Goal: Task Accomplishment & Management: Manage account settings

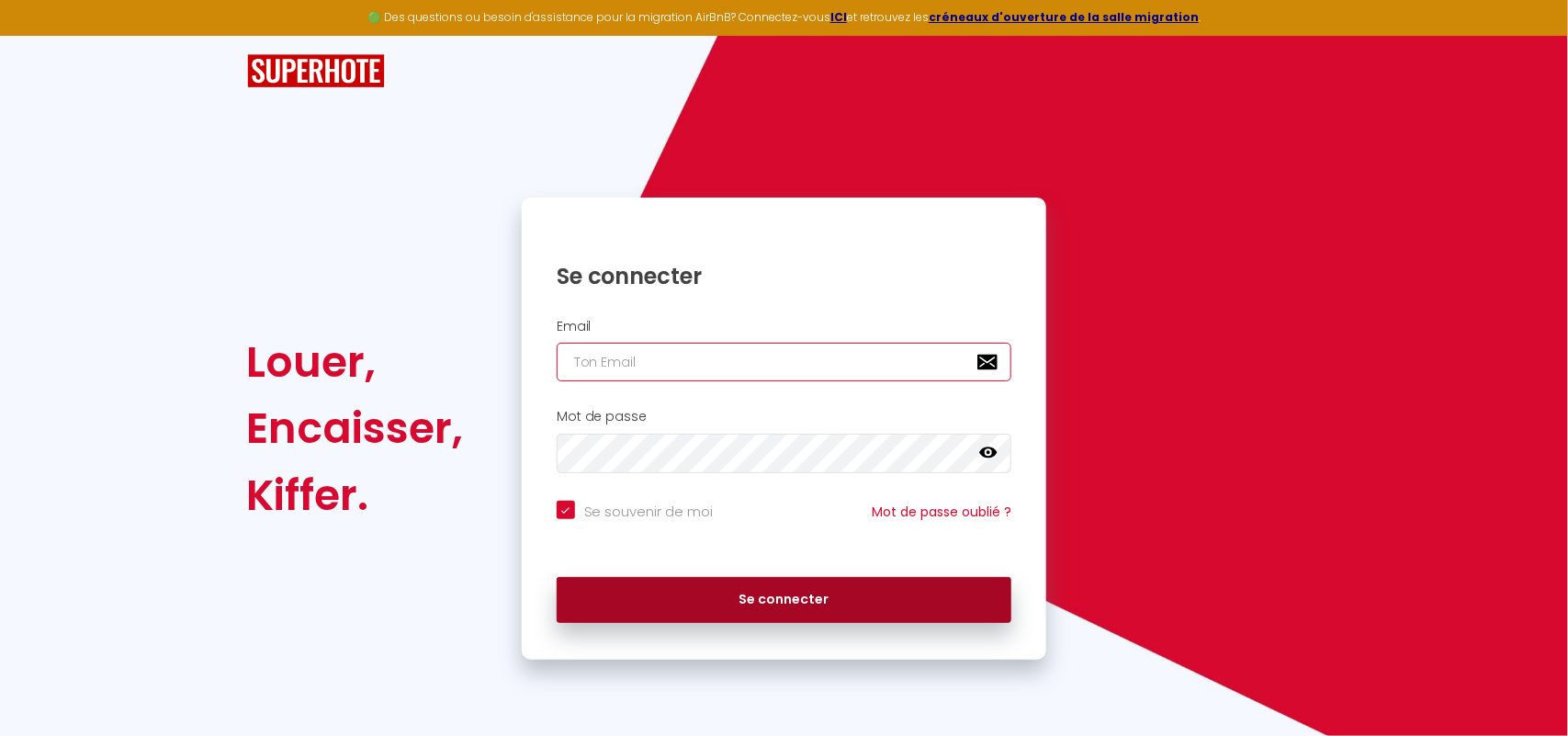
type input "[EMAIL_ADDRESS][DOMAIN_NAME]"
click at [875, 603] on button "Se connecter" at bounding box center [784, 601] width 456 height 46
checkbox input "true"
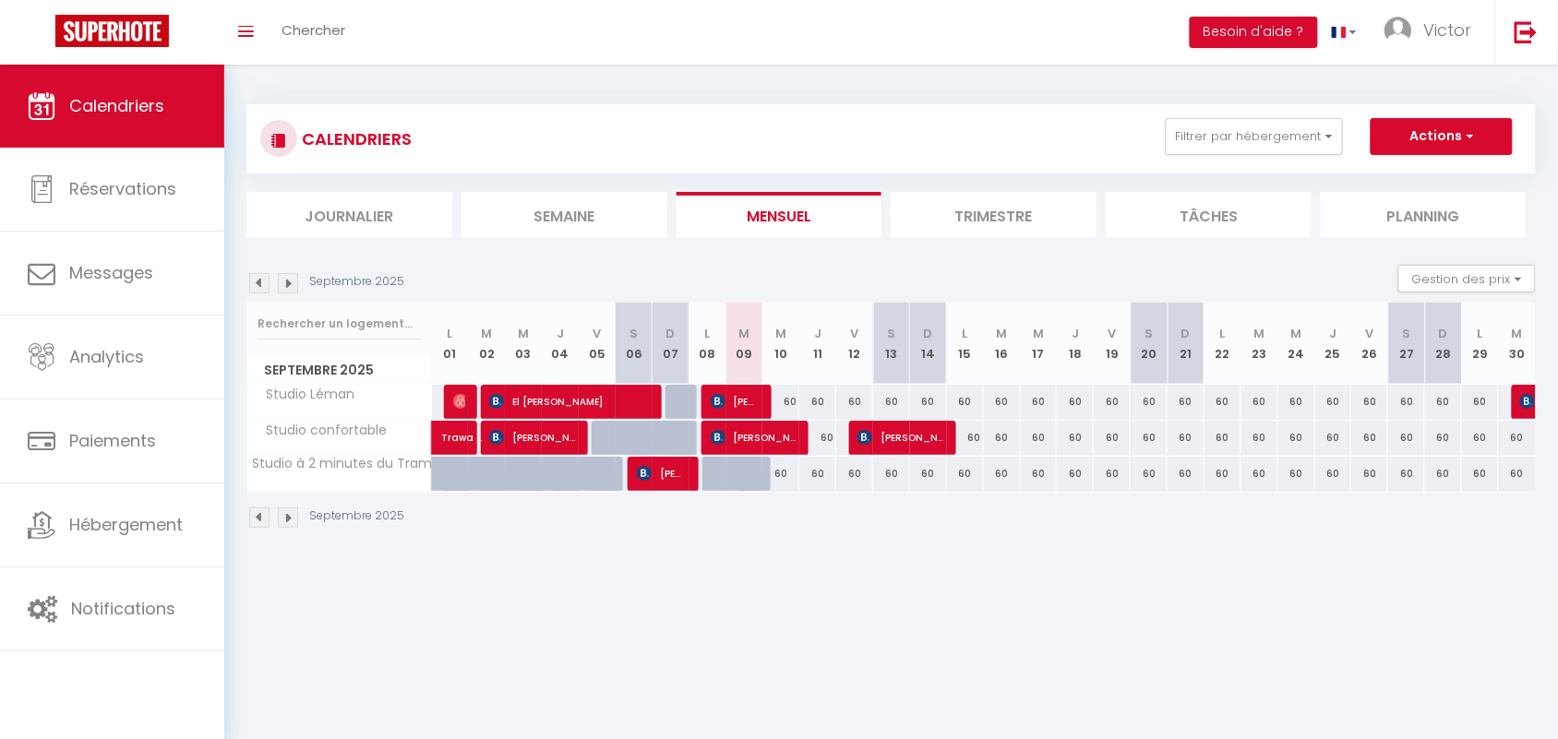
click at [291, 287] on img at bounding box center [288, 283] width 20 height 20
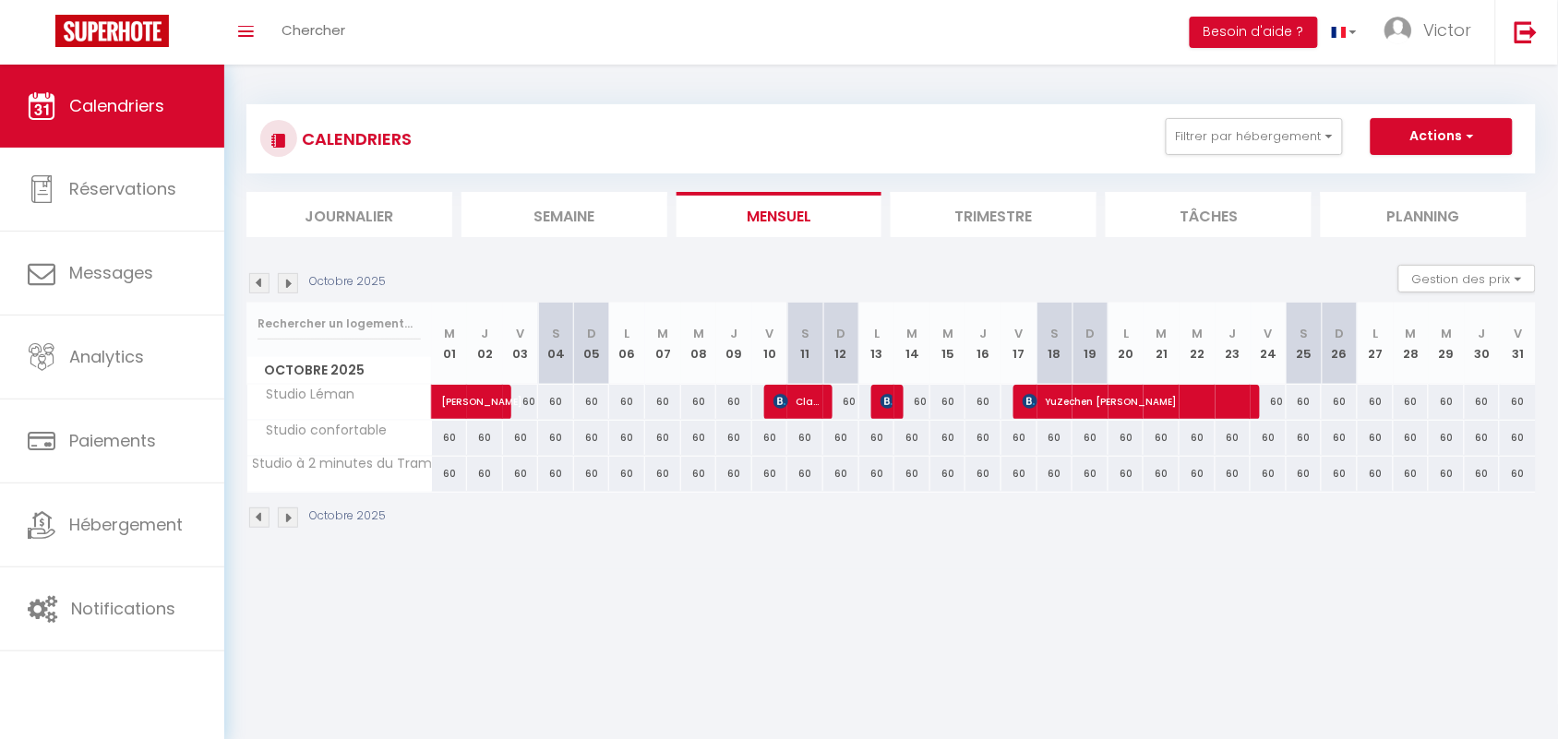
click at [259, 291] on img at bounding box center [259, 283] width 20 height 20
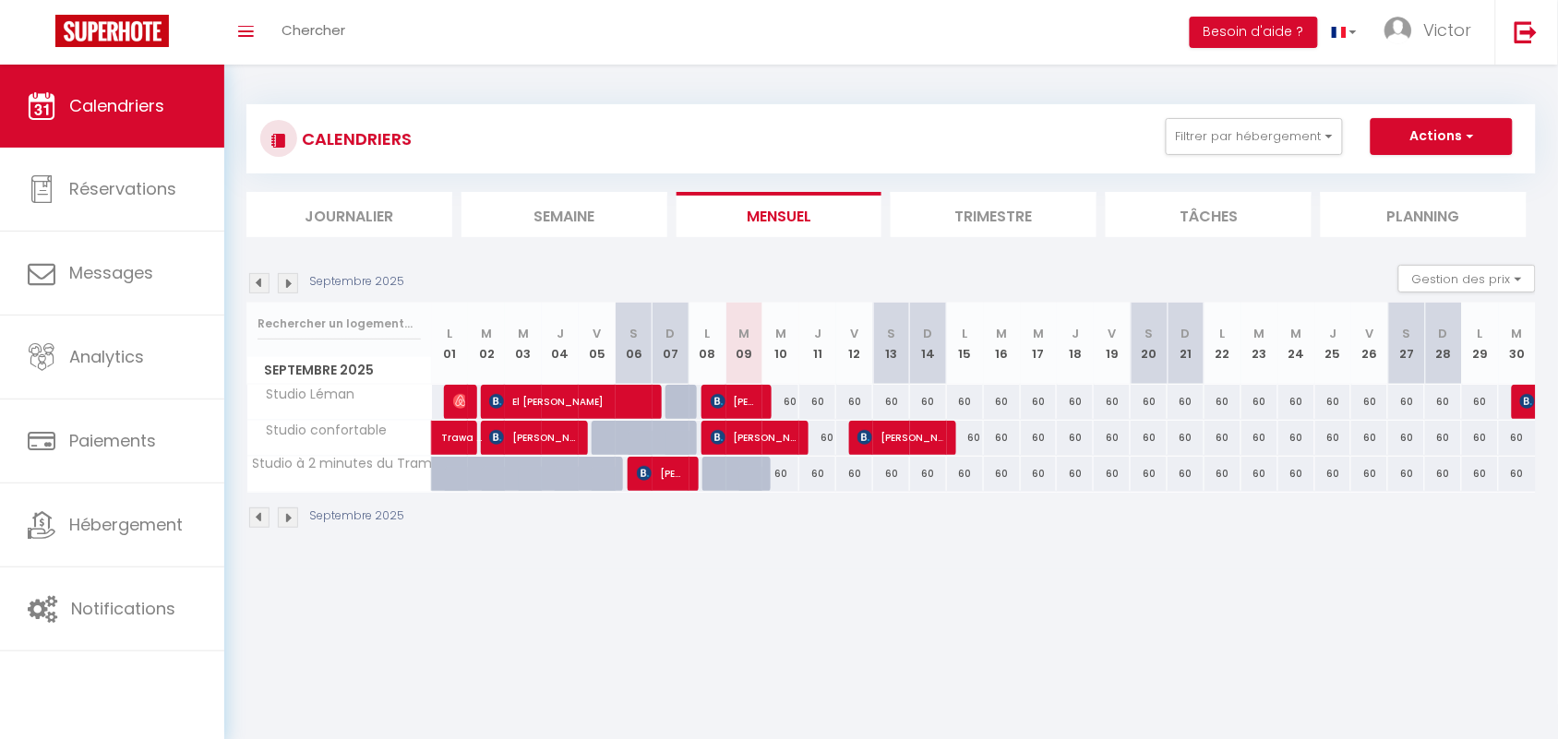
click at [259, 289] on img at bounding box center [259, 283] width 20 height 20
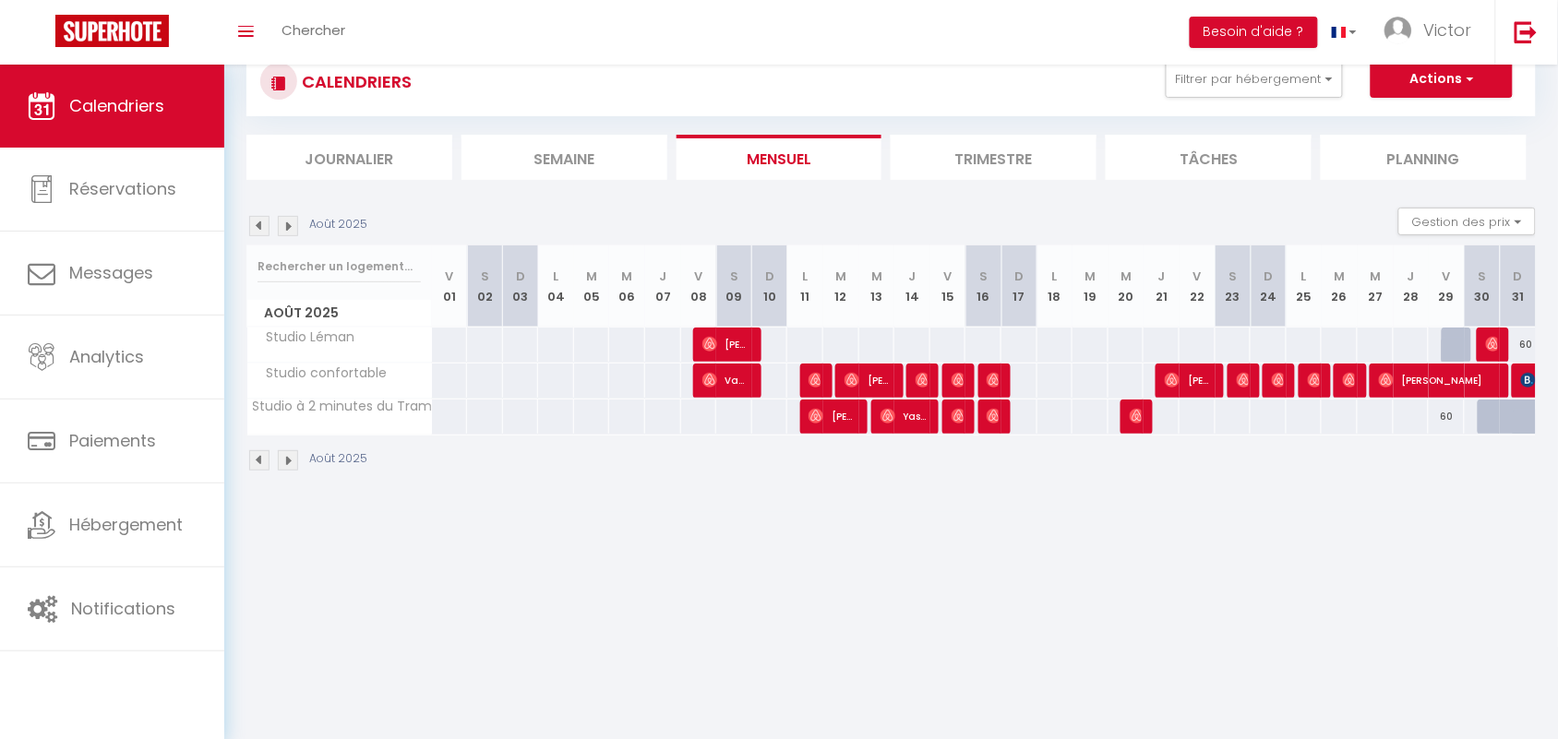
scroll to position [65, 0]
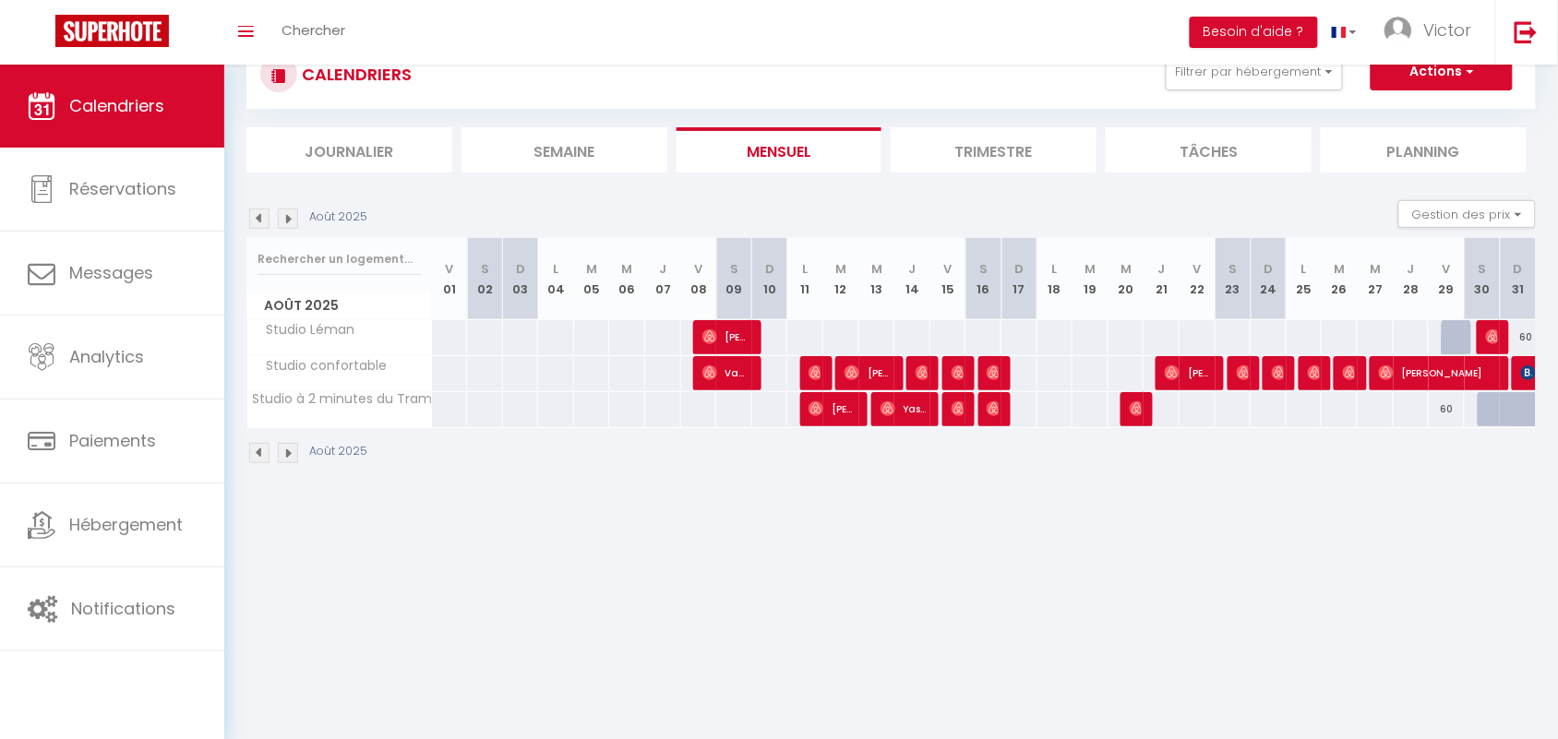
click at [289, 219] on img at bounding box center [288, 219] width 20 height 20
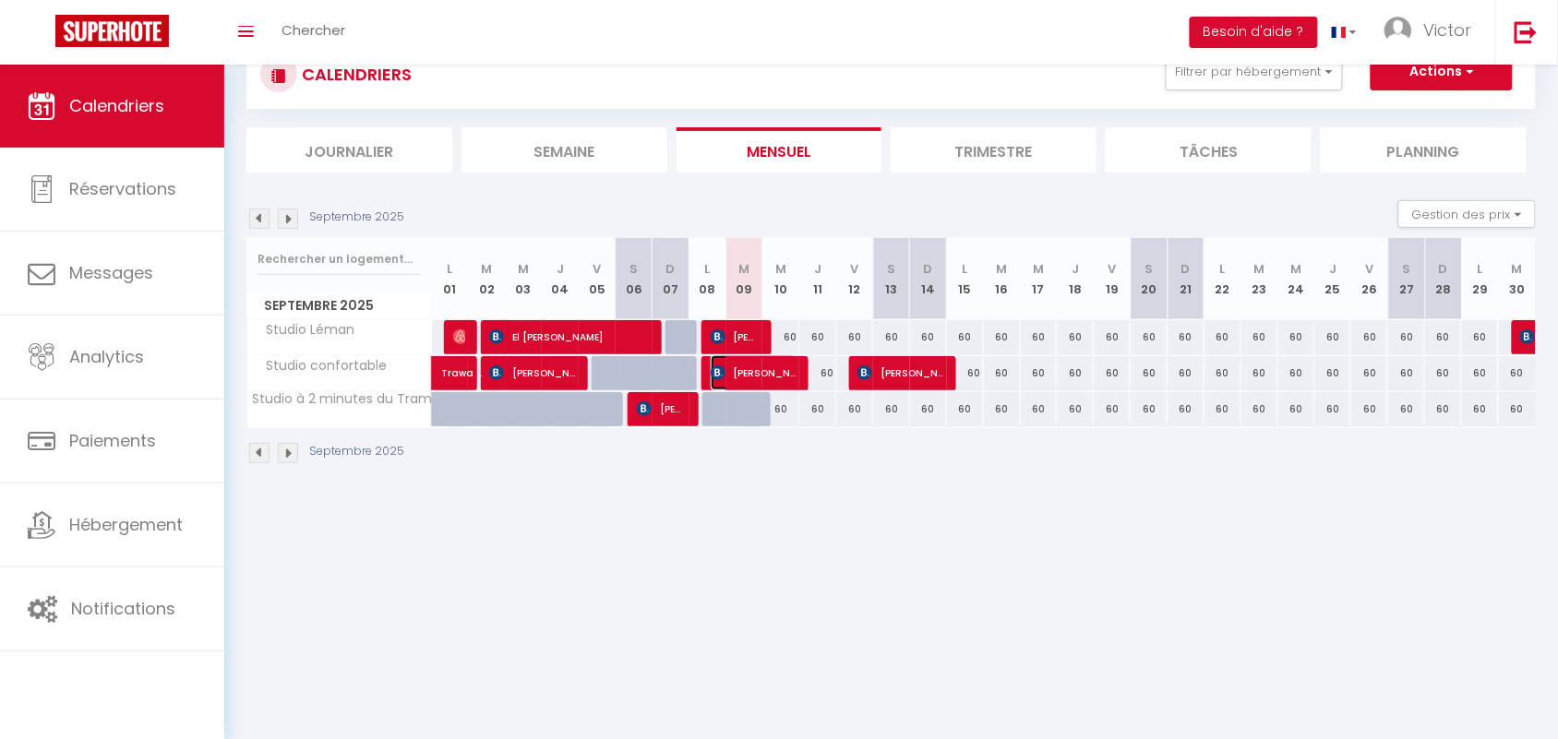
click at [769, 380] on span "[PERSON_NAME]" at bounding box center [754, 372] width 86 height 35
select select "OK"
select select "KO"
select select "0"
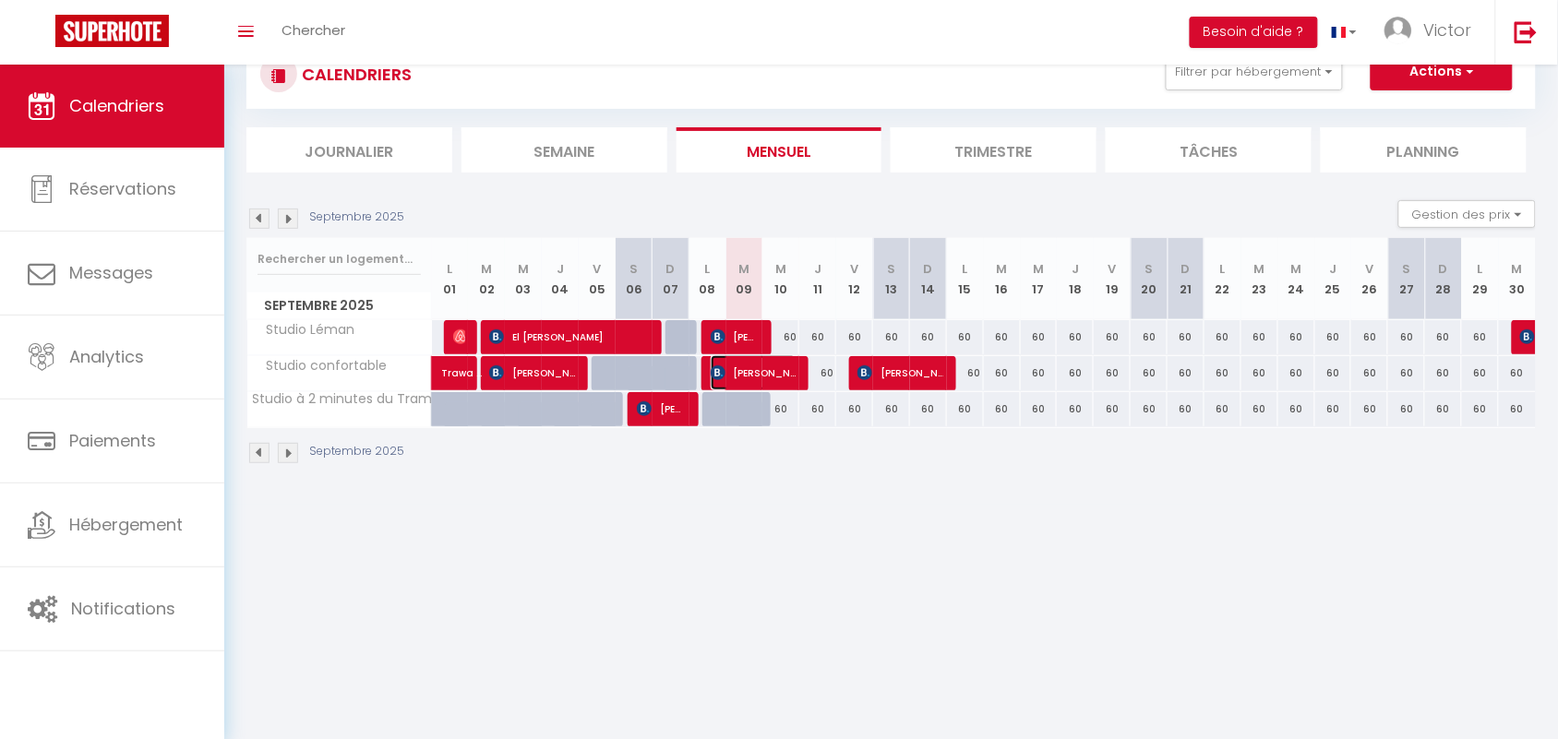
select select "1"
select select
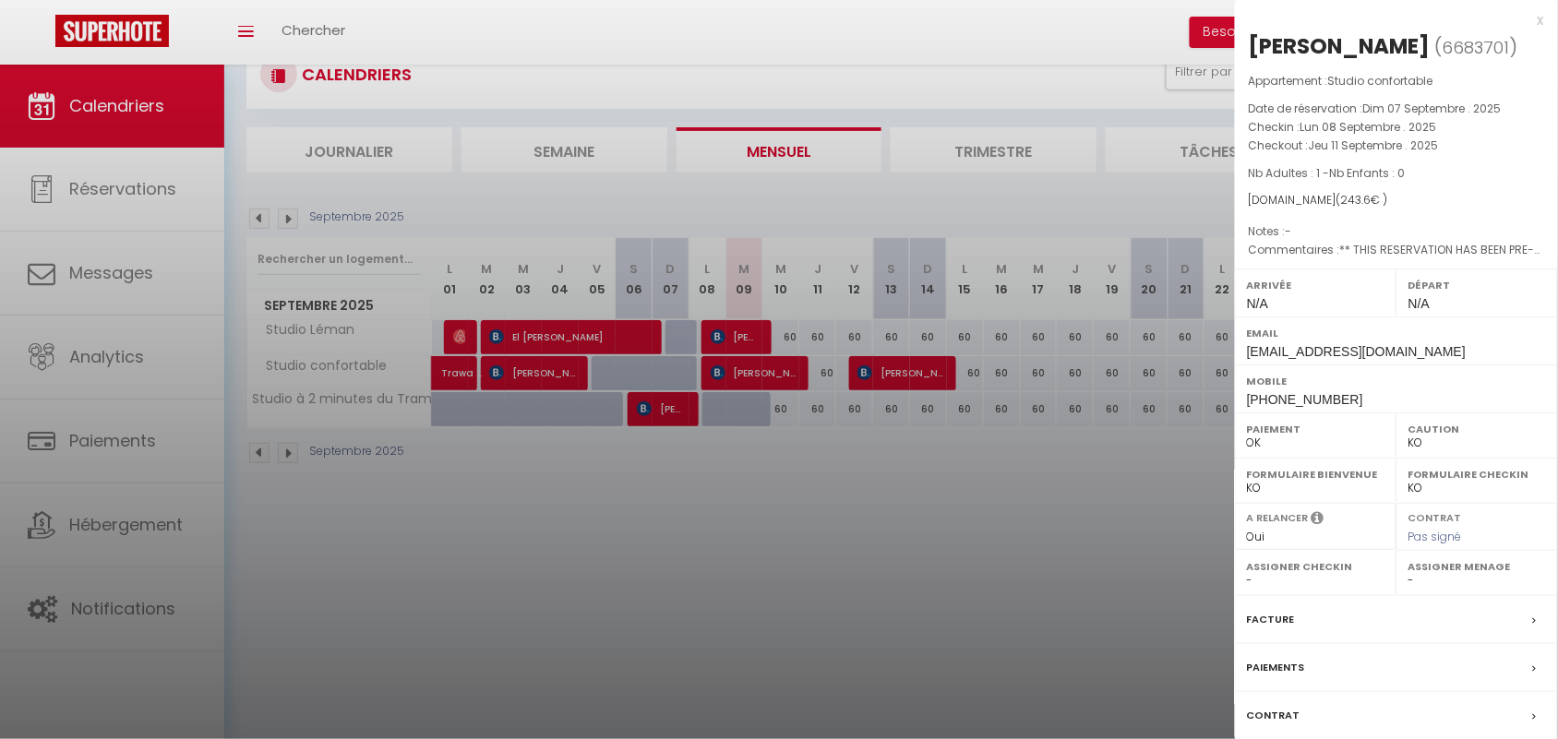
click at [769, 380] on div at bounding box center [779, 369] width 1558 height 739
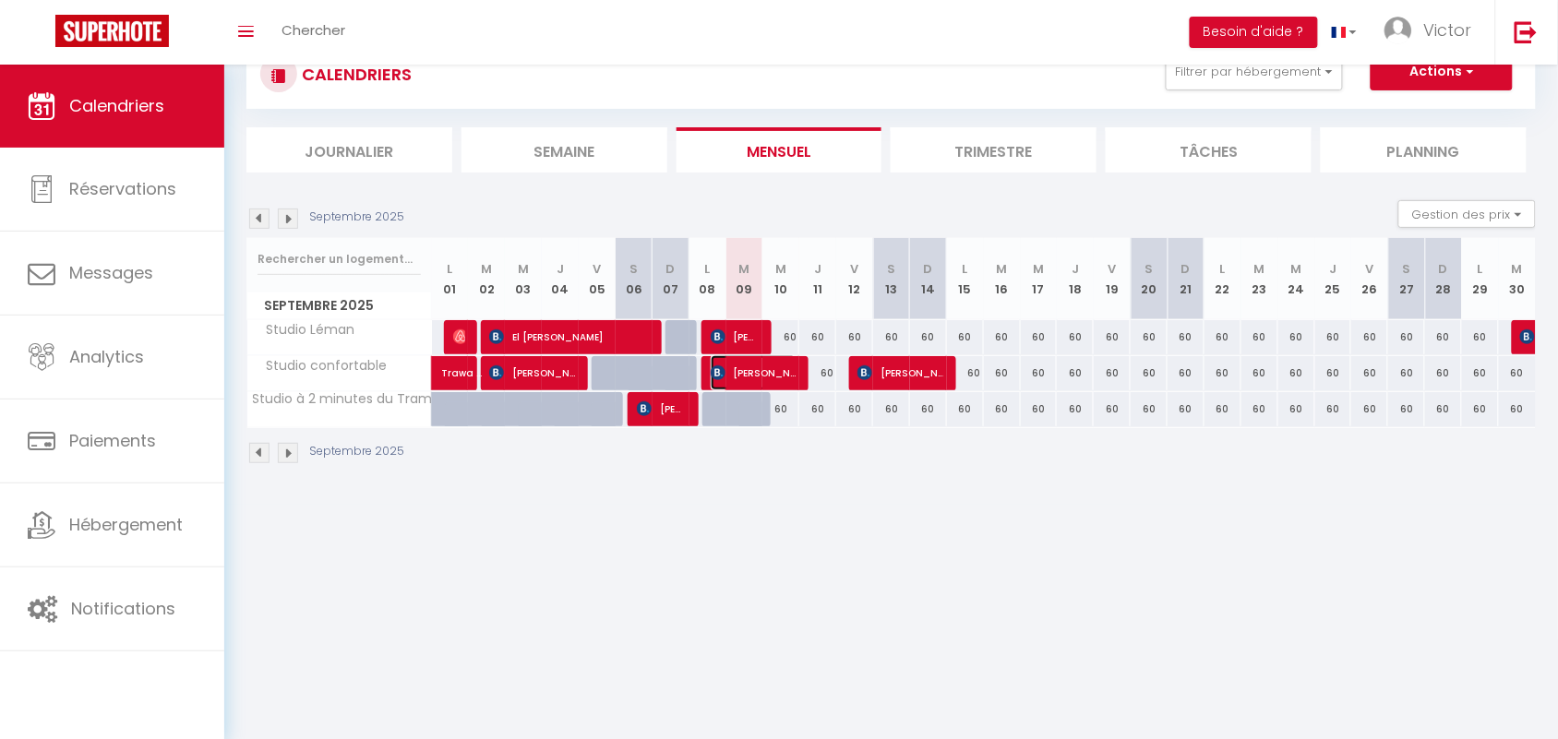
click at [769, 380] on span "[PERSON_NAME]" at bounding box center [754, 372] width 86 height 35
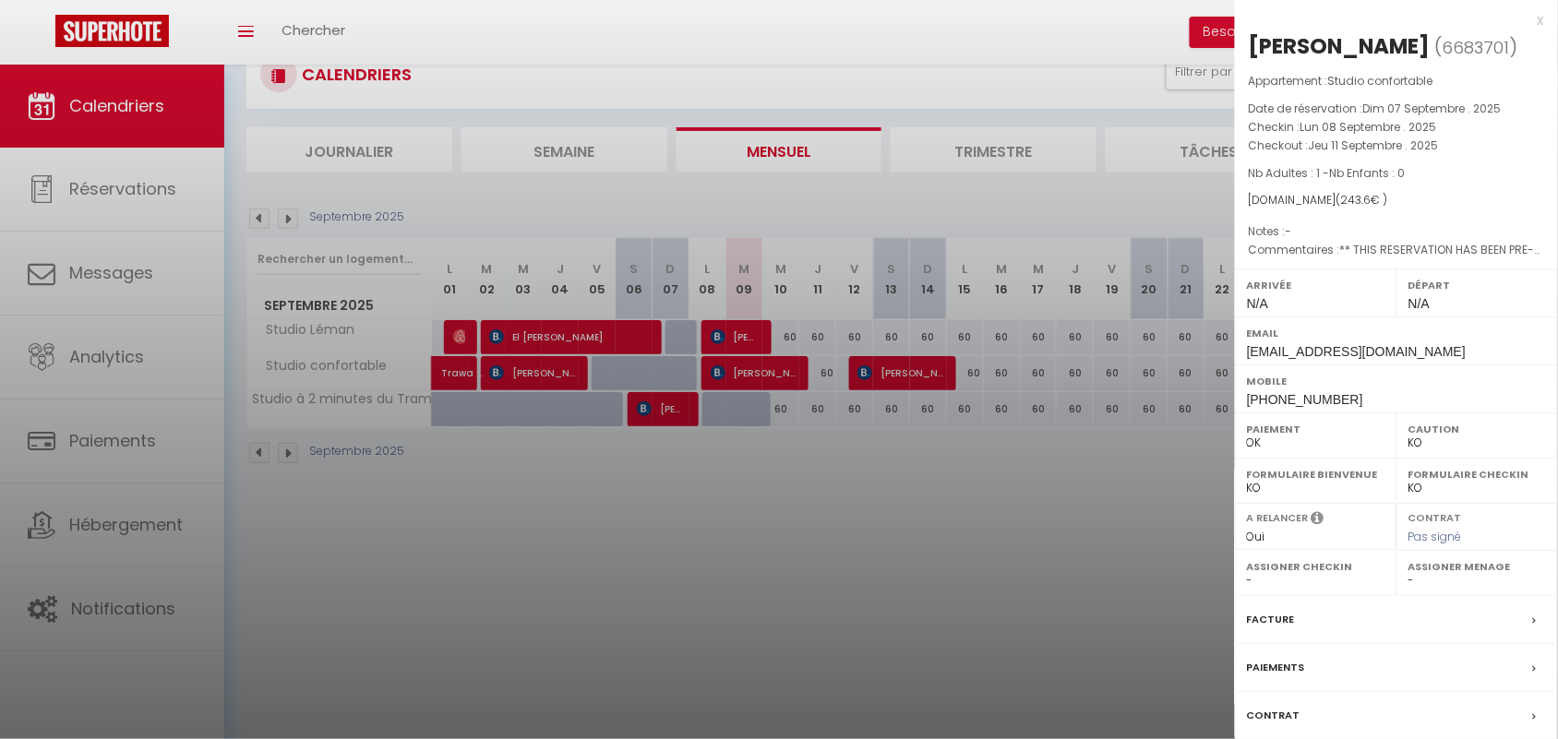
click at [795, 520] on div at bounding box center [779, 369] width 1558 height 739
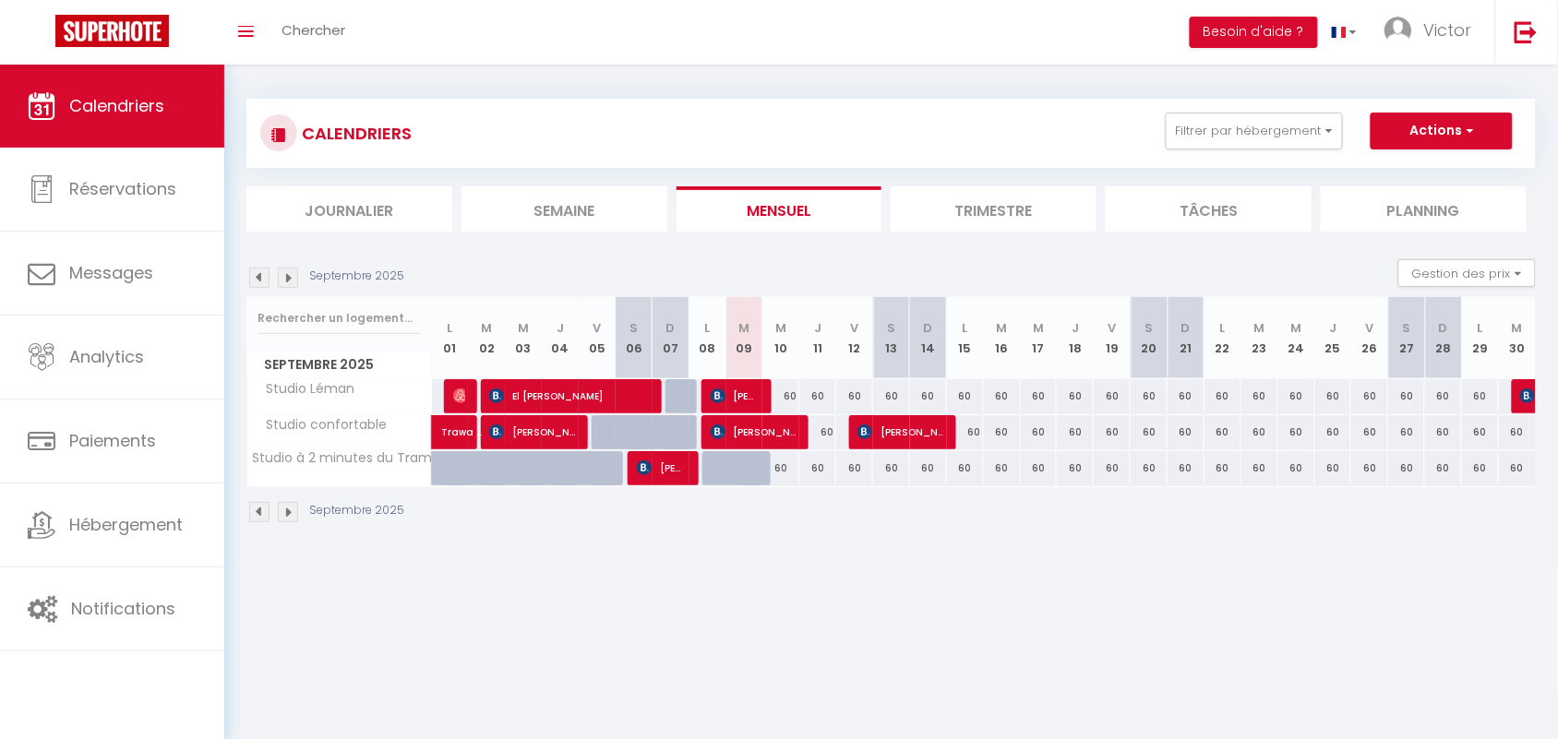
scroll to position [0, 0]
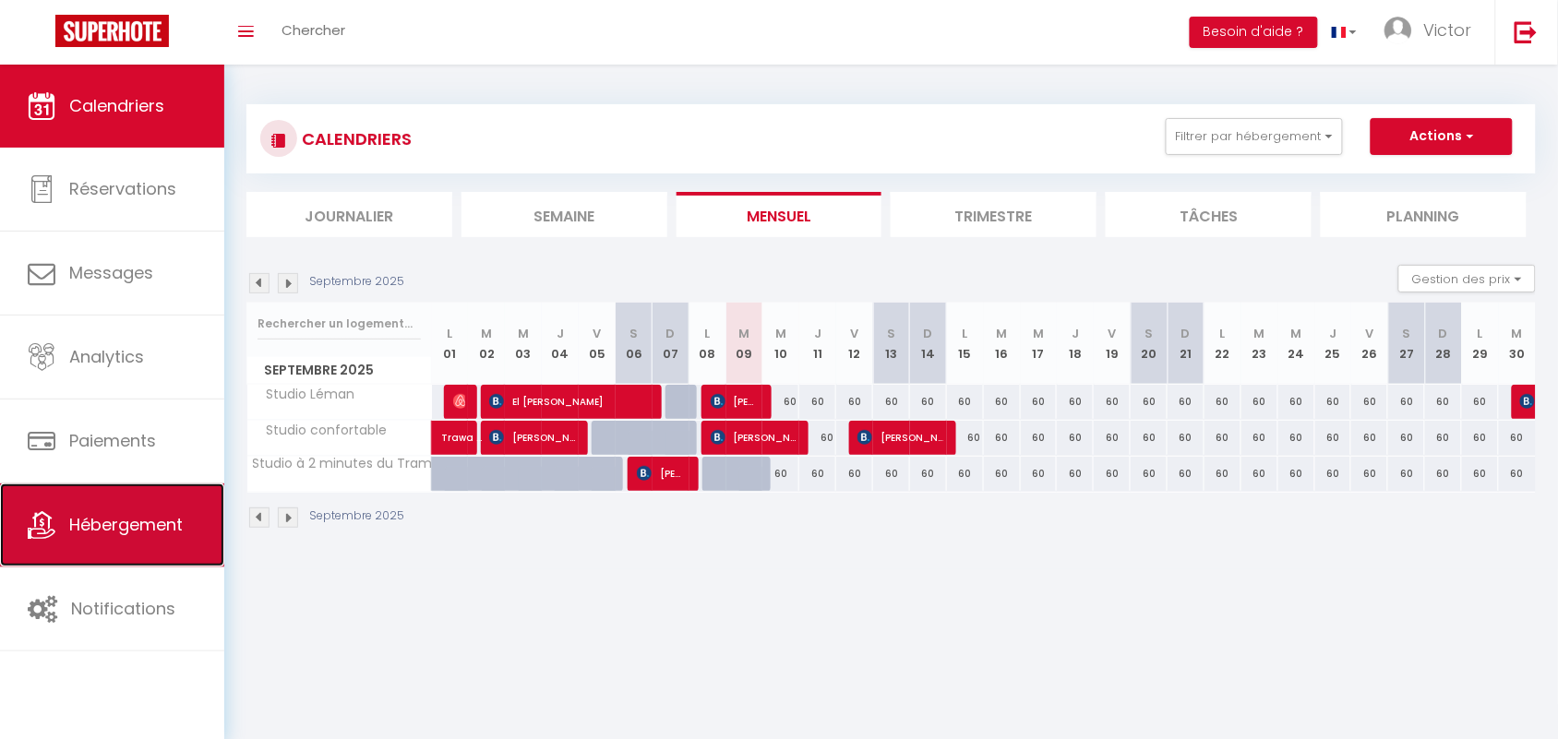
click at [130, 532] on span "Hébergement" at bounding box center [126, 524] width 114 height 23
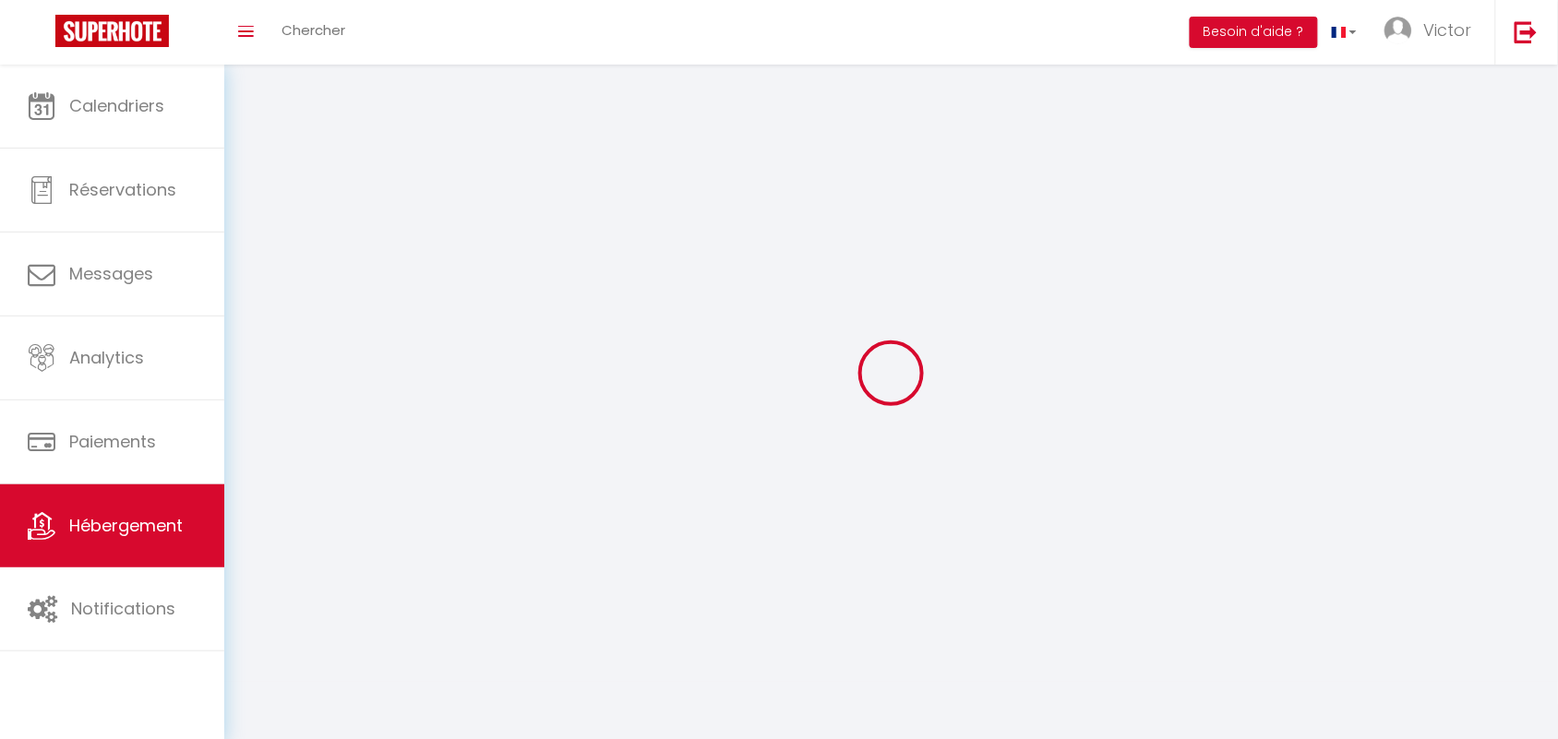
click at [130, 532] on span "Hébergement" at bounding box center [126, 525] width 114 height 23
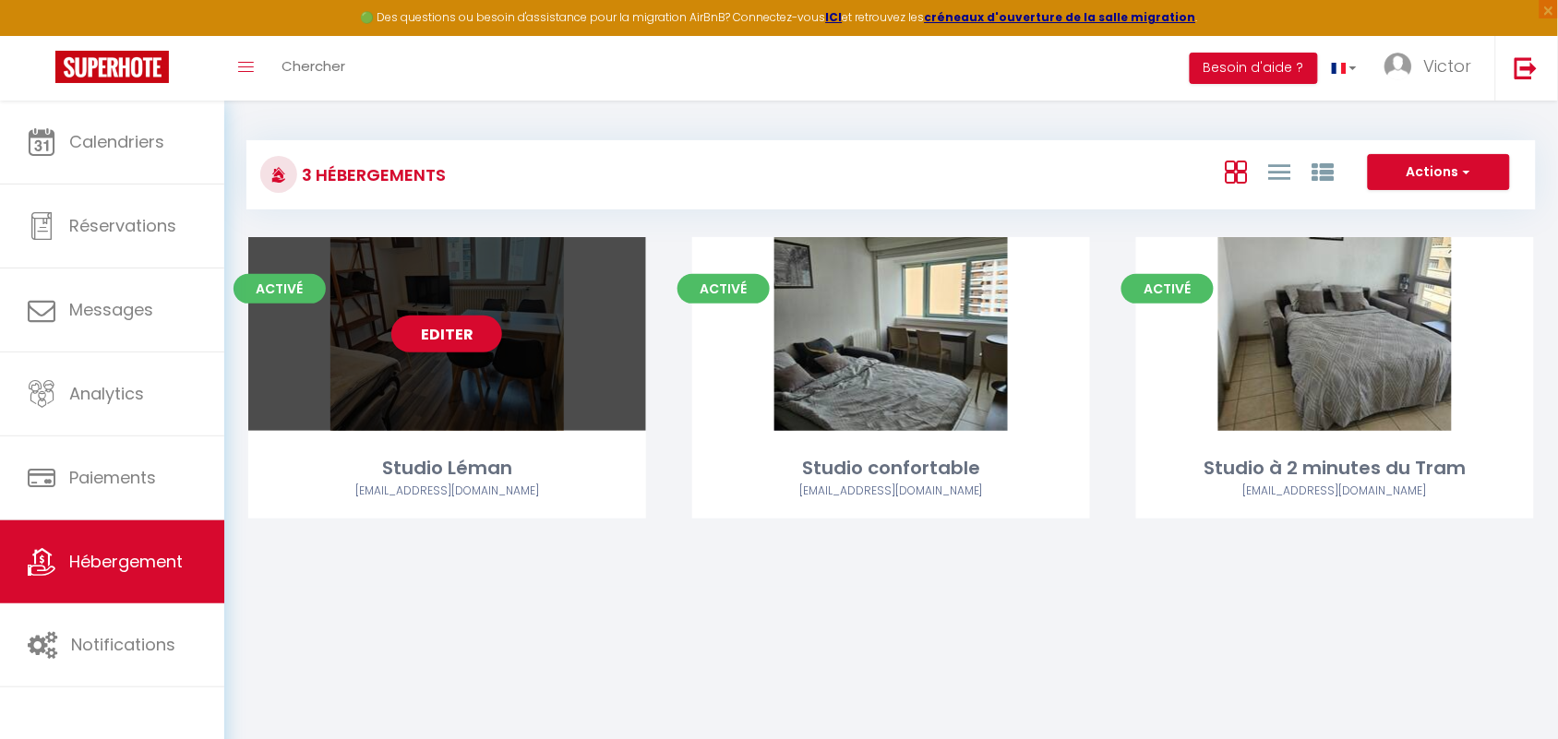
click at [472, 383] on div "Editer" at bounding box center [447, 334] width 398 height 194
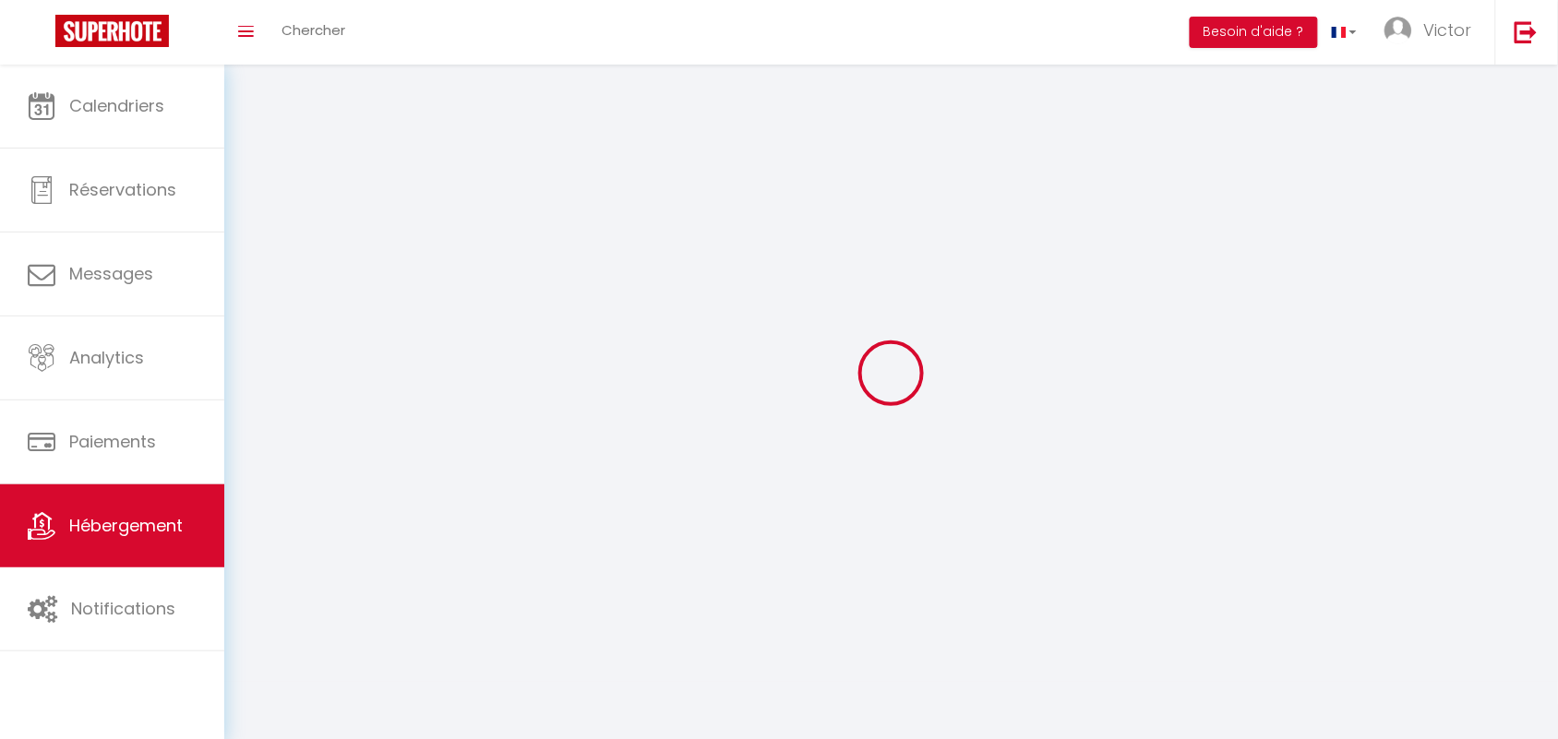
select select
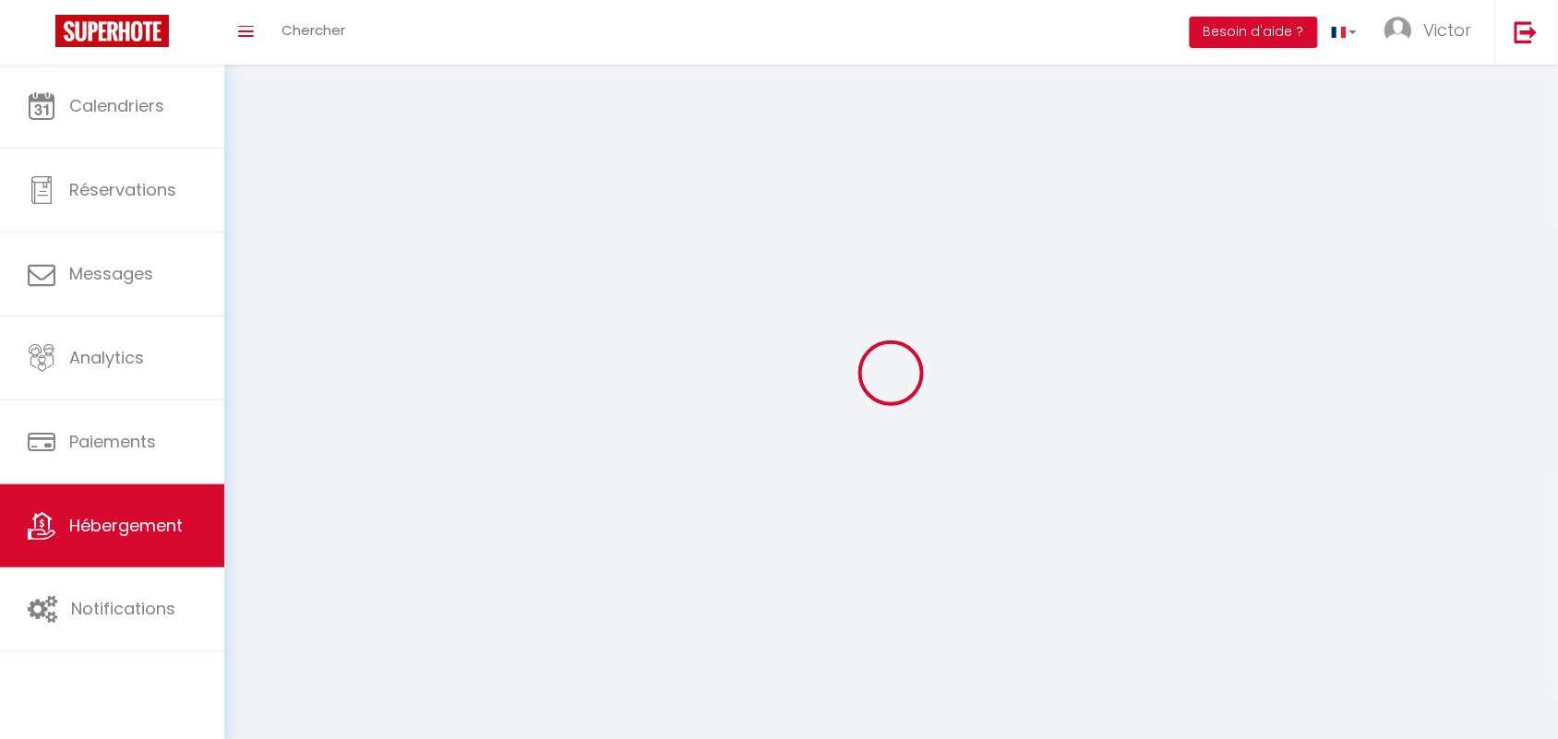
select select "1"
select select
checkbox input "false"
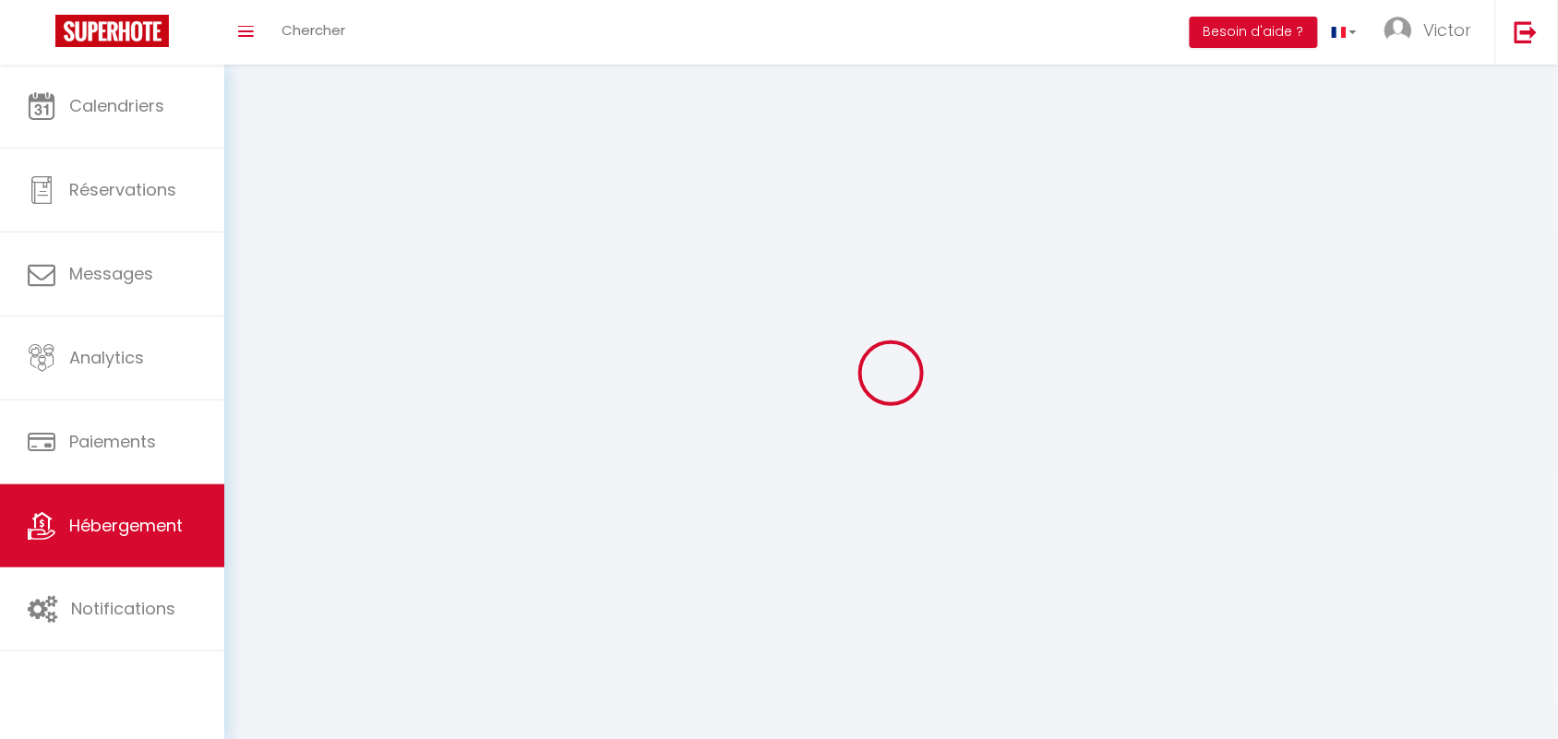
checkbox input "false"
select select "28"
select select
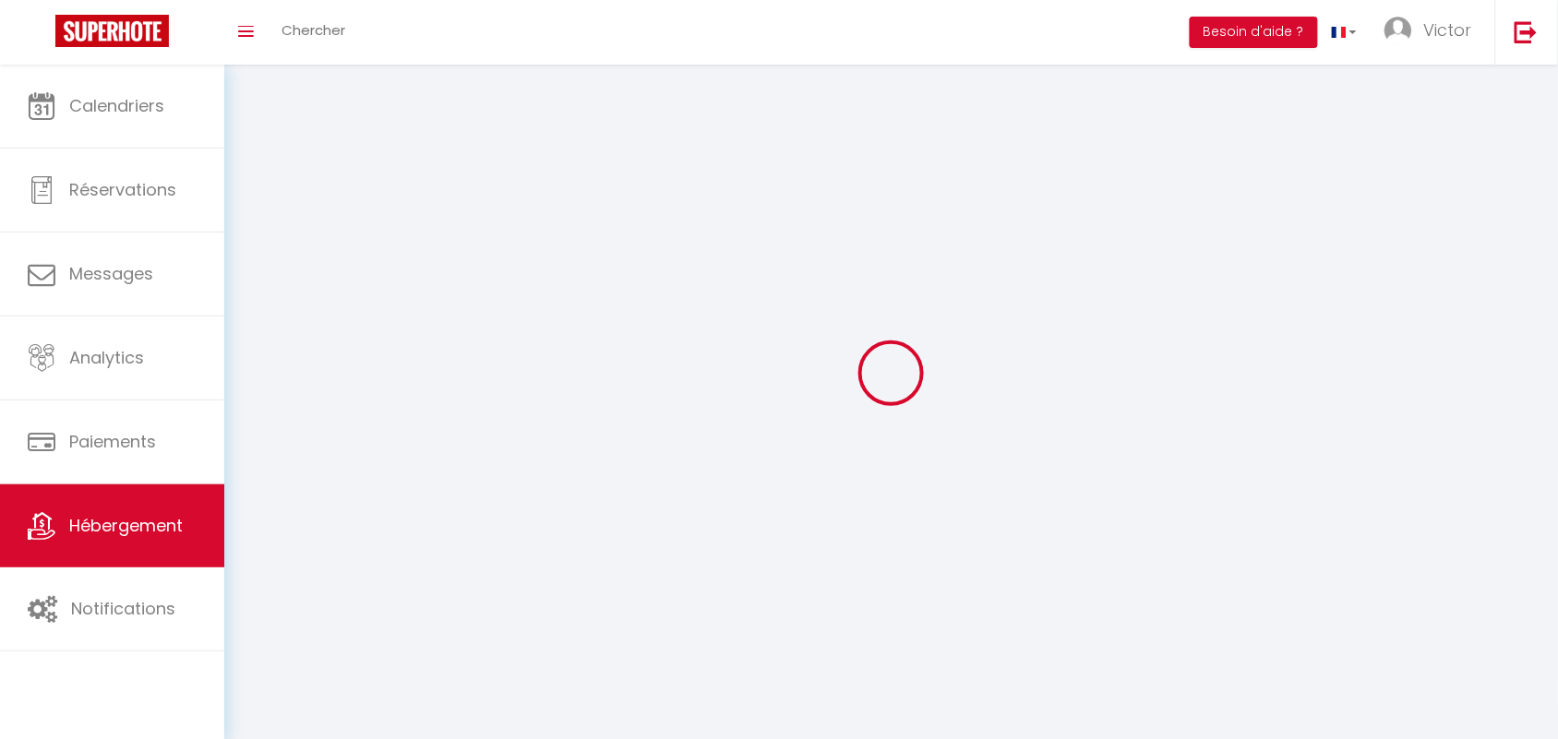
select select
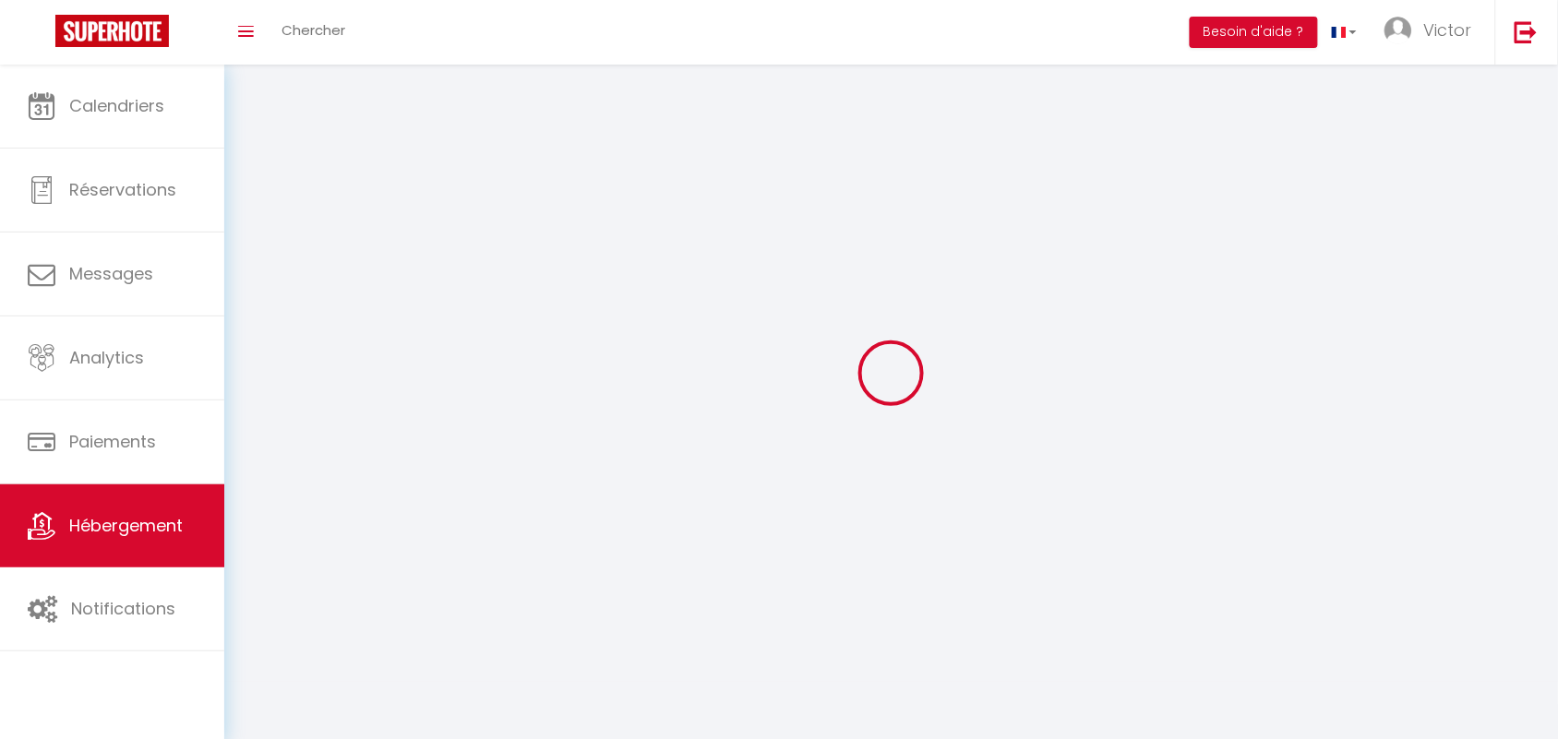
checkbox input "false"
select select
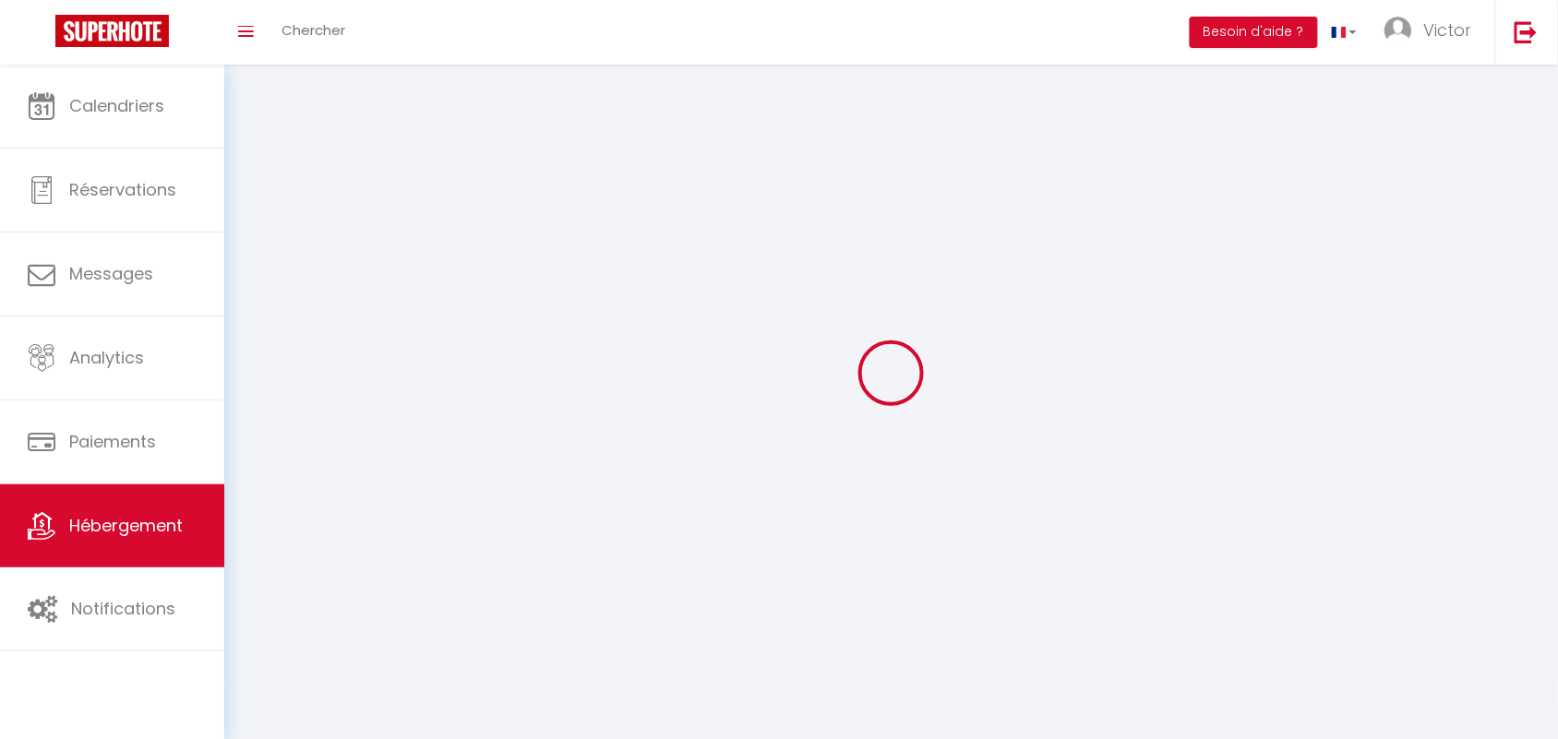
select select
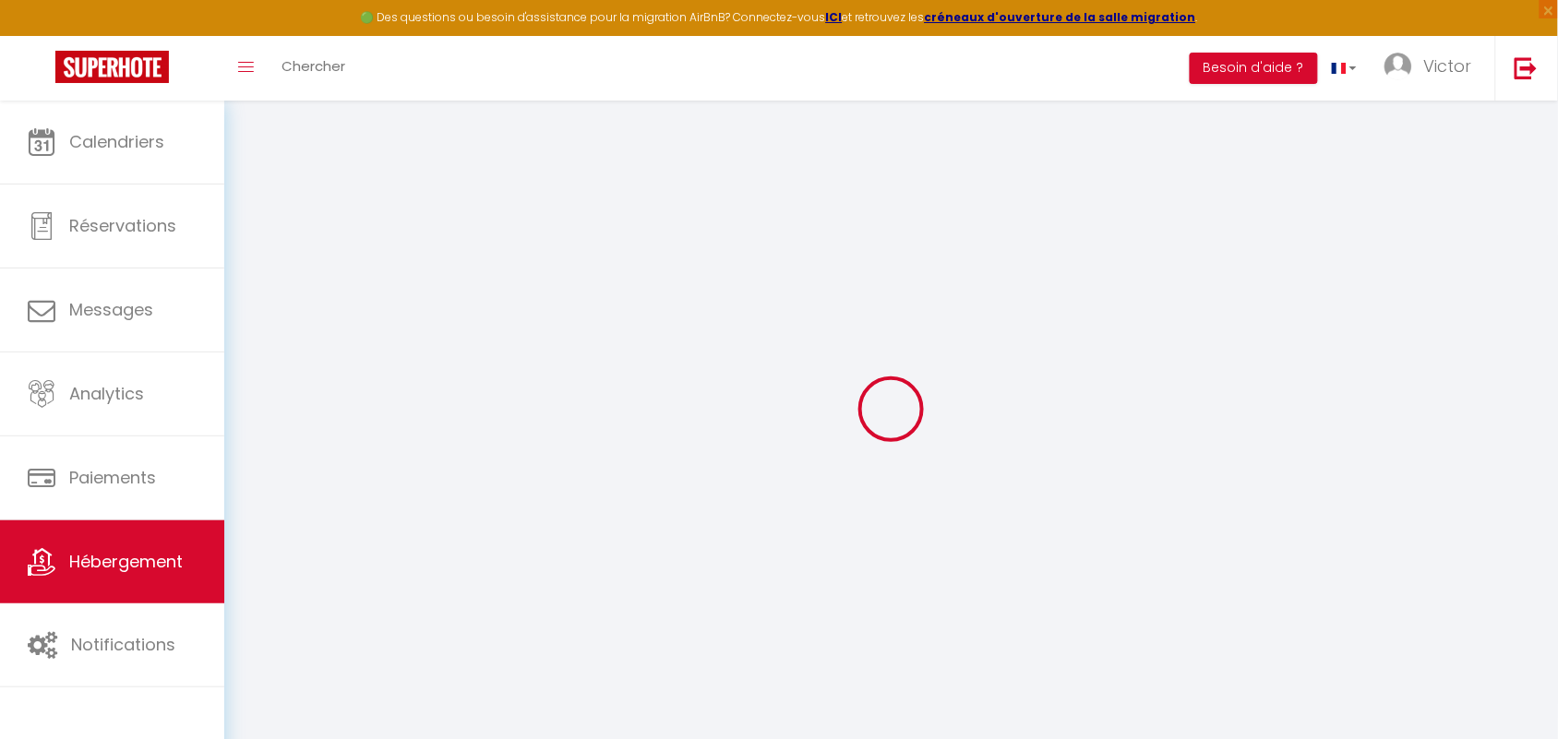
select select
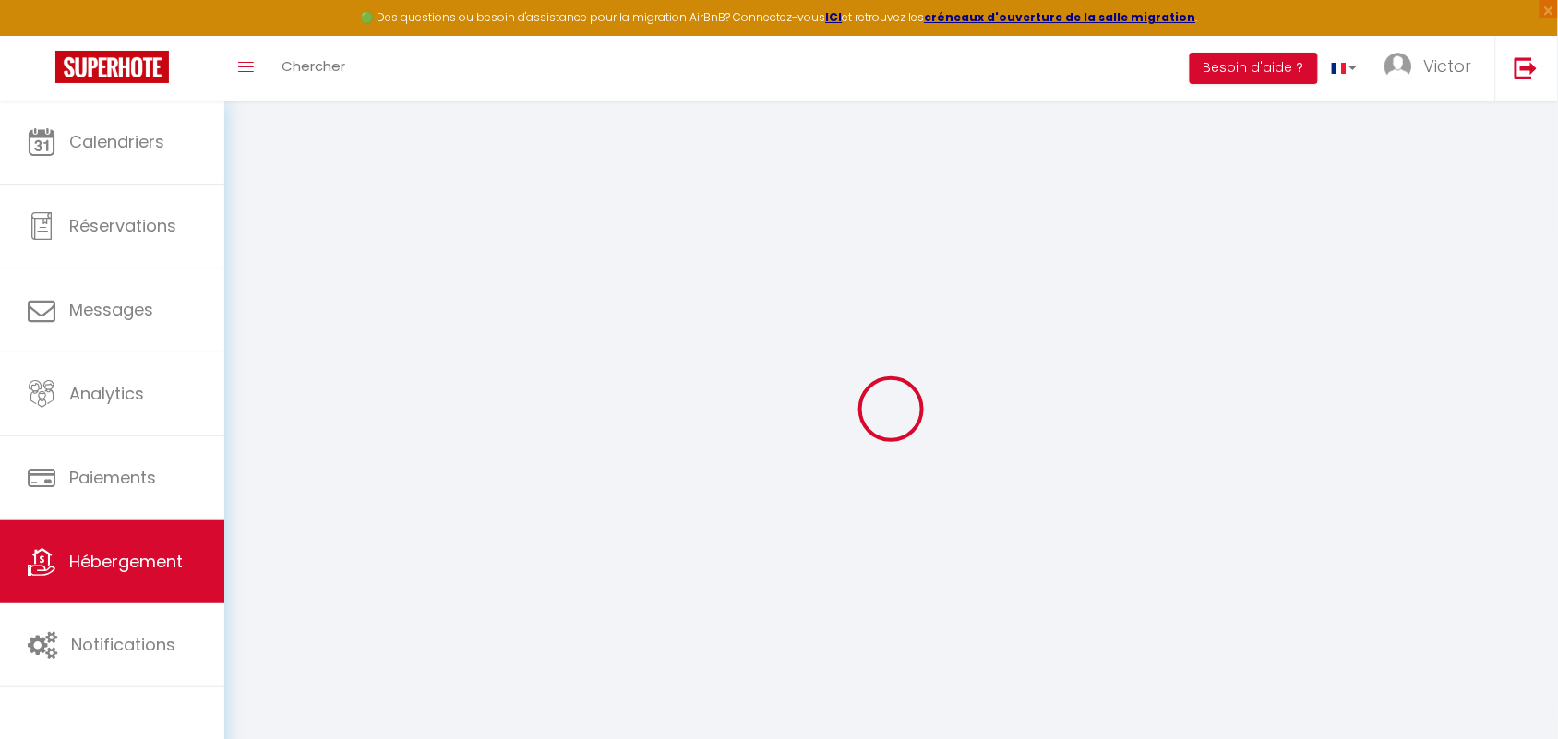
select select
checkbox input "false"
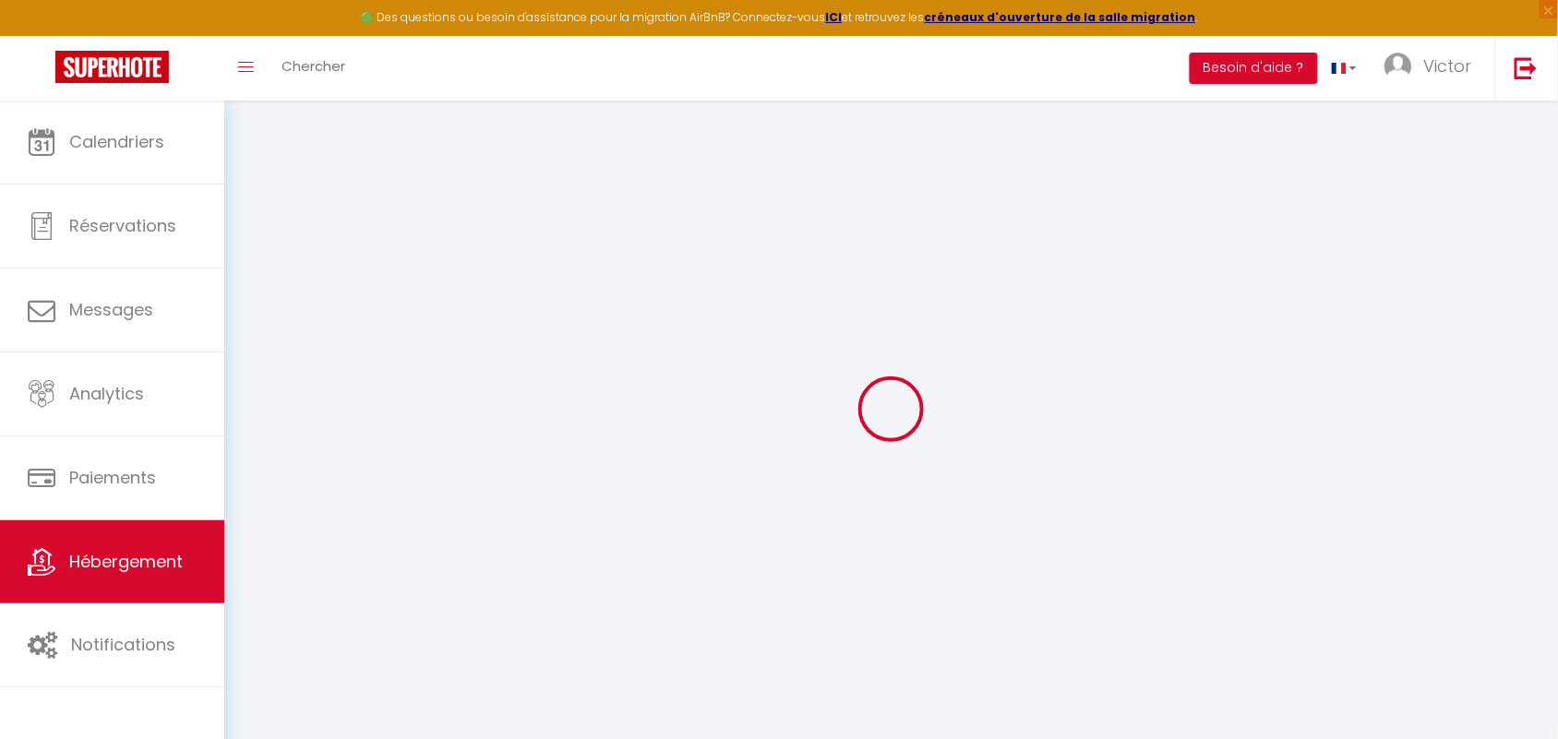
select select
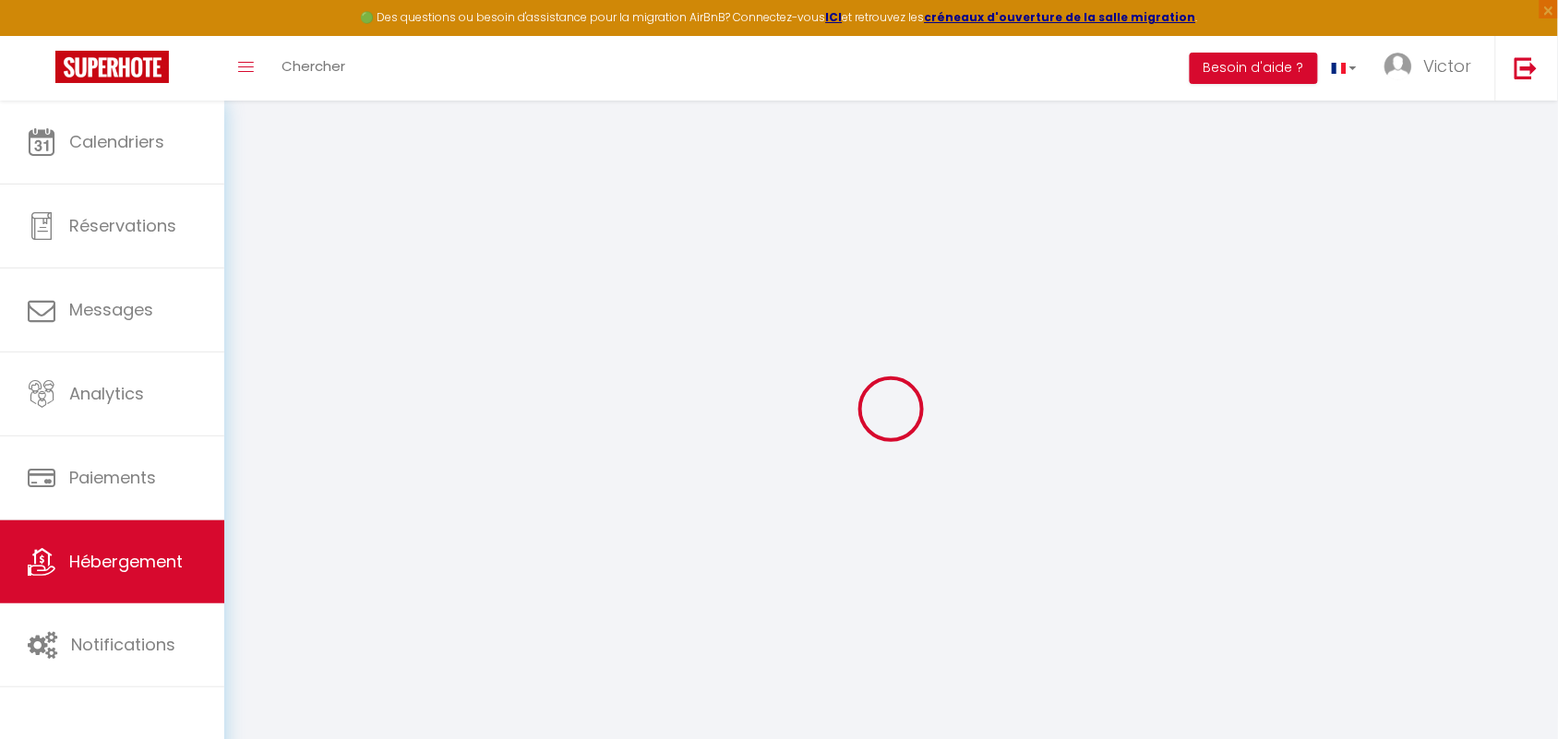
select select
checkbox input "false"
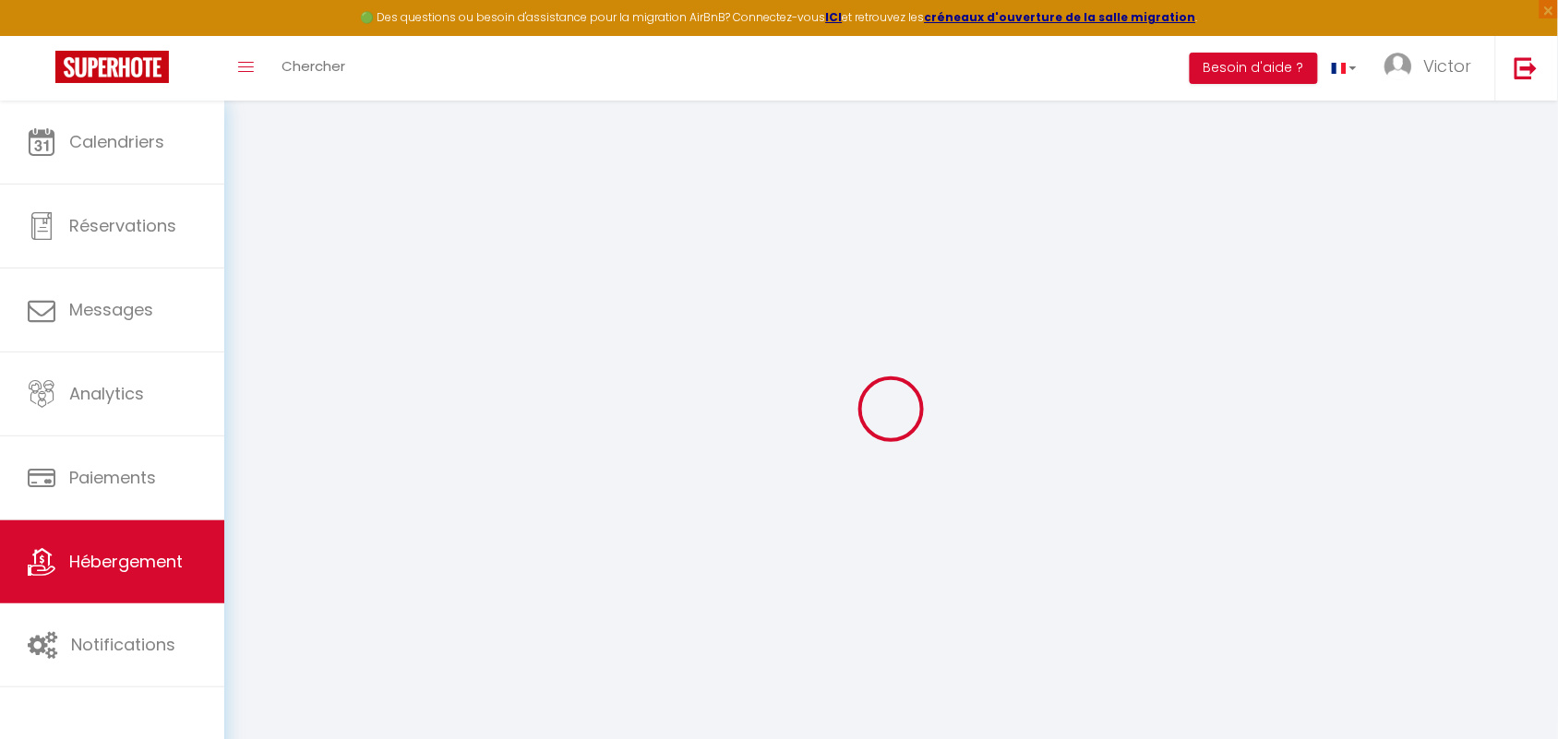
checkbox input "false"
select select
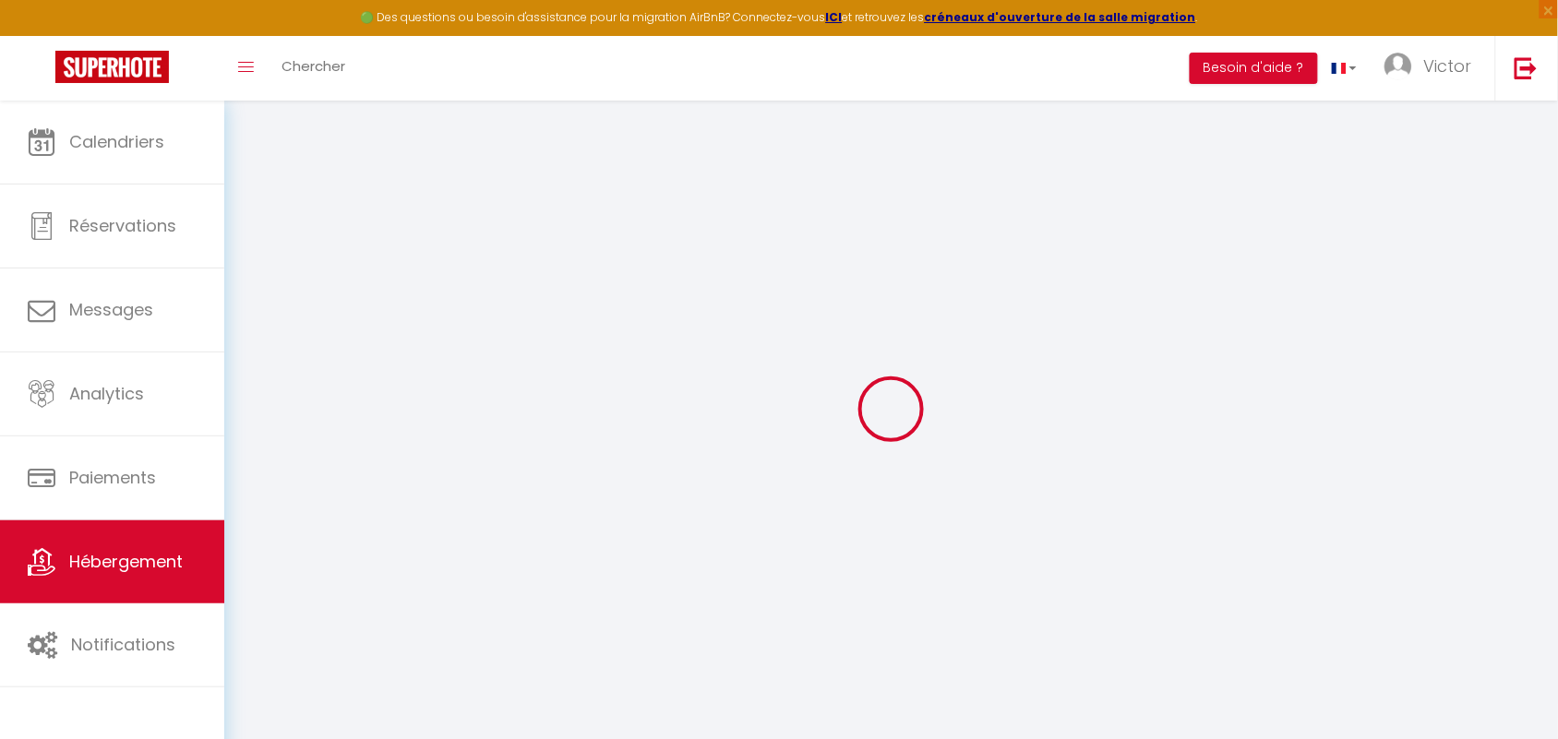
select select
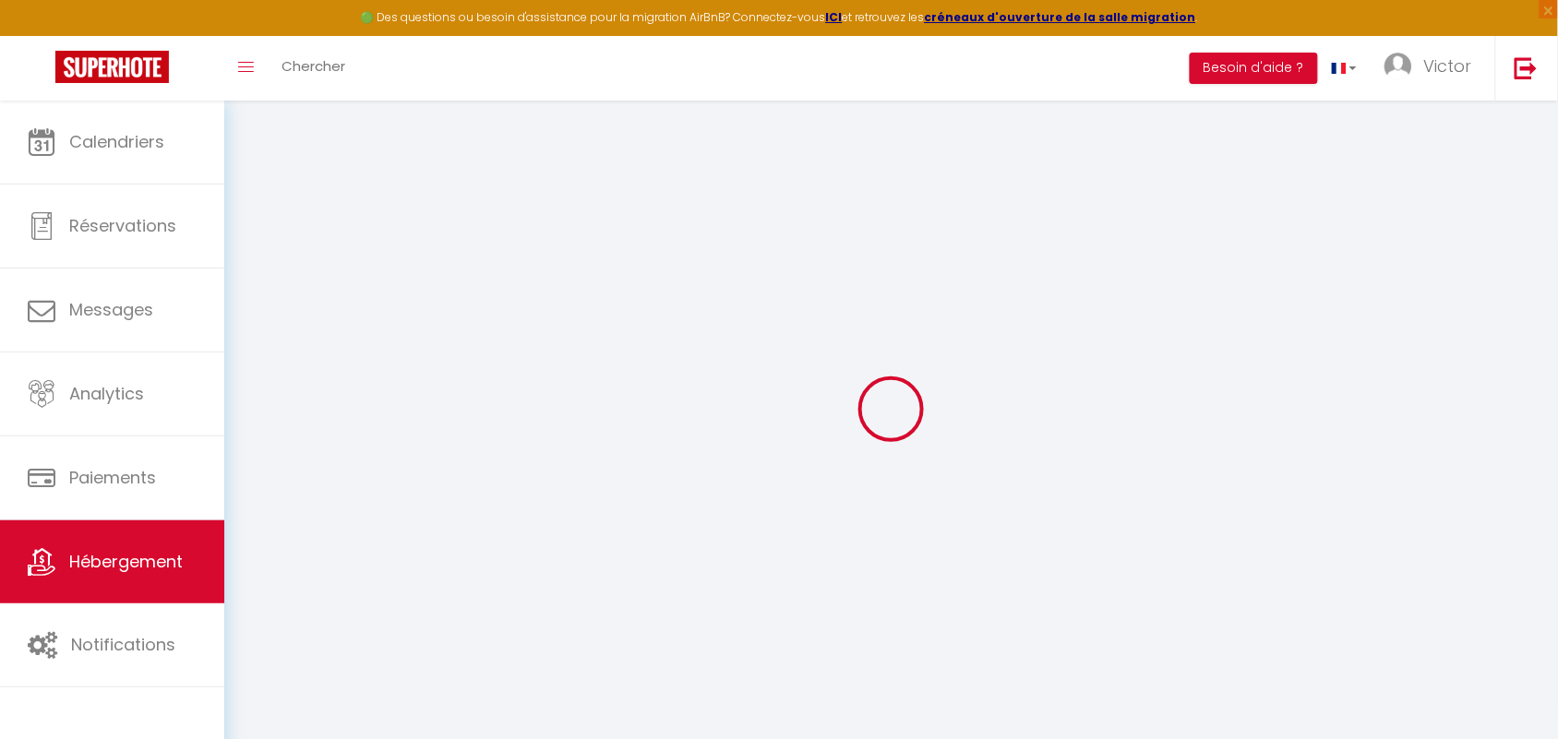
checkbox input "false"
select select
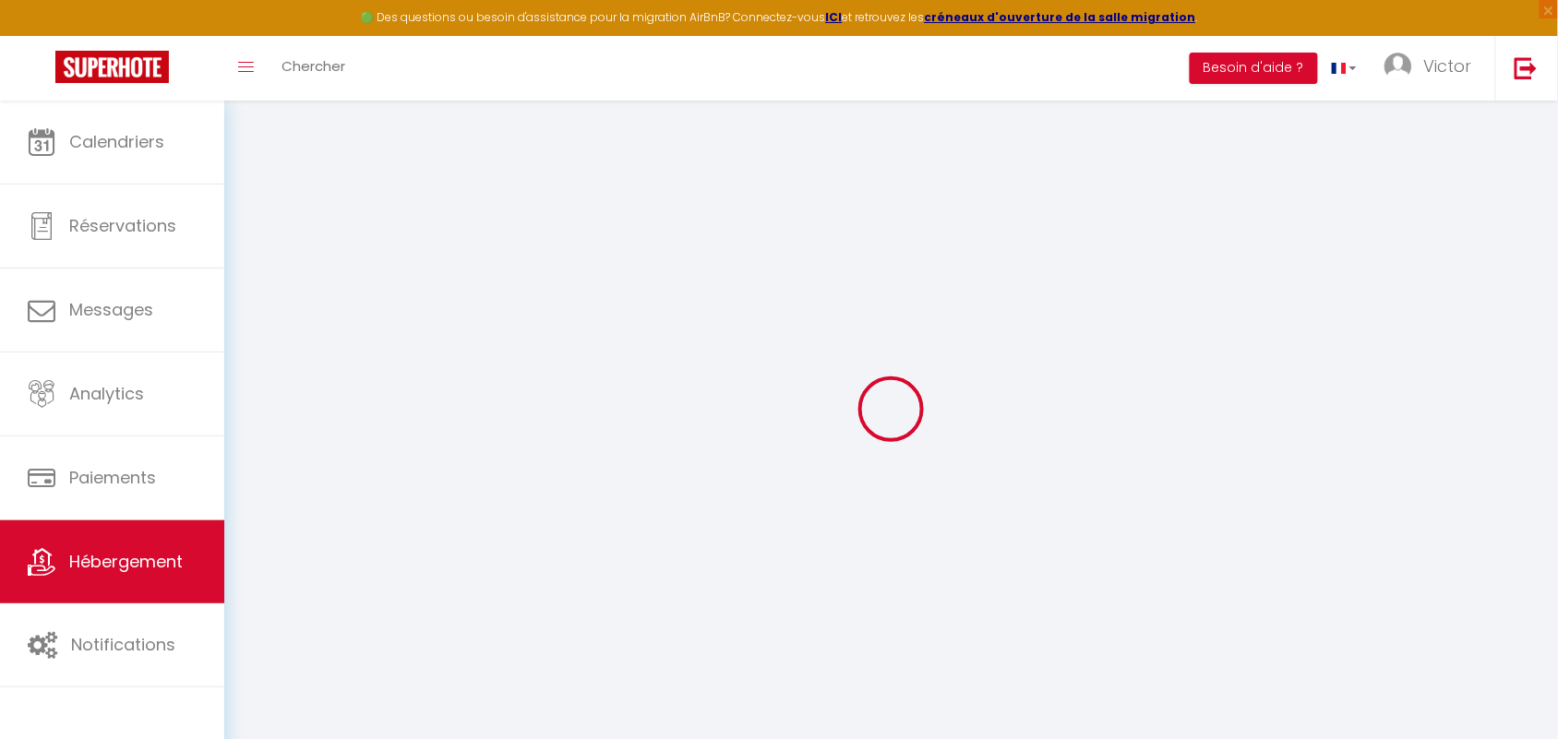
select select
type input "Studio Léman"
select select "2"
select select "0"
type input "60"
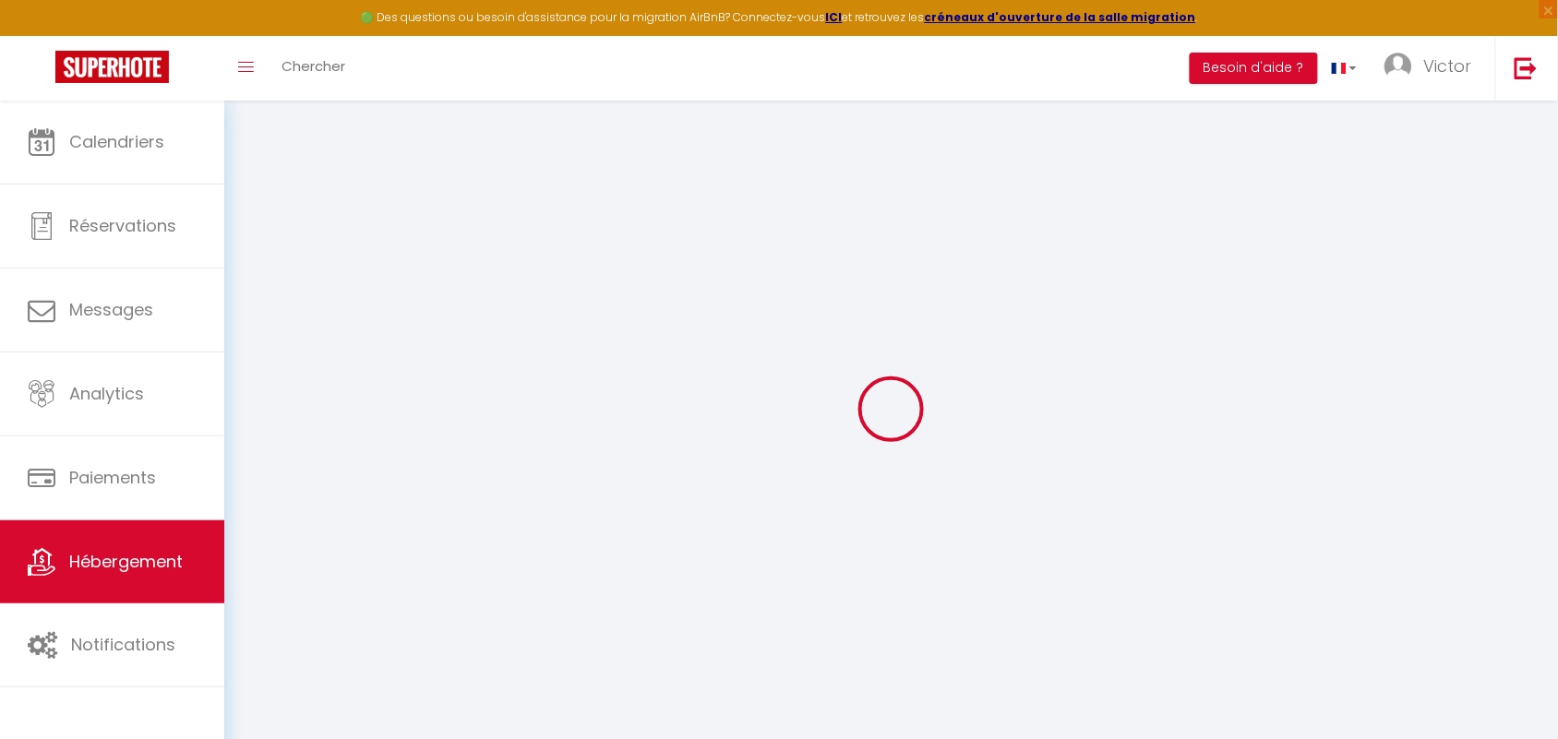
select select
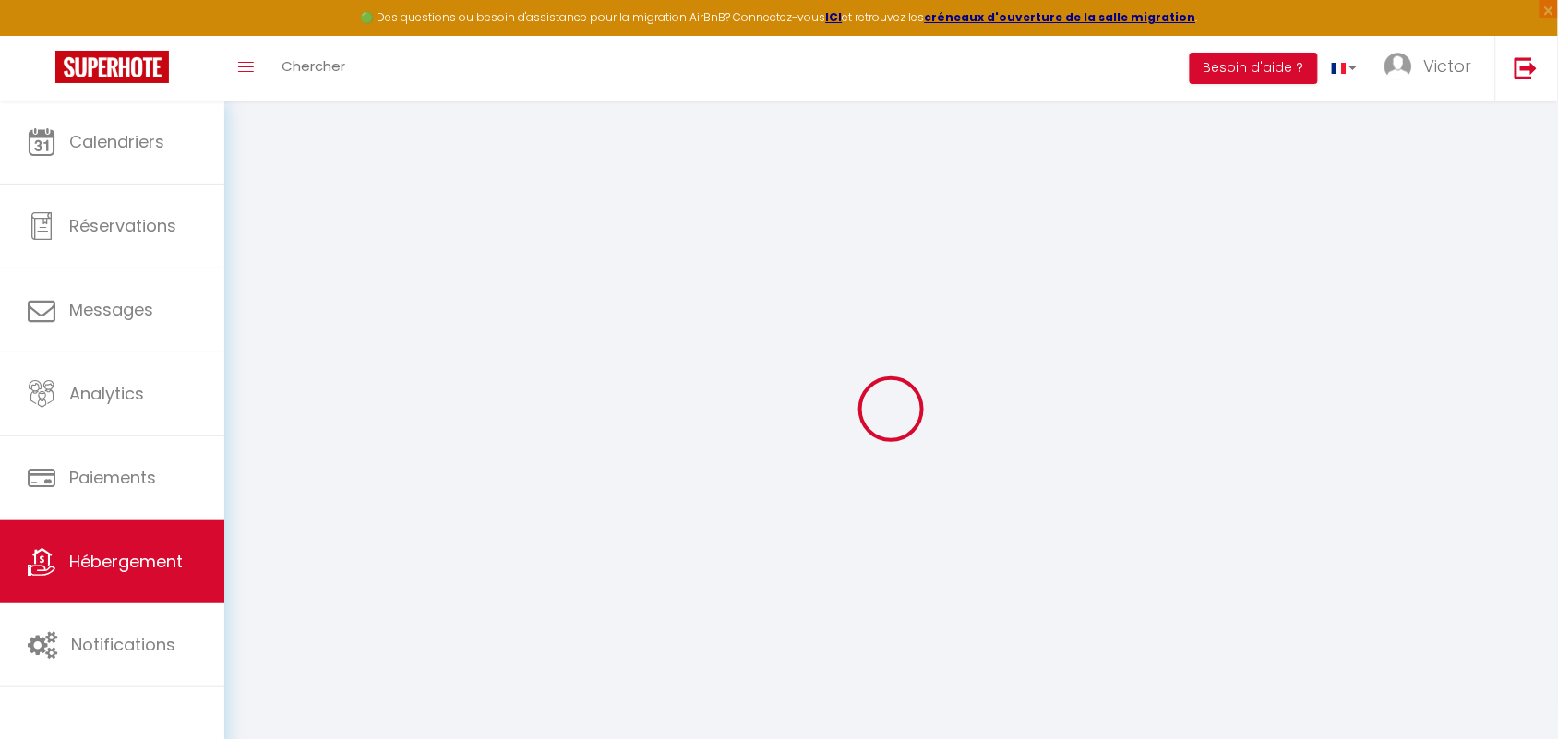
type input "[STREET_ADDRESS][PERSON_NAME]"
type input "74100"
type input "Annemasse"
type input "[EMAIL_ADDRESS][DOMAIN_NAME]"
select select
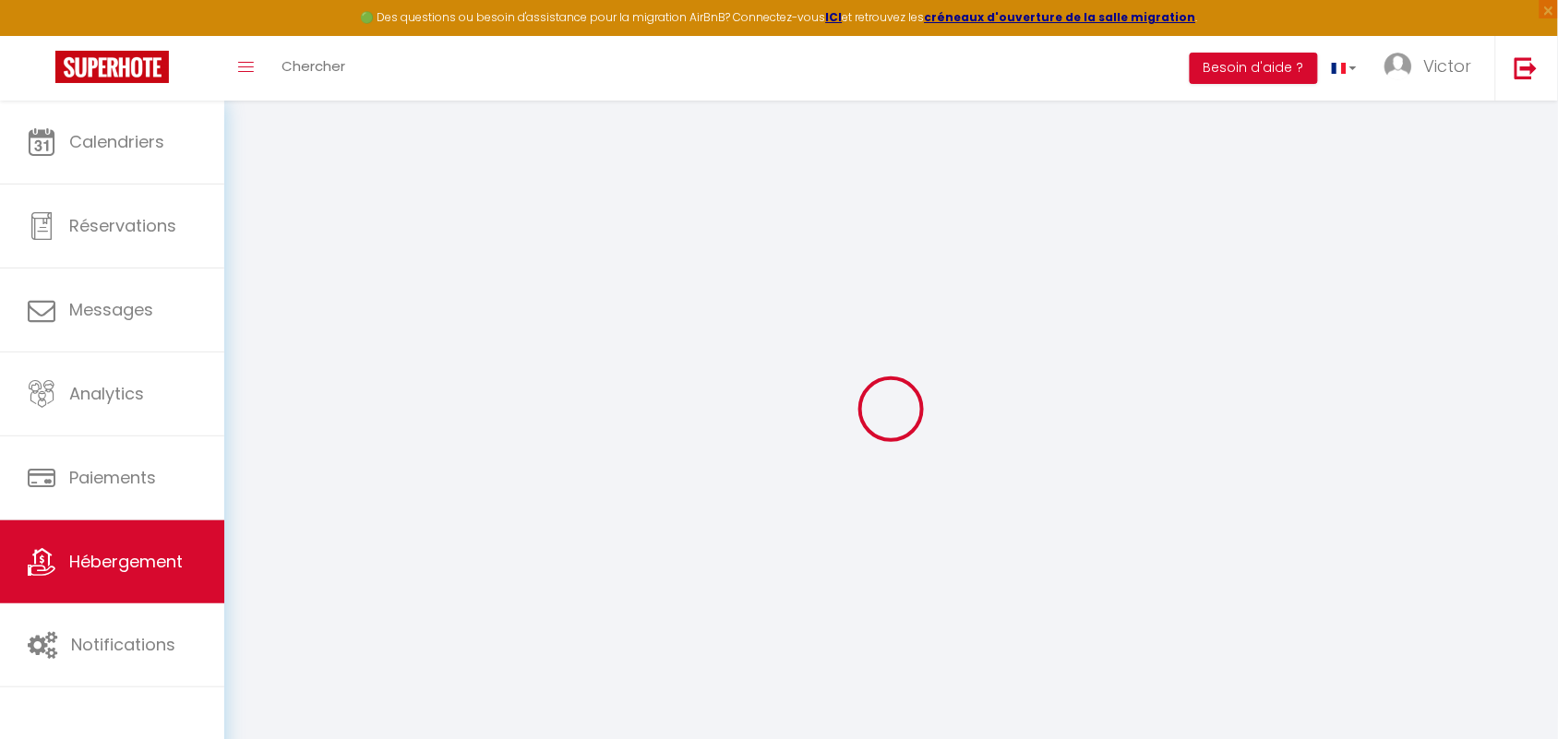
checkbox input "false"
select select
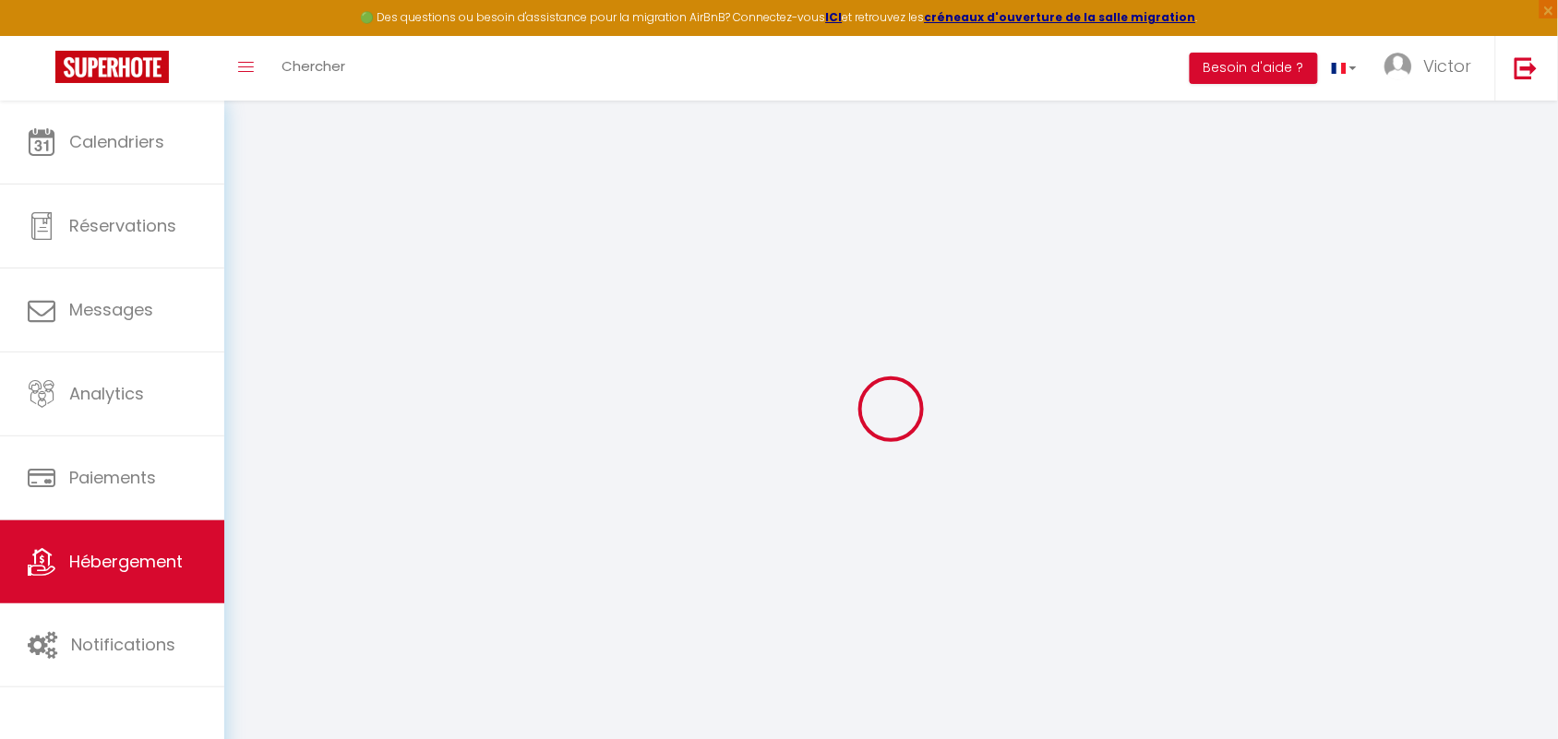
select select
type input "0"
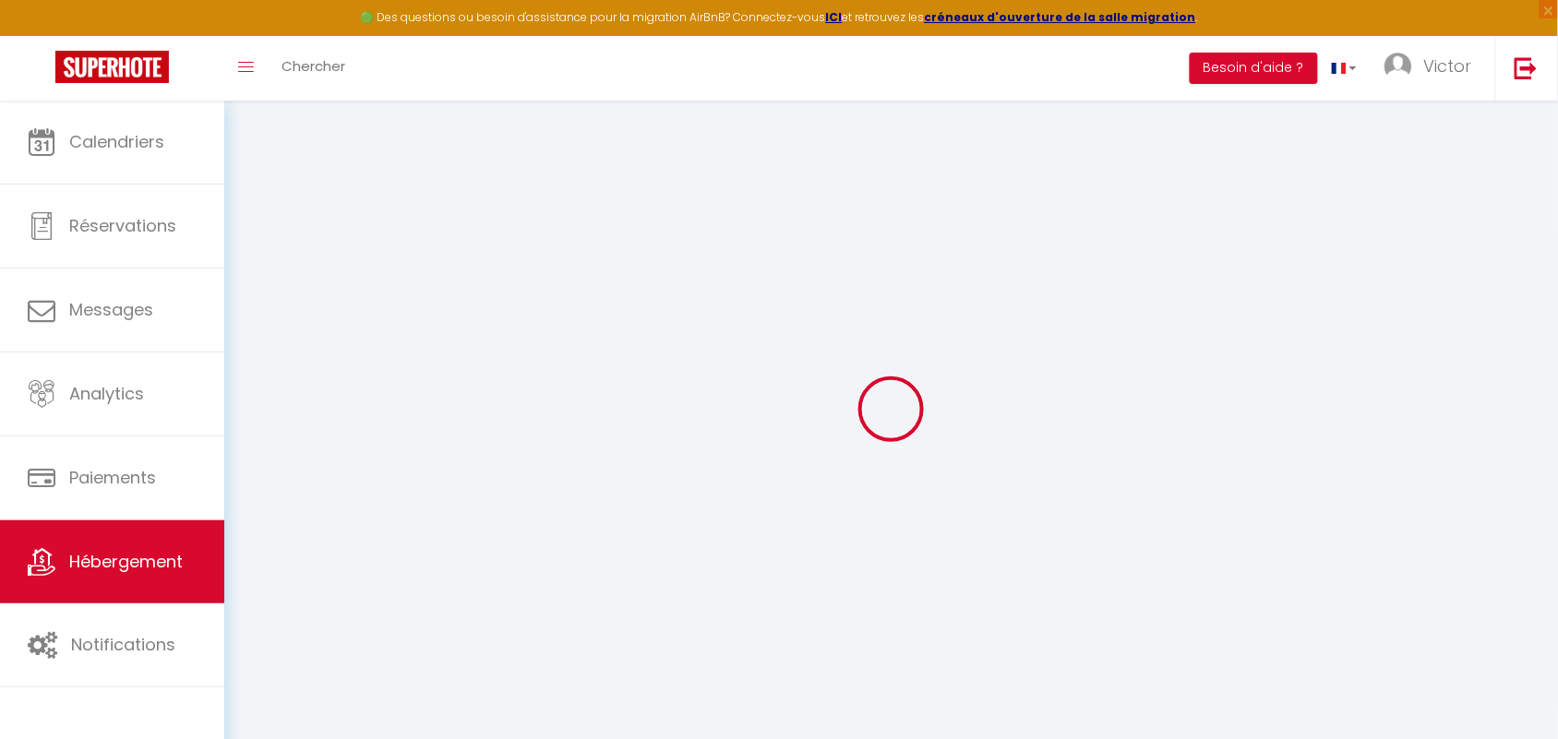
select select
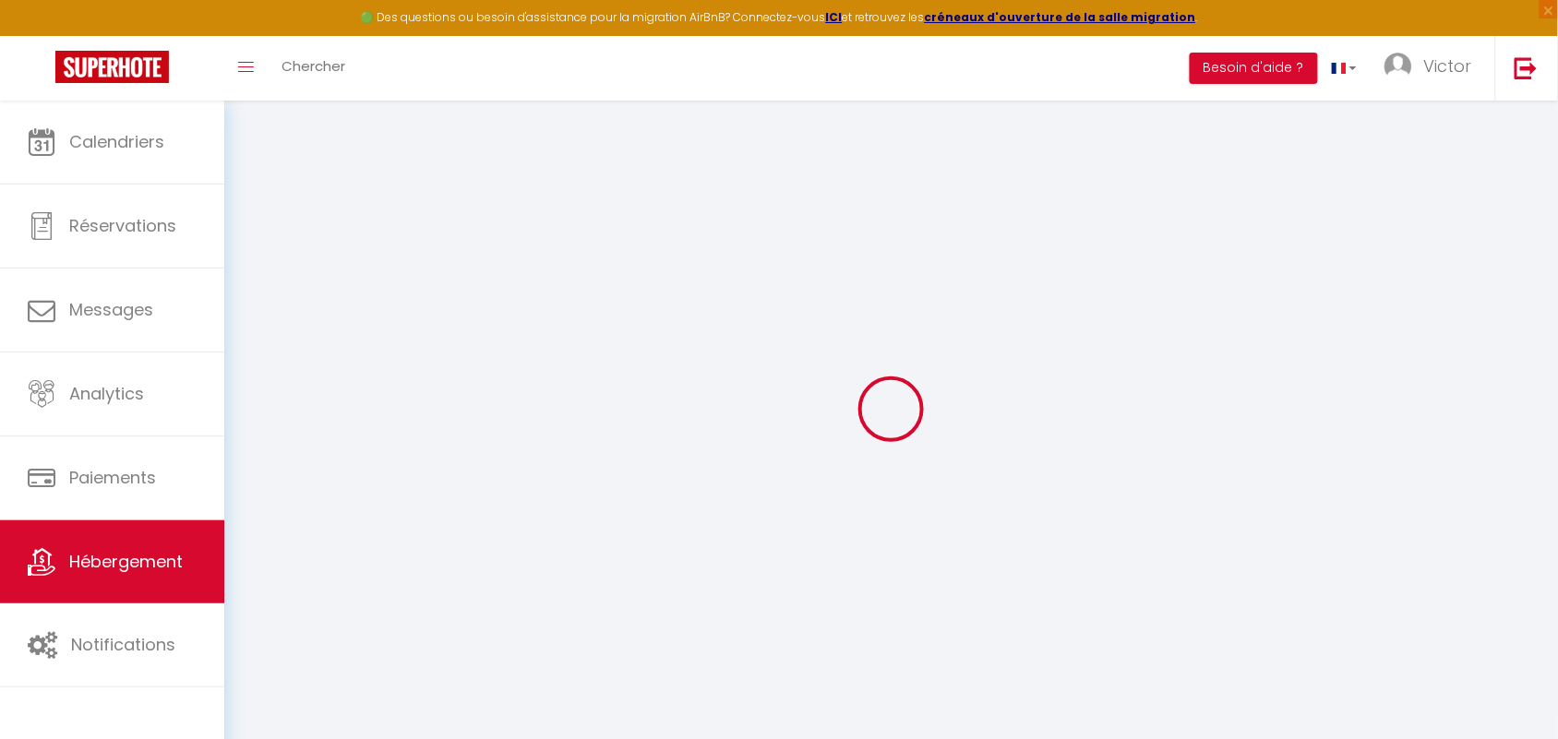
select select
checkbox input "false"
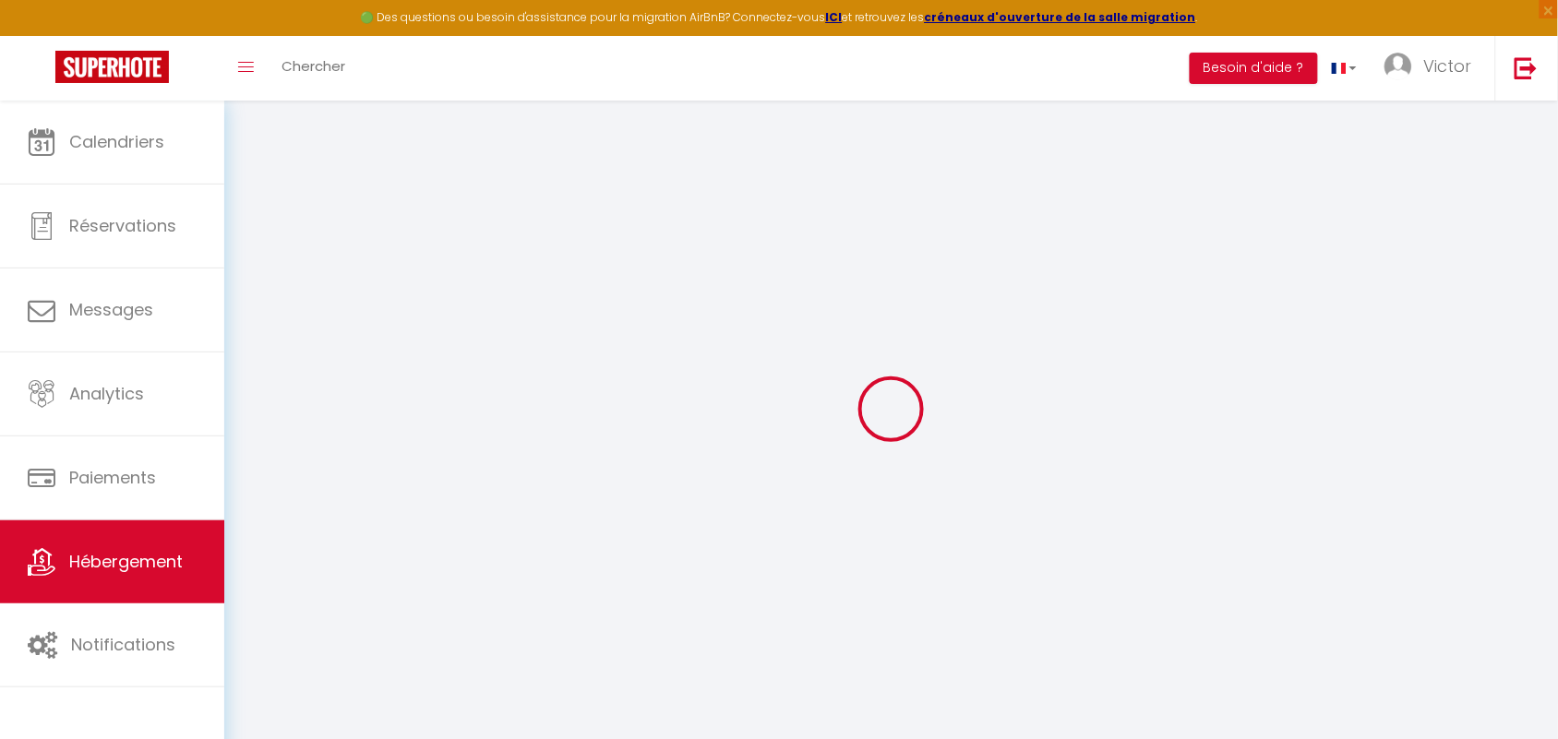
select select
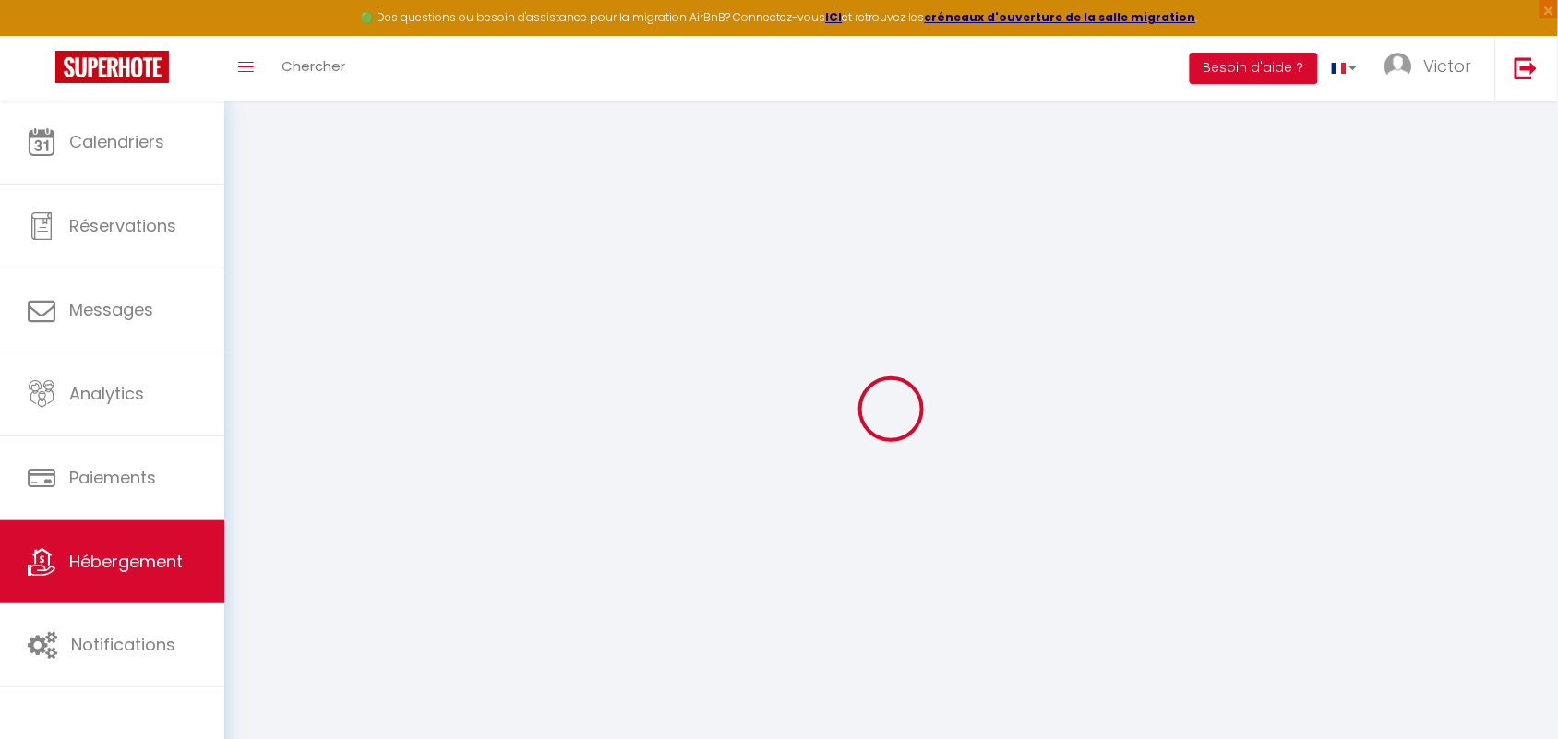
select select
checkbox input "false"
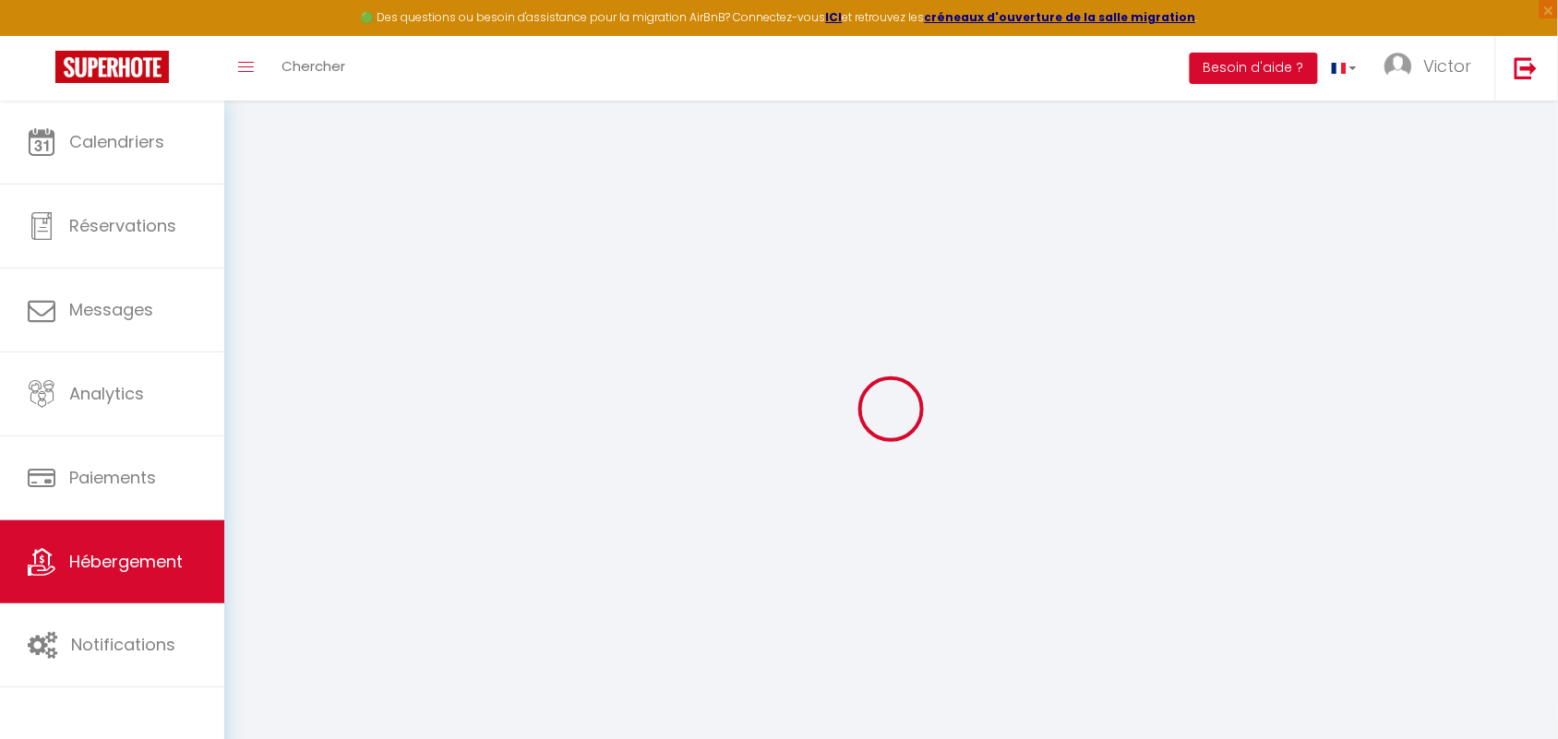
select select
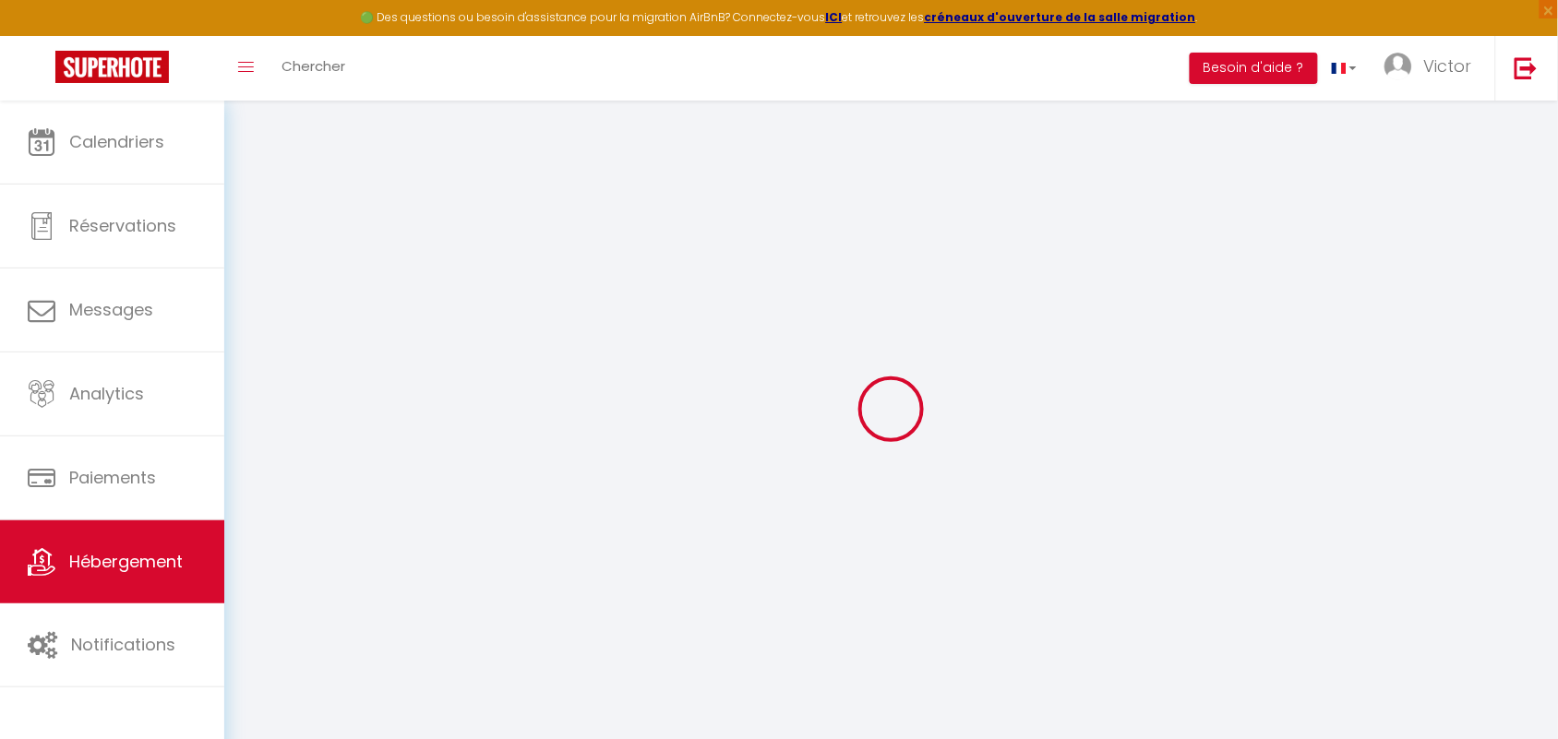
select select
checkbox input "false"
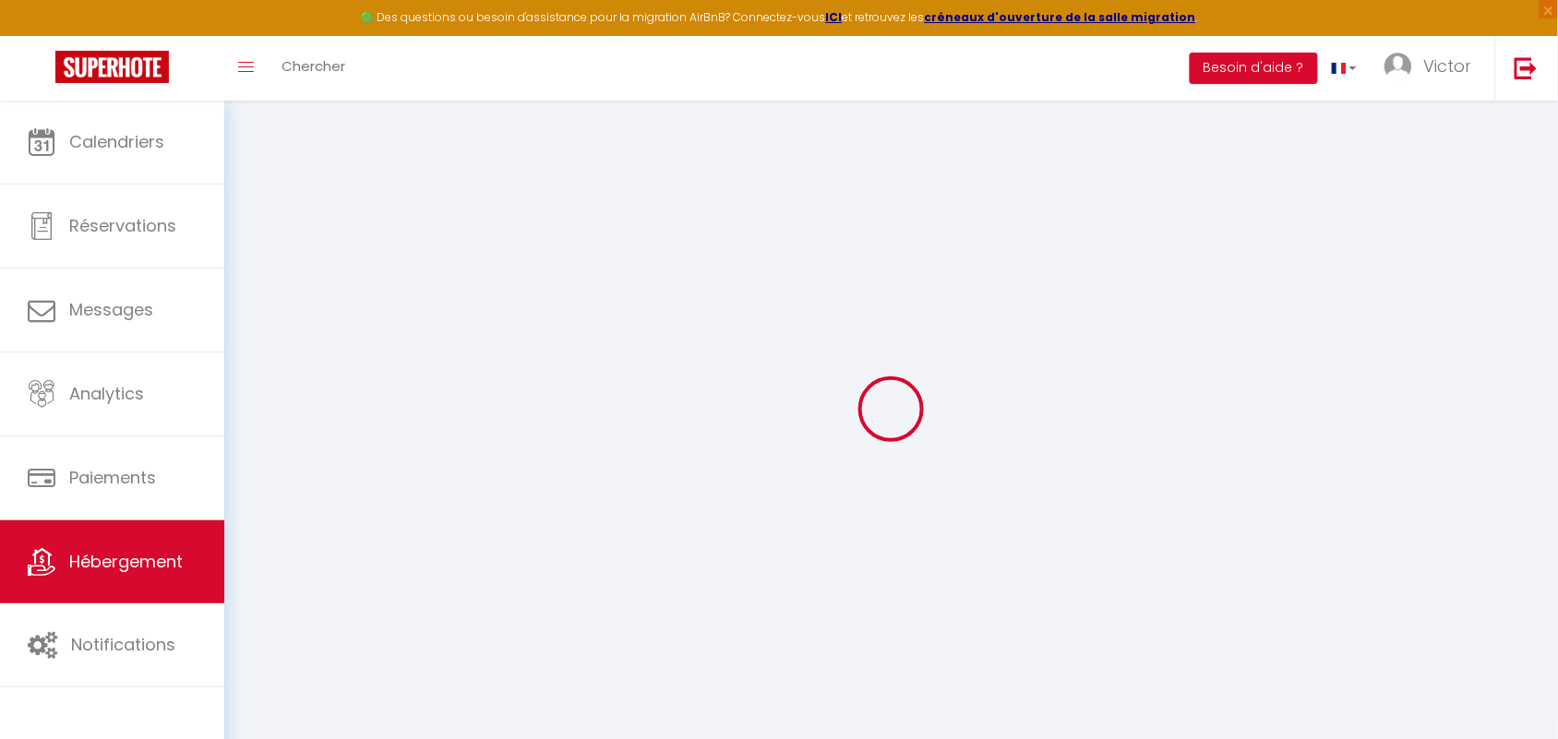
select select
checkbox input "false"
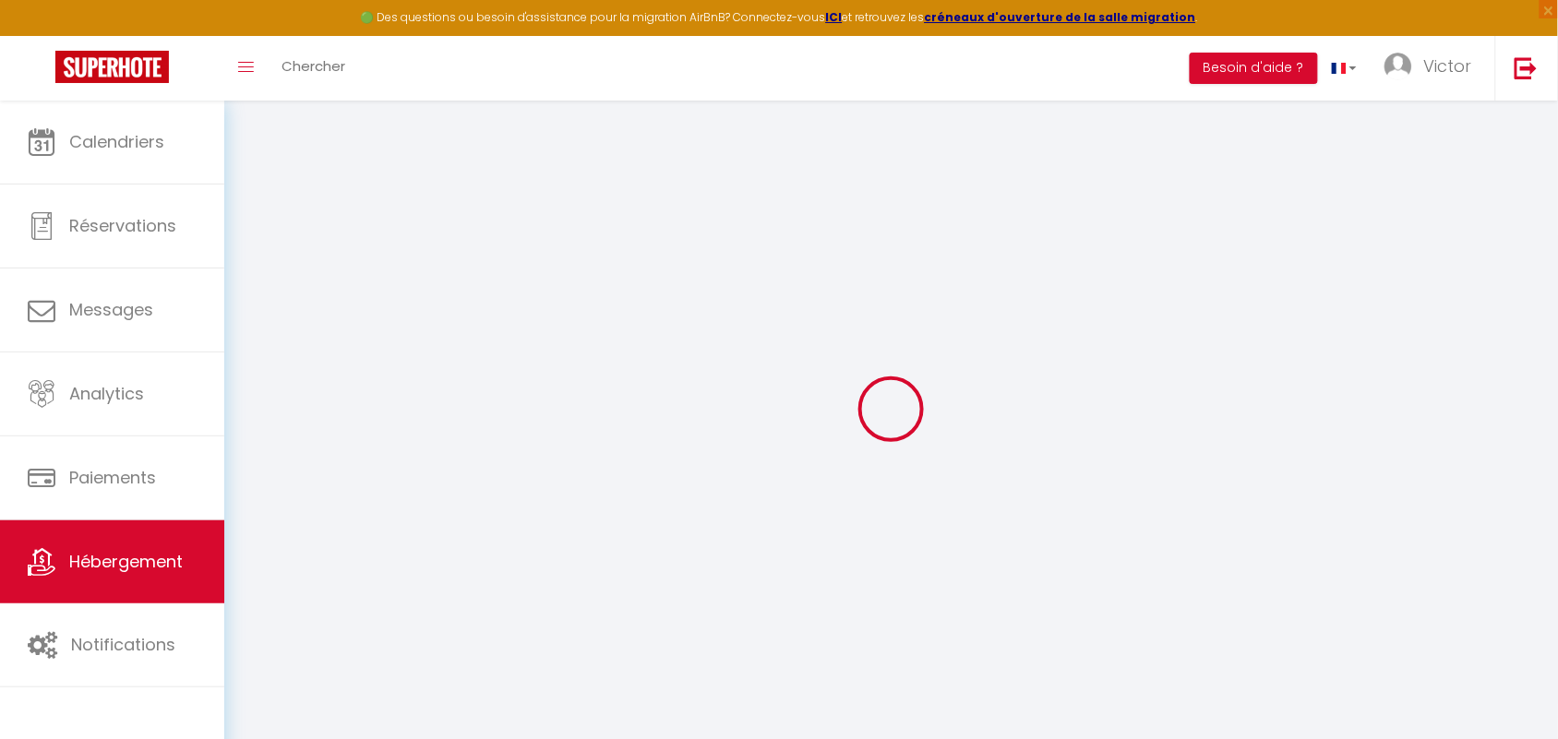
select select "15:00"
select select "23:45"
select select "12:00"
select select "30"
select select "120"
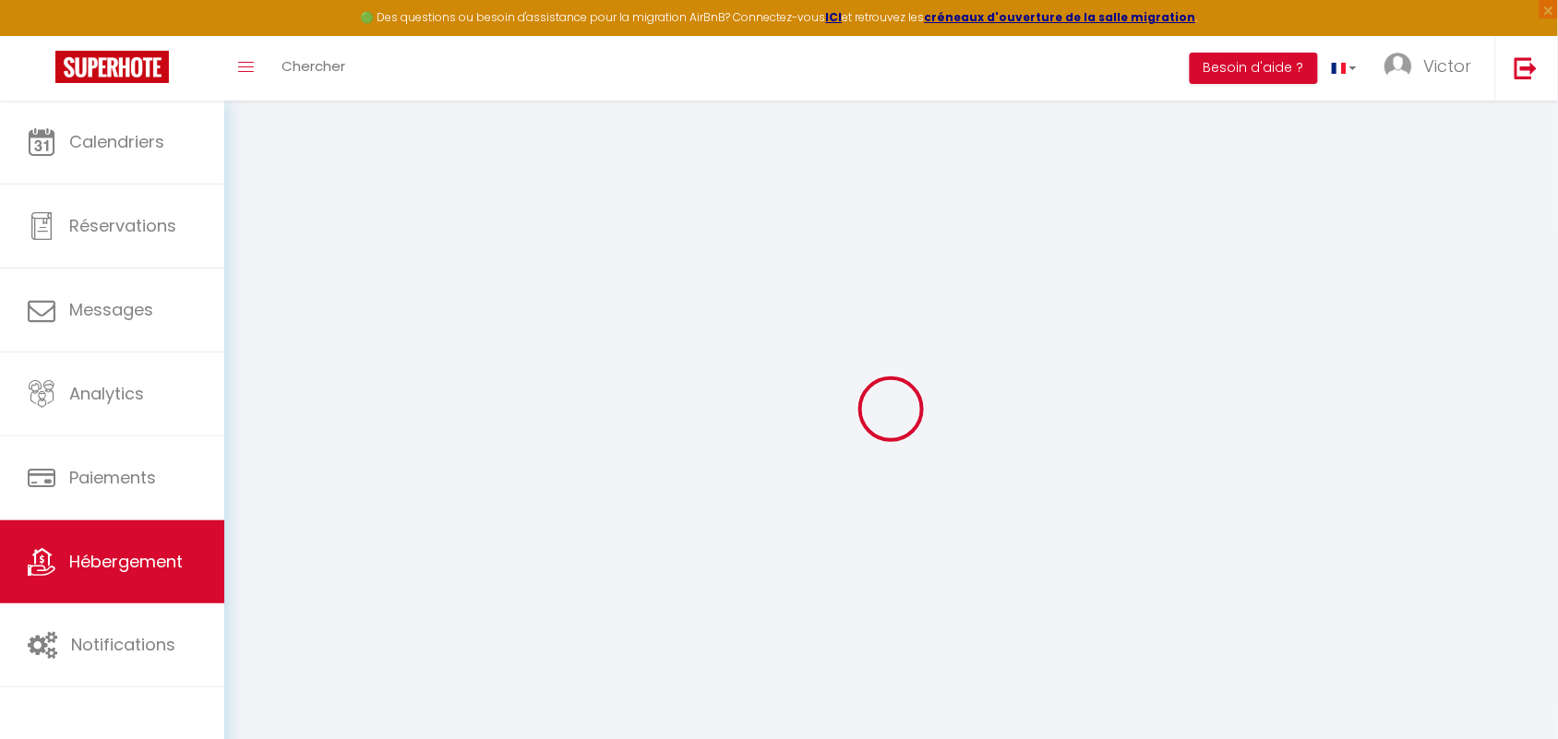
select select
checkbox input "false"
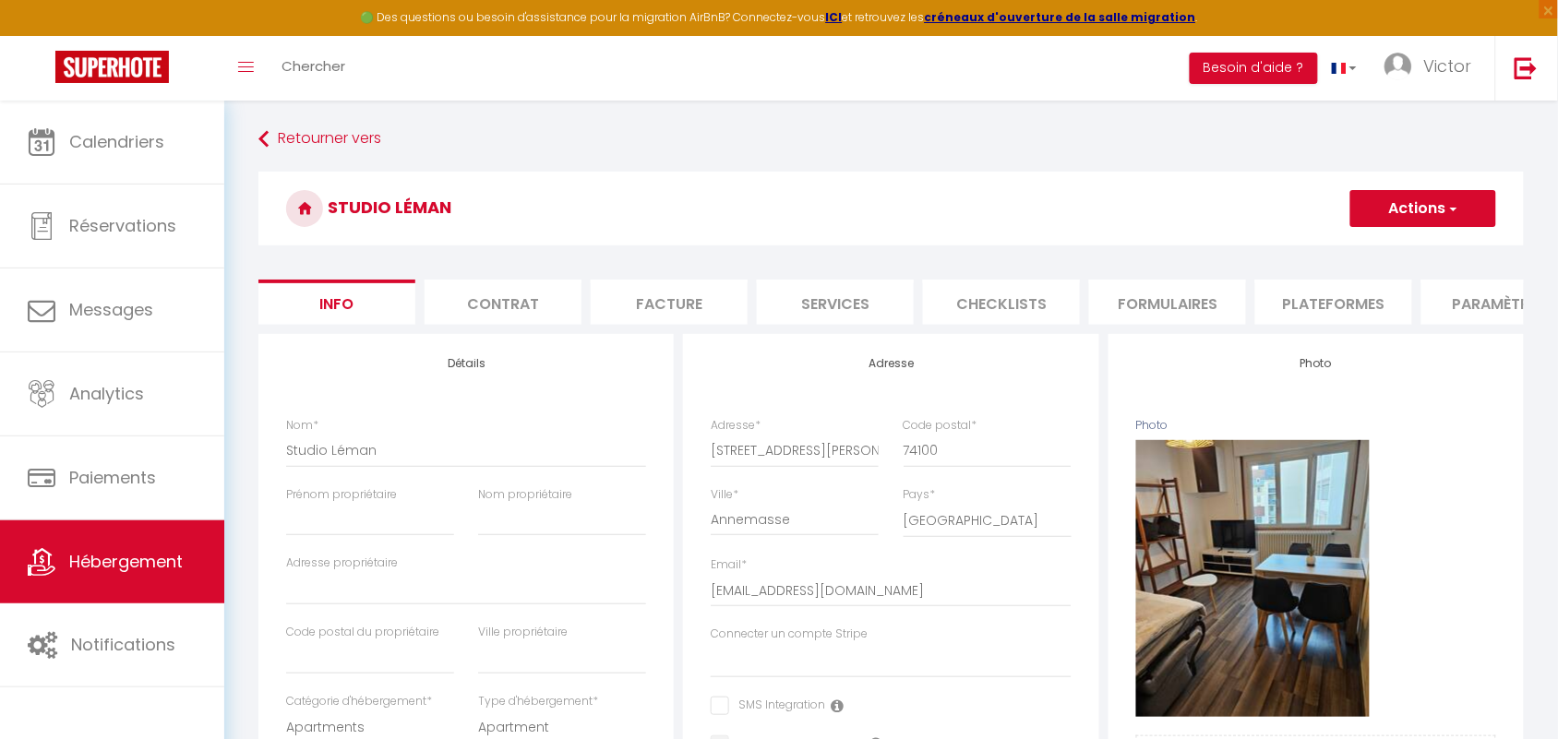
select select
checkbox input "false"
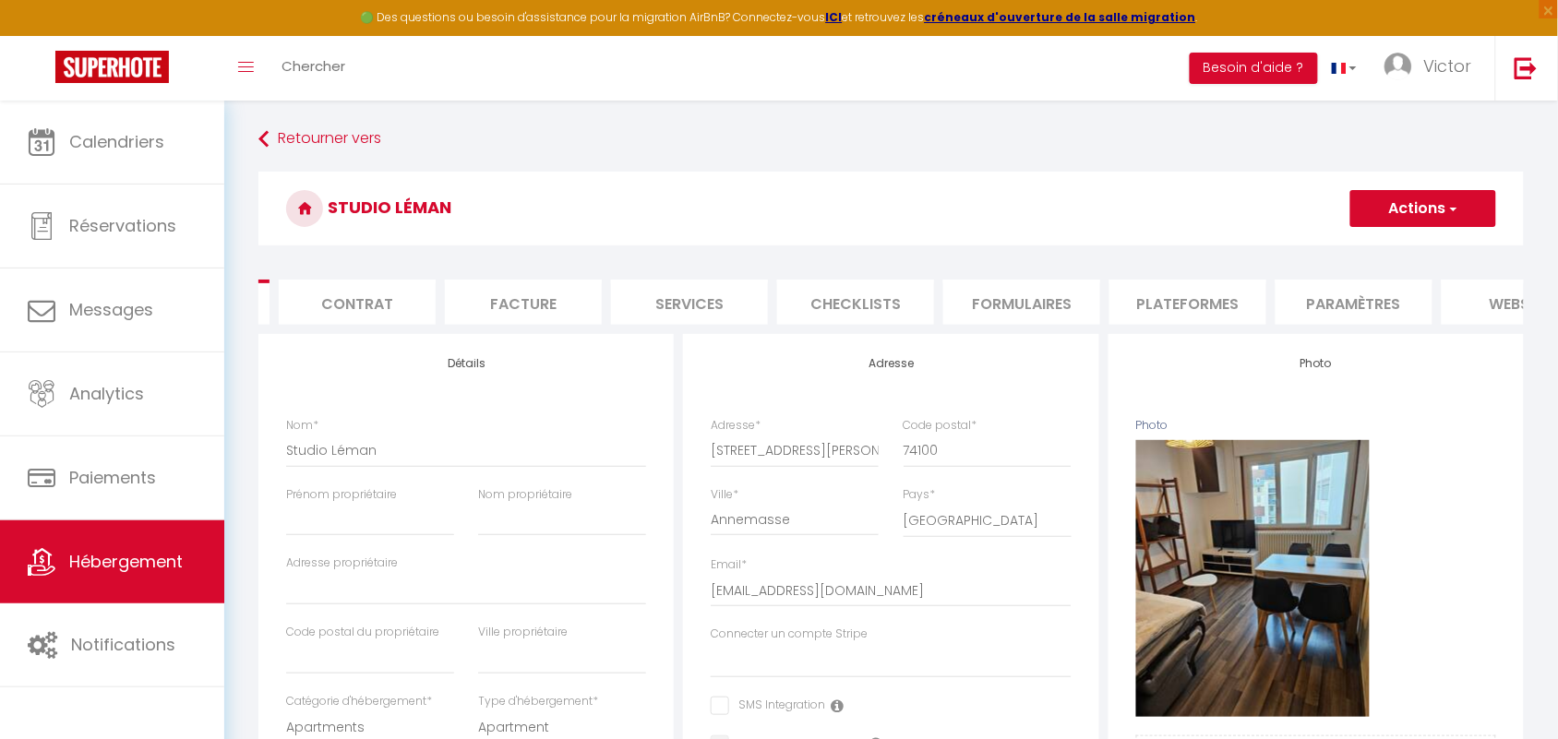
scroll to position [0, 139]
click at [686, 309] on li "Services" at bounding box center [695, 302] width 157 height 45
select select
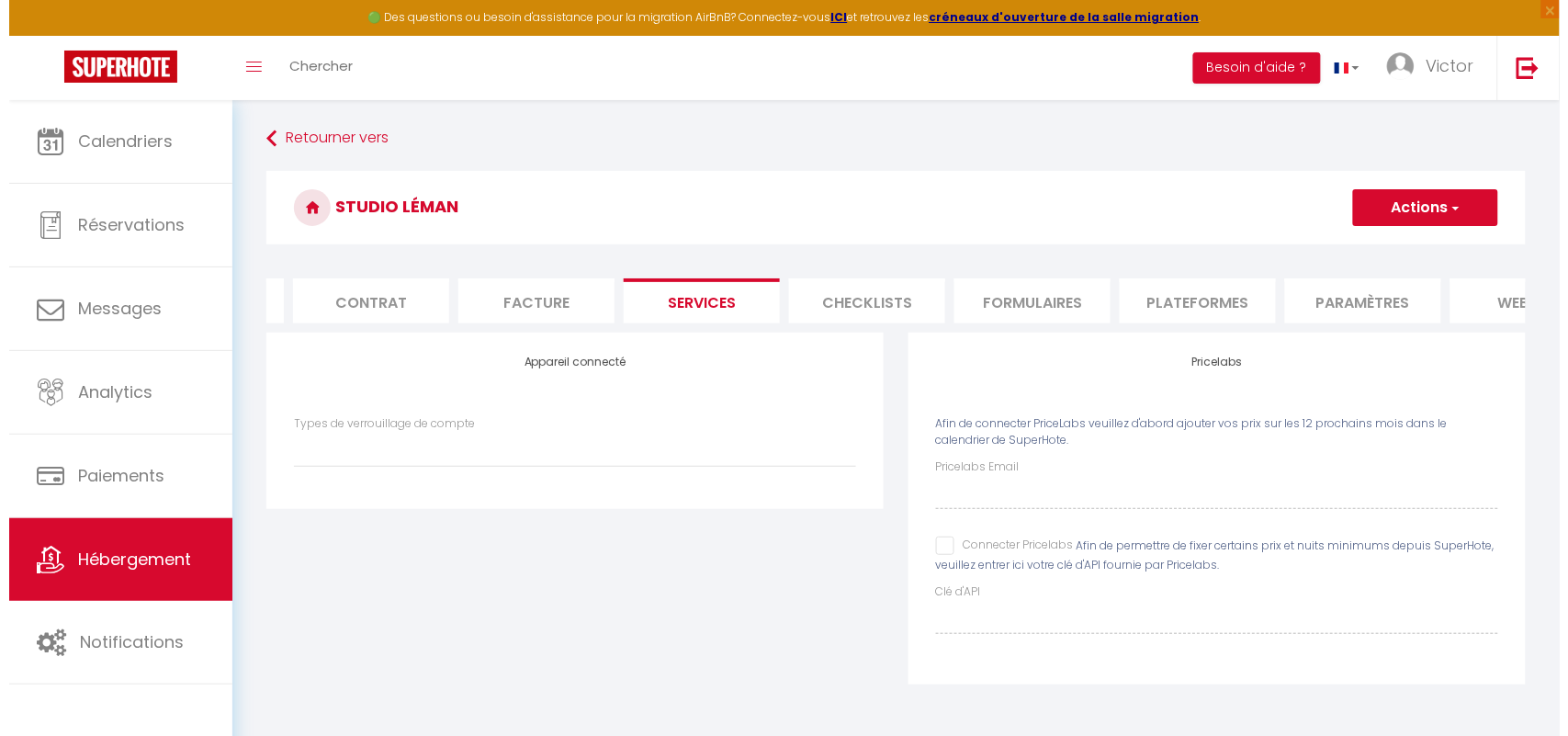
scroll to position [100, 0]
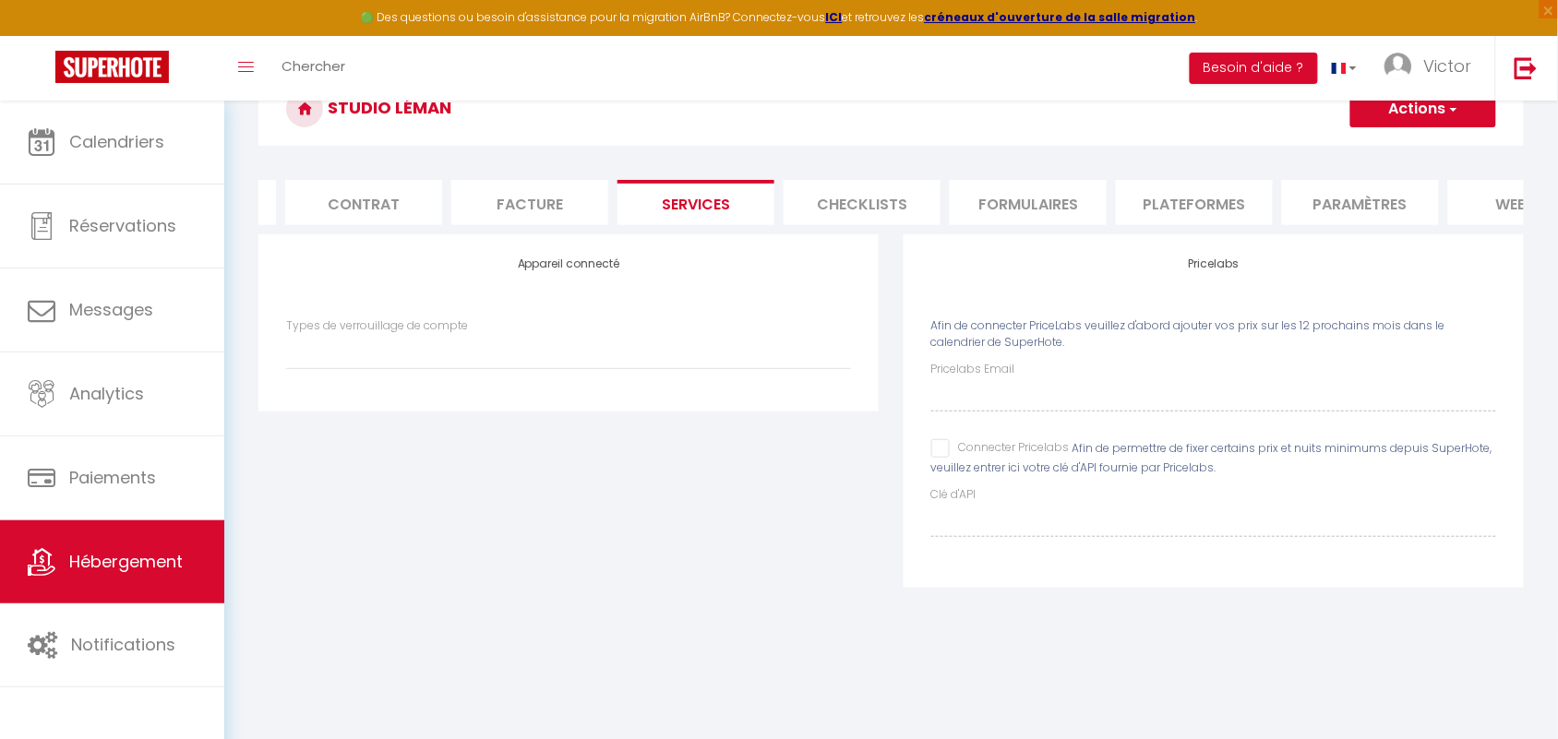
click at [879, 215] on li "Checklists" at bounding box center [861, 202] width 157 height 45
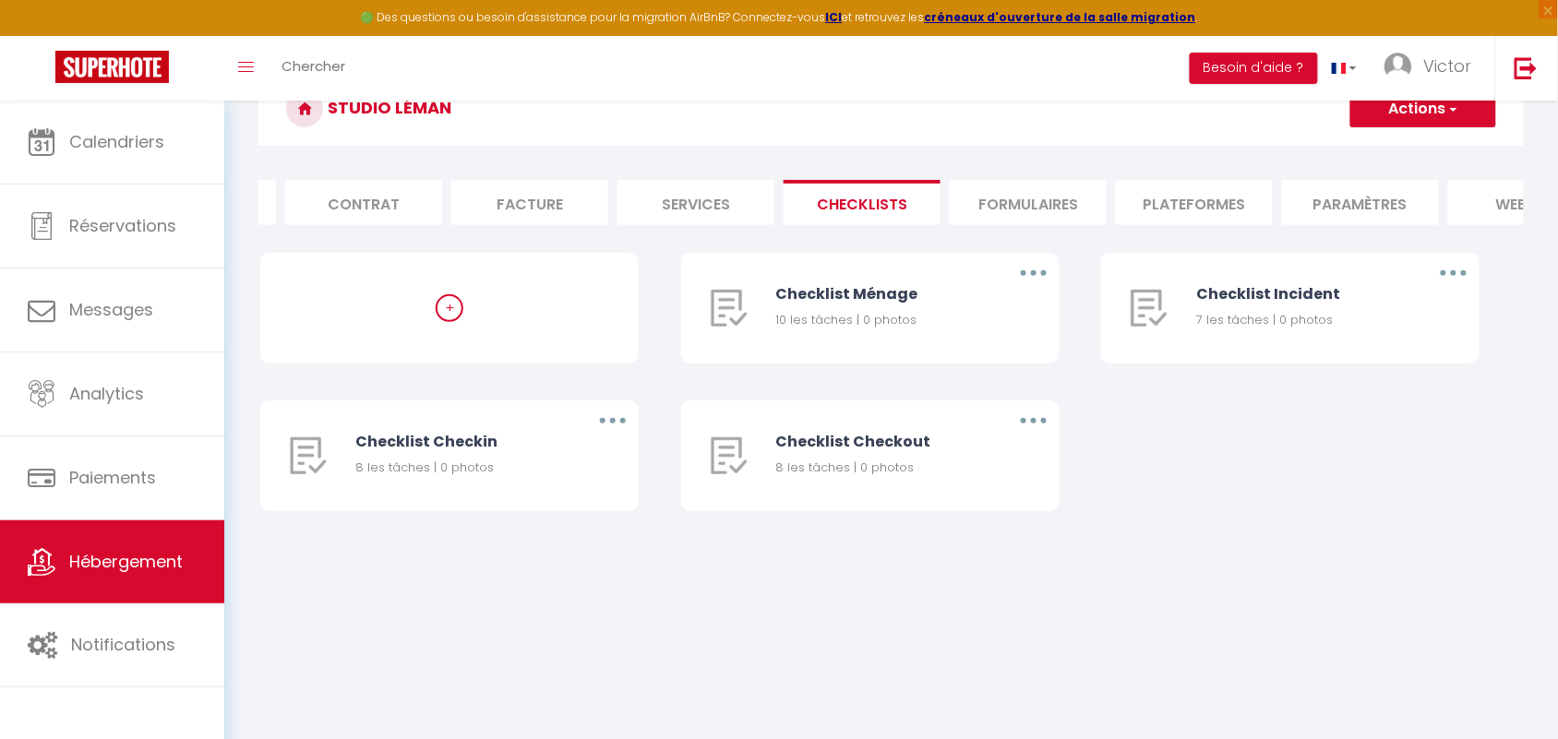
click at [1045, 185] on li "Formulaires" at bounding box center [1028, 202] width 157 height 45
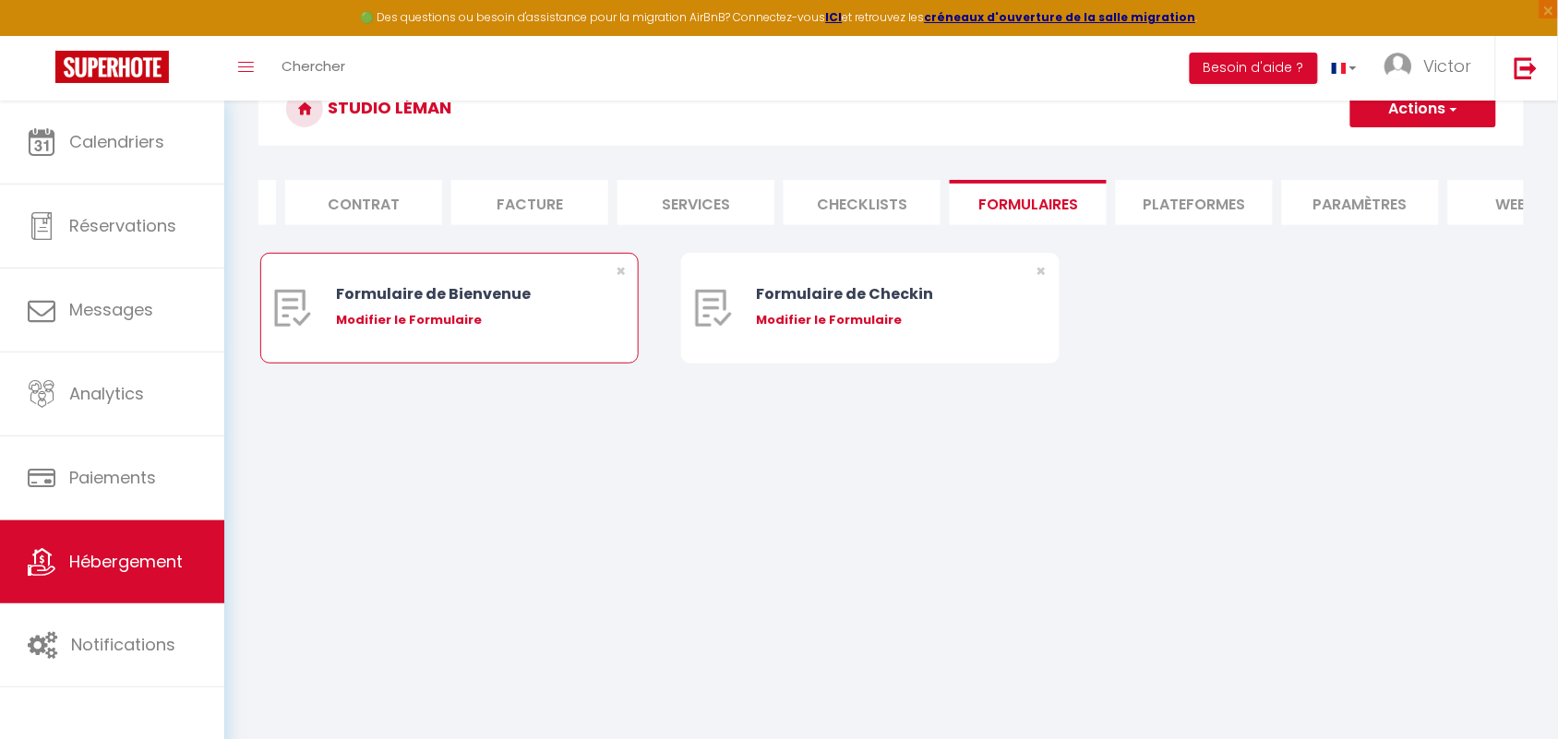
click at [588, 329] on div "Modifier le Formulaire" at bounding box center [465, 320] width 258 height 18
select select
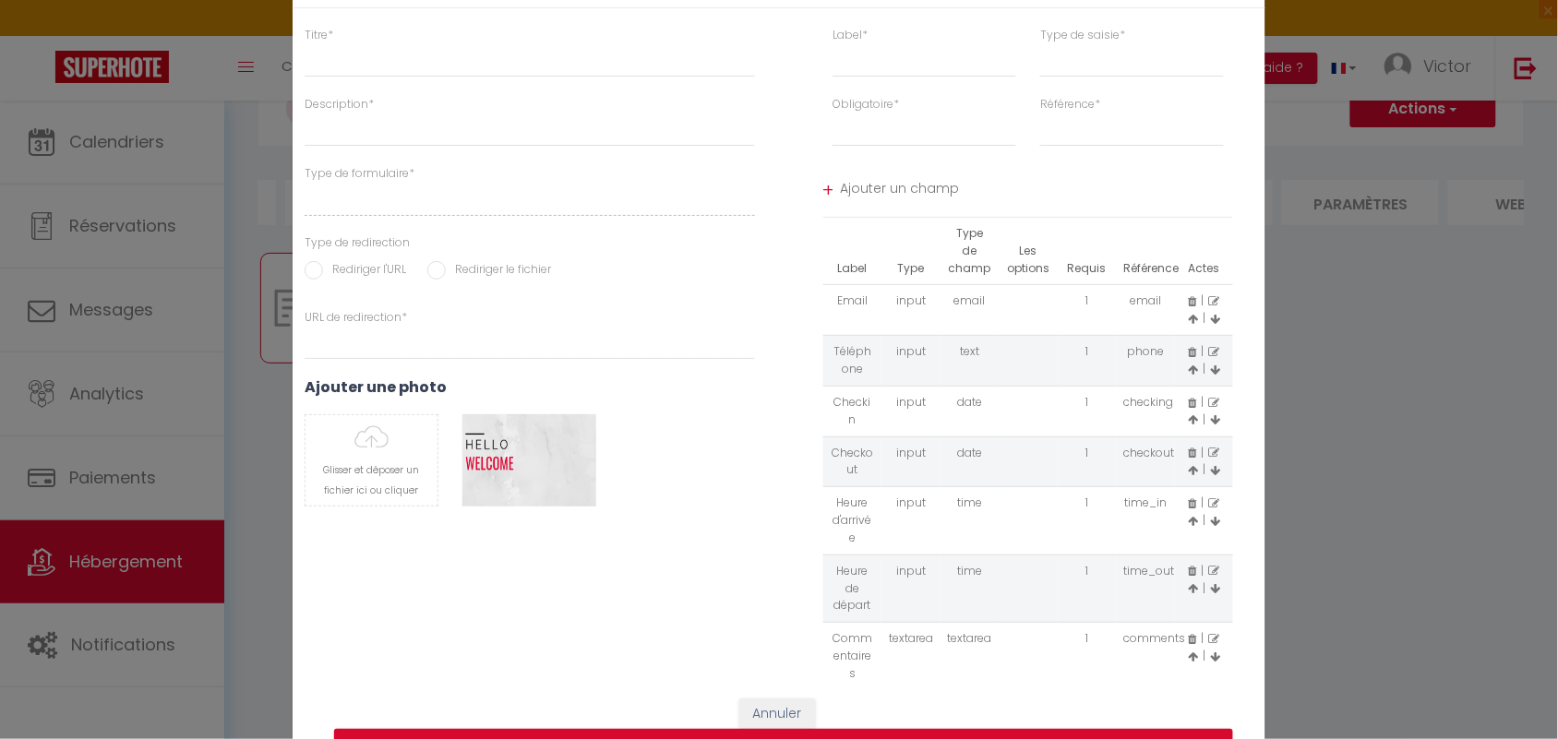
type input "Formulaire de Bienvenue"
type input "Afin de préparer au mieux votre arrivée et recevoir votre Guide de Bienvenue, j…"
select select "[object Object]"
radio input "true"
type input "[URL][DOMAIN_NAME]"
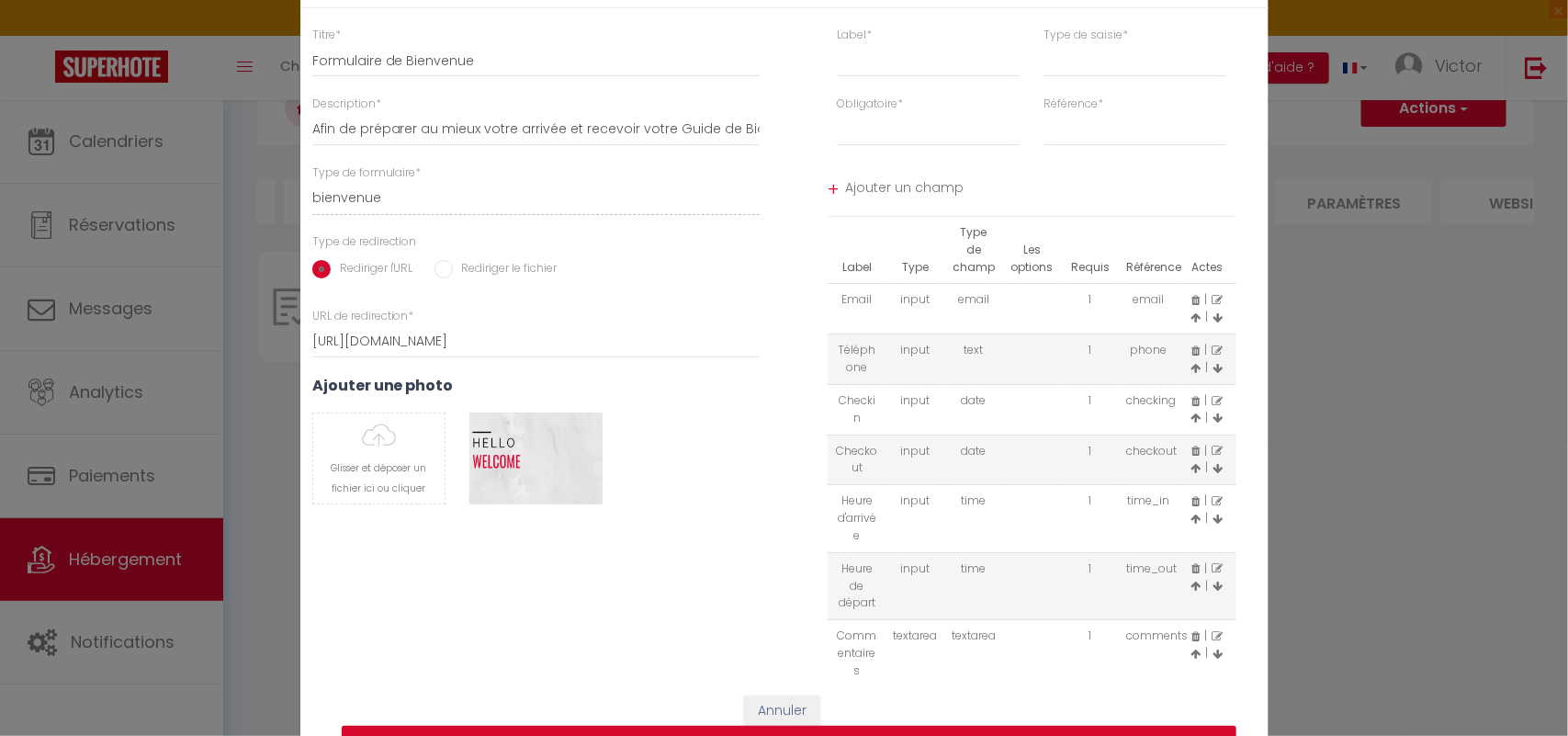
click at [902, 182] on span "Ajouter un champ" at bounding box center [1040, 189] width 391 height 33
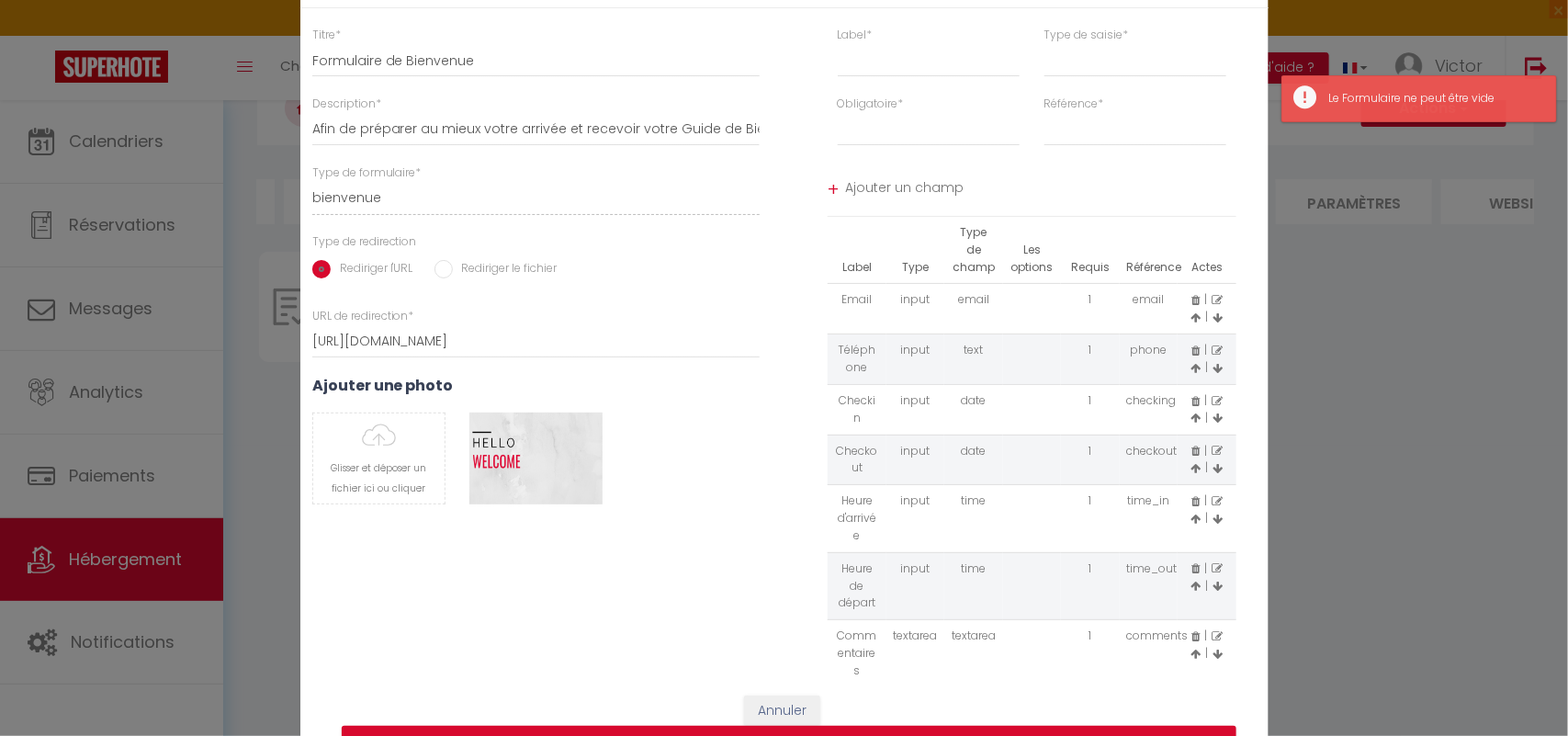
click at [1022, 179] on span "Ajouter un champ" at bounding box center [1040, 189] width 391 height 33
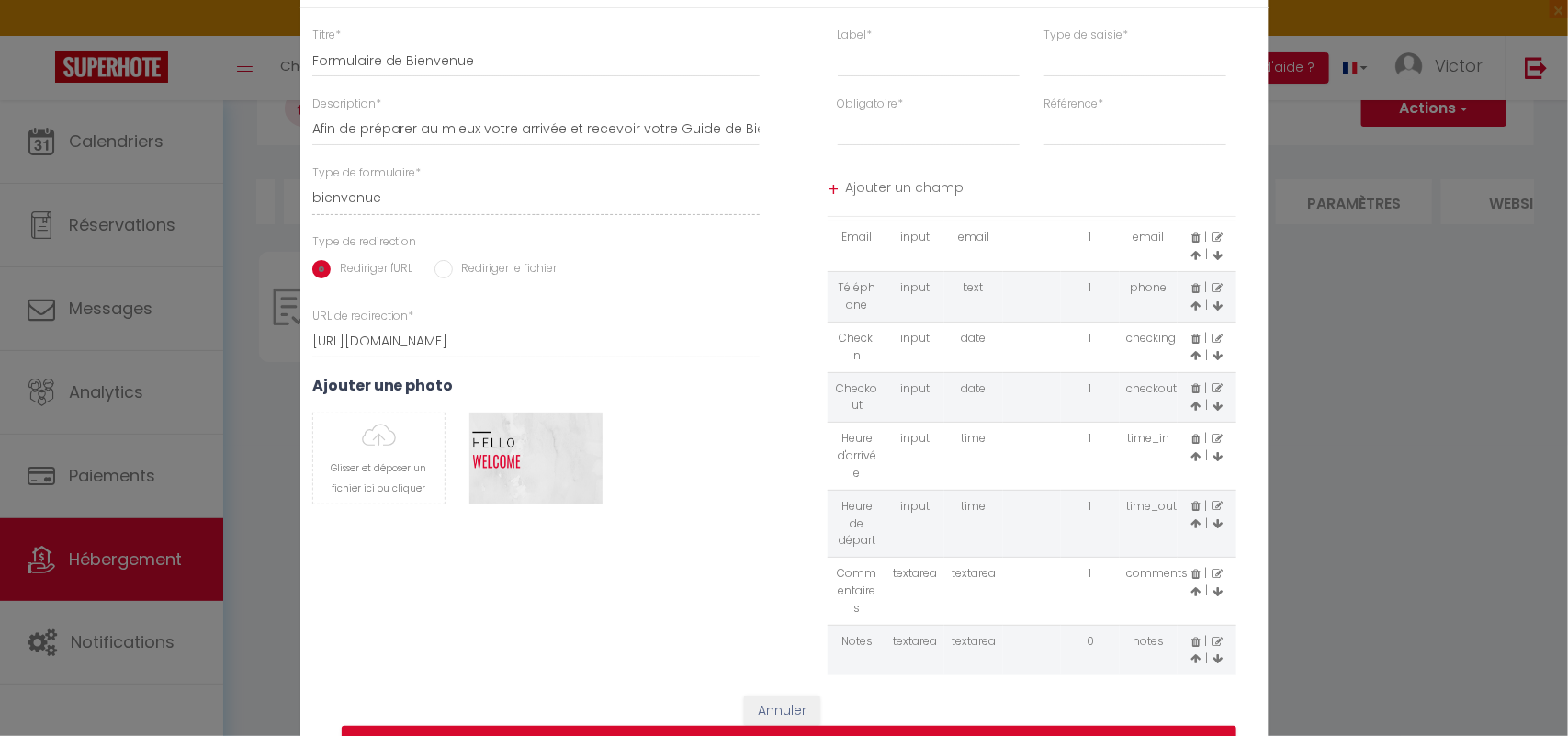
click at [1452, 331] on div "Modifier le Formulaire × Titre * Formulaire de Bienvenue Description * Afin de …" at bounding box center [784, 368] width 1568 height 736
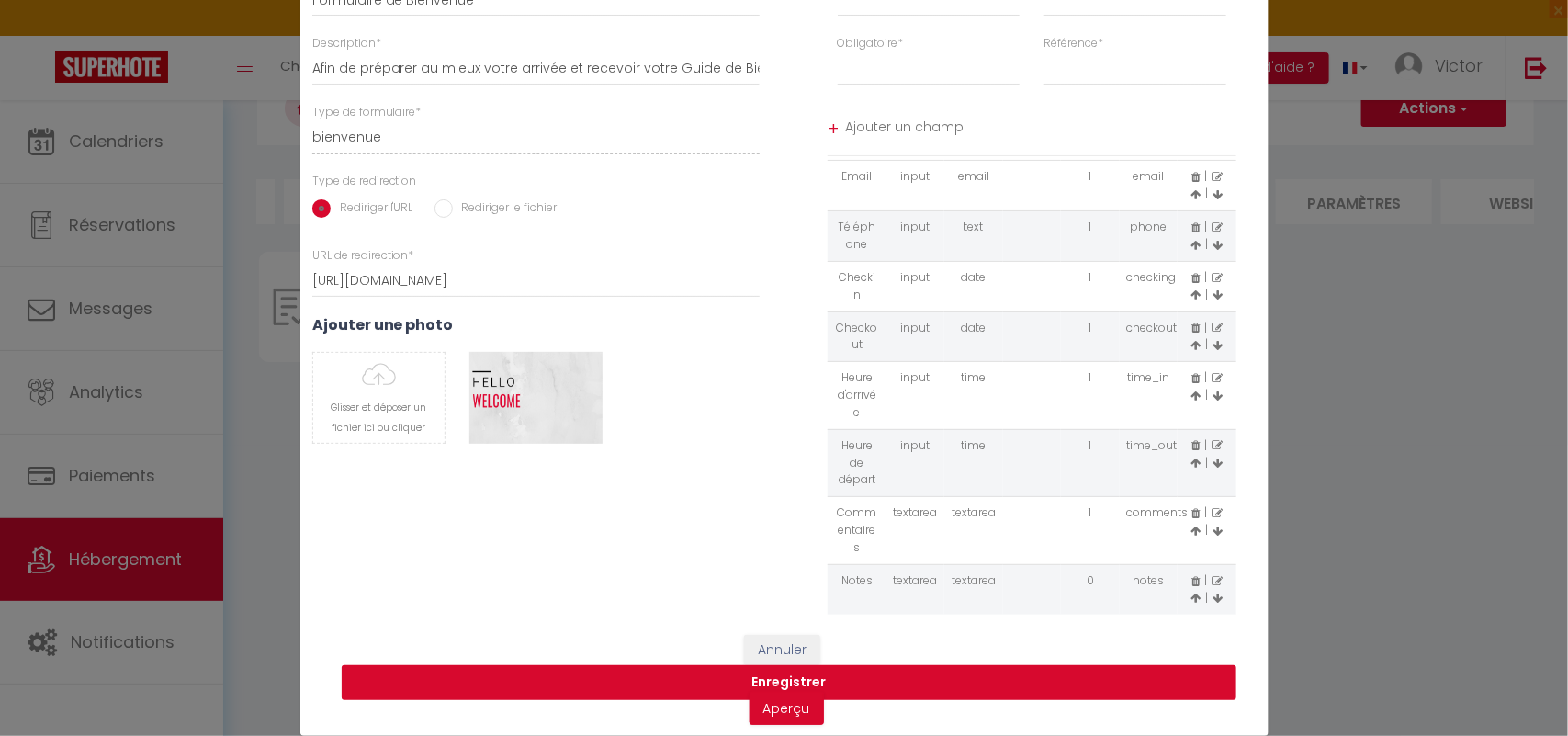
click at [1012, 676] on button "Enregistrer" at bounding box center [788, 682] width 895 height 35
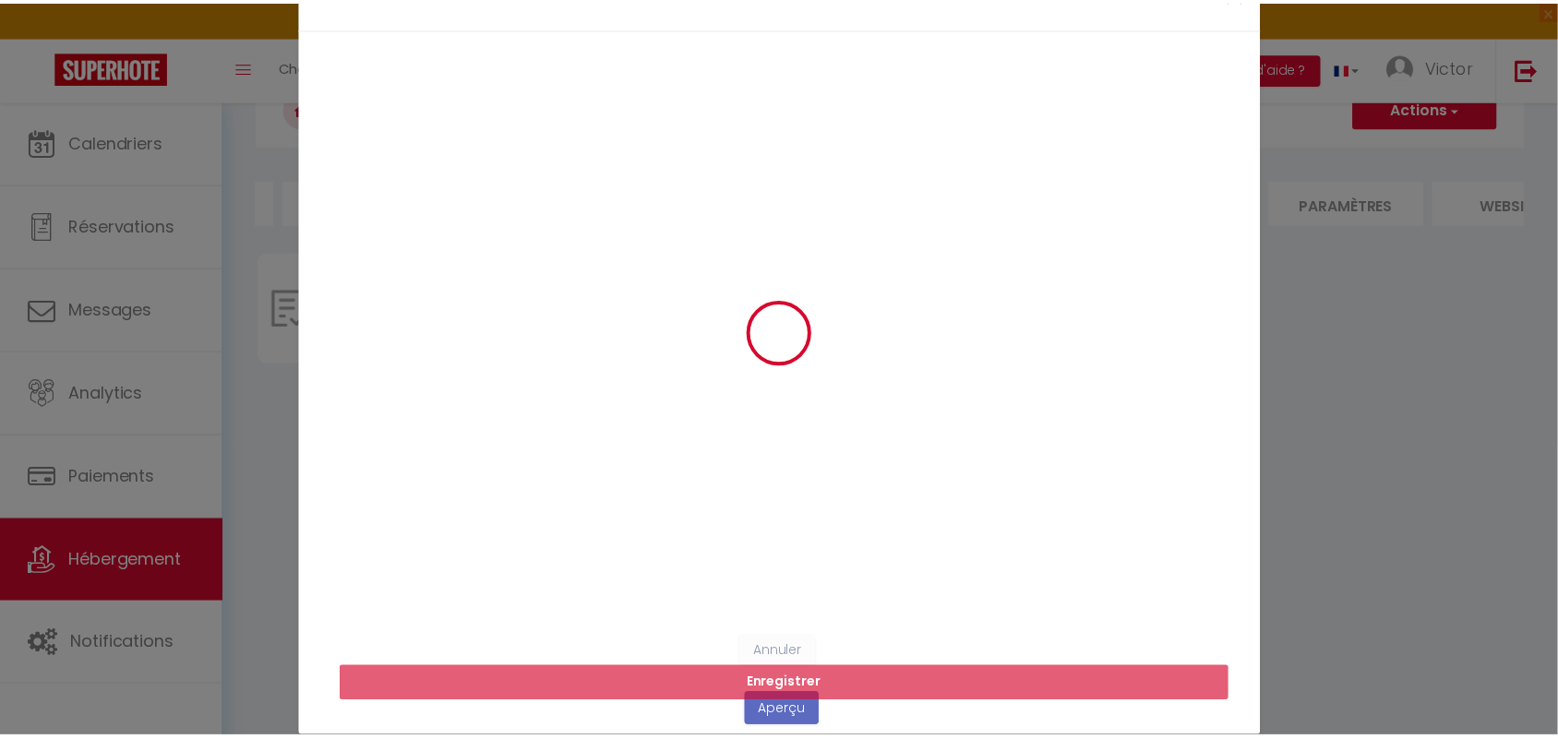
scroll to position [0, 0]
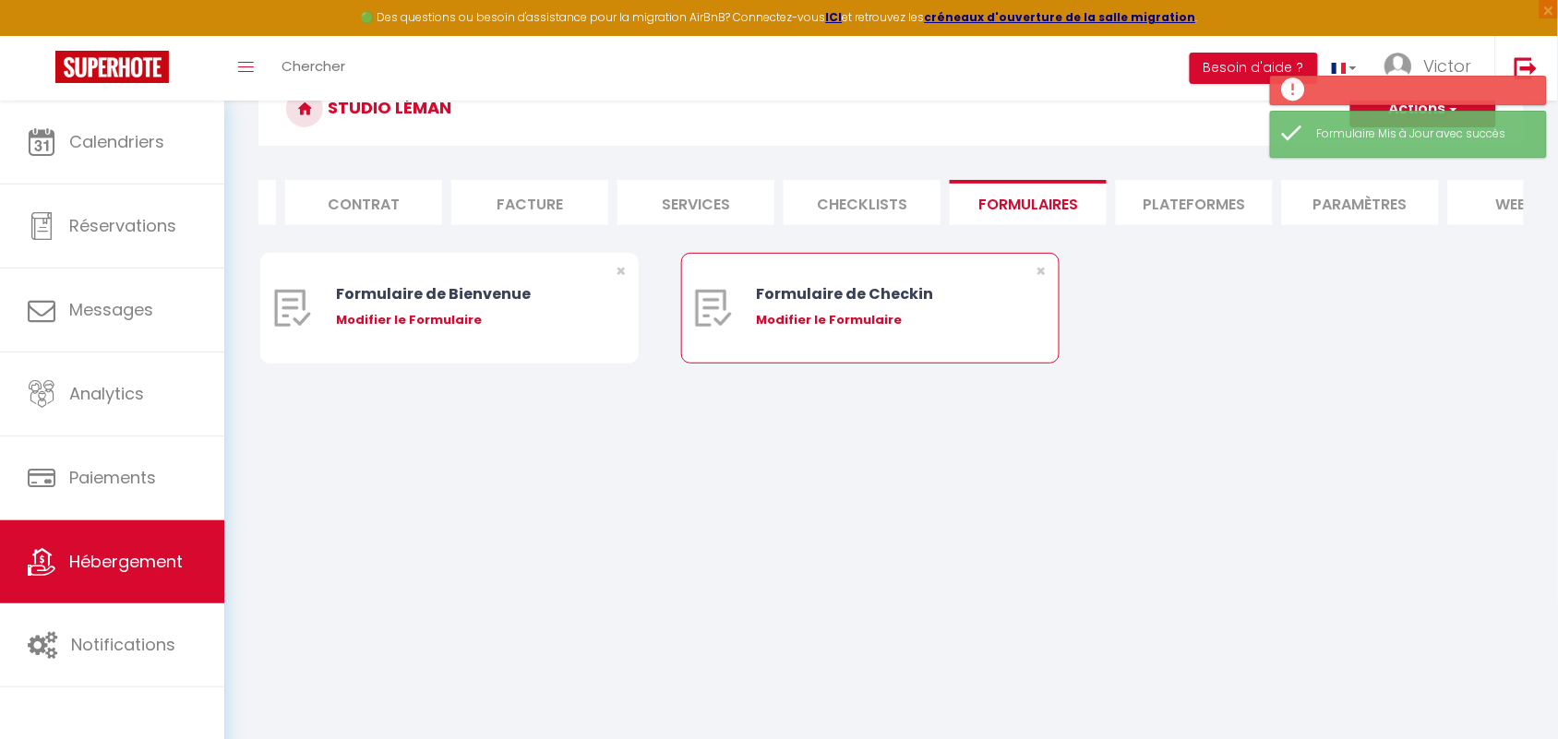
click at [914, 329] on div "Modifier le Formulaire" at bounding box center [886, 320] width 258 height 18
type input "Formulaire de Checkin"
type input "Afin de confirmer votre arrivée et recevoir la procédure d'accès à l'appartemen…"
select select "[object Object]"
radio input "true"
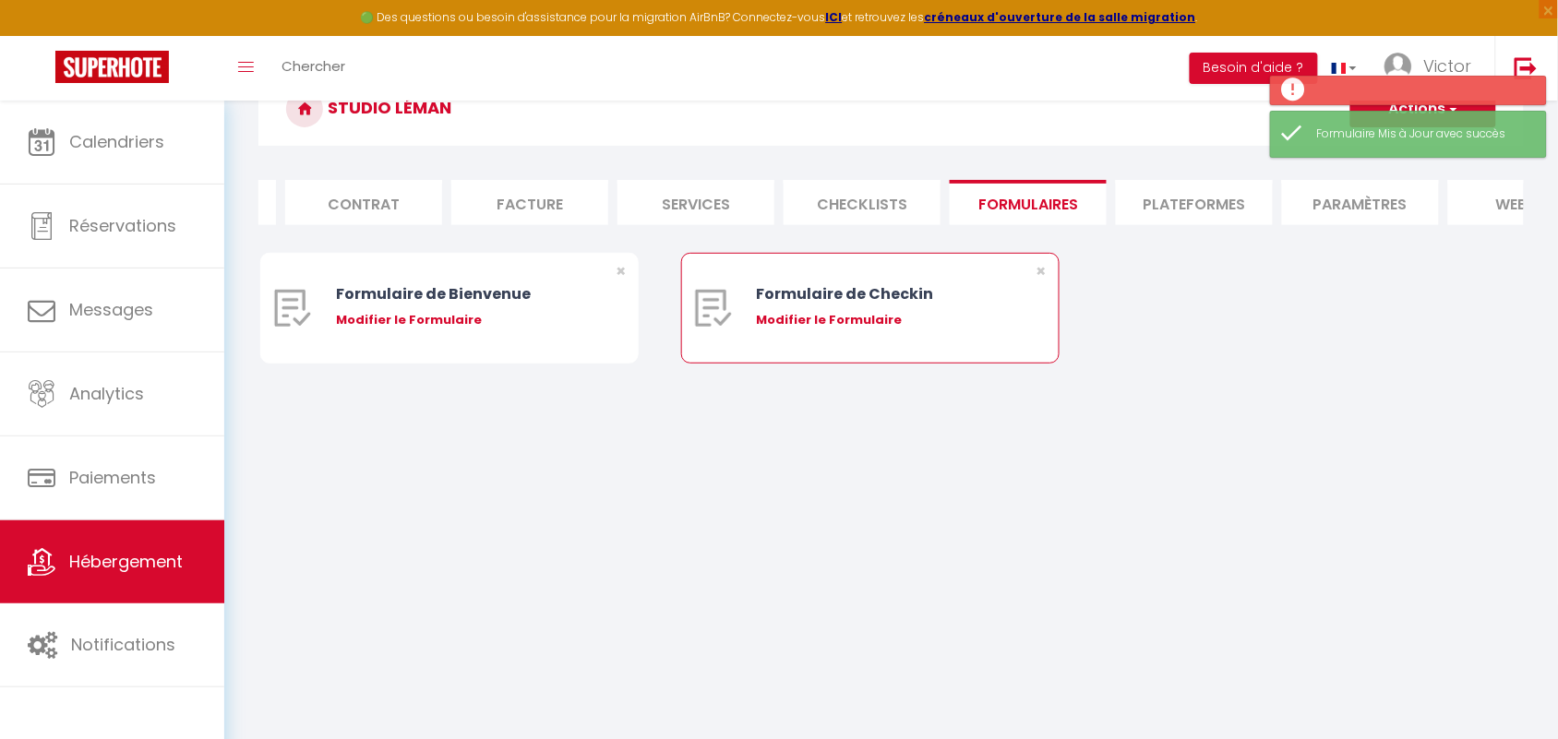
type input "[URL][DOMAIN_NAME]"
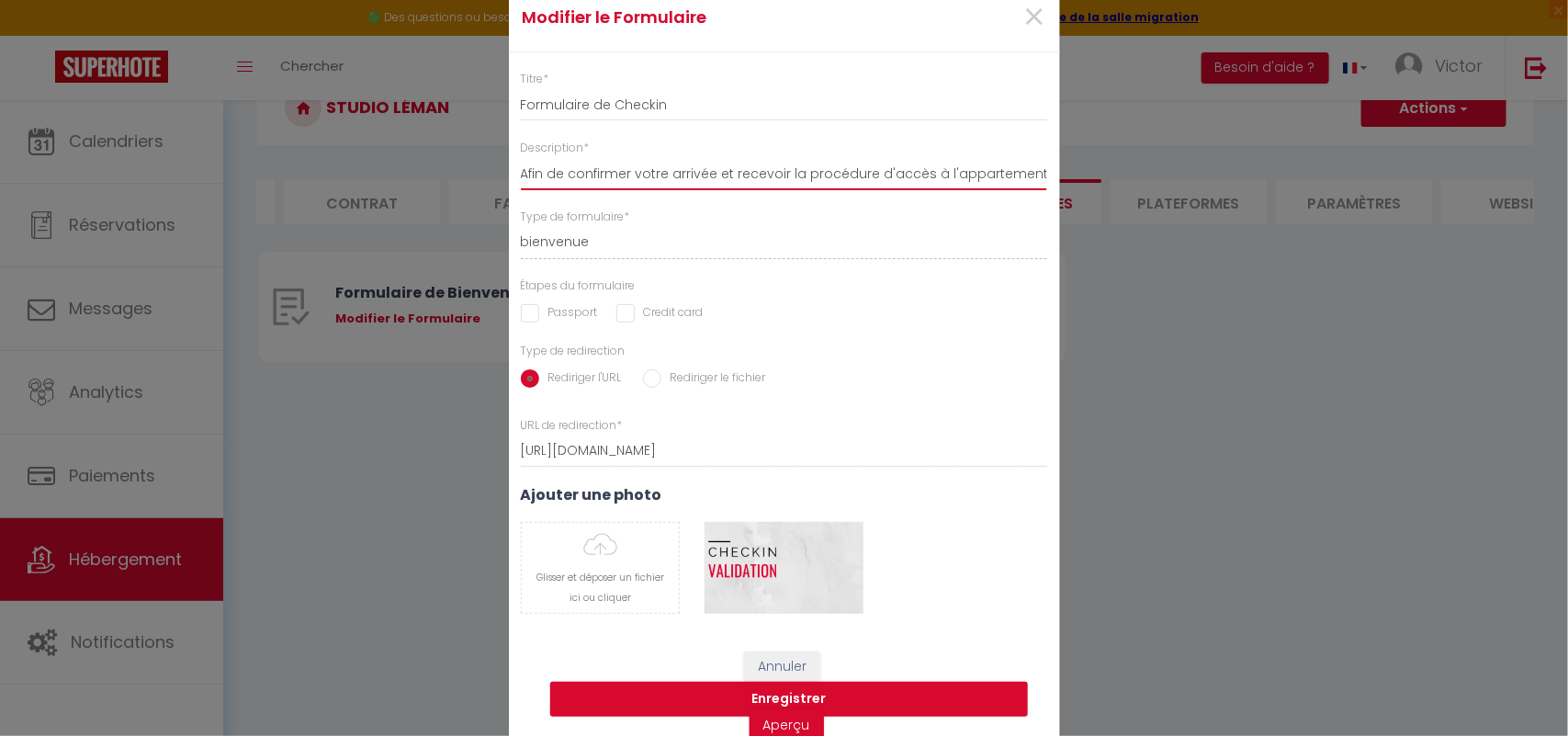
click at [1002, 174] on input "Afin de confirmer votre arrivée et recevoir la procédure d'accès à l'appartemen…" at bounding box center [784, 173] width 528 height 33
drag, startPoint x: 1000, startPoint y: 168, endPoint x: 926, endPoint y: 142, distance: 78.4
click at [928, 142] on div "Description * Afin de confirmer votre arrivée et recevoir la procédure d'accès …" at bounding box center [784, 164] width 528 height 51
click at [1033, 172] on input "Afin de confirmer votre arrivée et recevoir la procédure d'accès à l'appartemen…" at bounding box center [784, 173] width 528 height 33
click at [1036, 172] on input "Afin de confirmer votre arrivée et recevoir la procédure d'accès à l'appartemen…" at bounding box center [784, 173] width 528 height 33
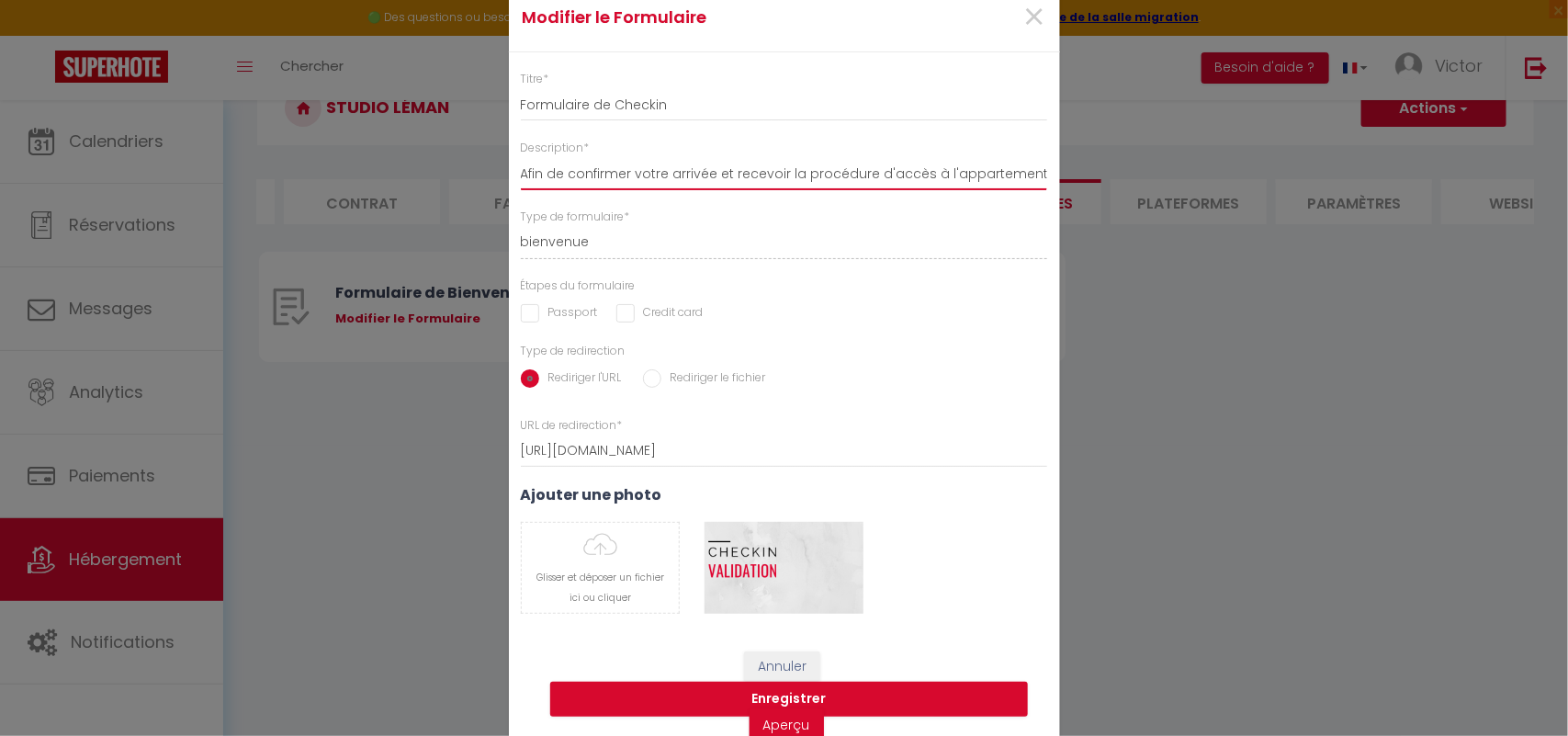
drag, startPoint x: 1036, startPoint y: 172, endPoint x: 1047, endPoint y: 172, distance: 11.0
click at [1047, 172] on div "Description * Afin de confirmer votre arrivée et recevoir la procédure d'accès …" at bounding box center [784, 164] width 552 height 51
drag, startPoint x: 1047, startPoint y: 172, endPoint x: 1036, endPoint y: 177, distance: 12.1
click at [1036, 177] on div "Description * Afin de confirmer votre arrivée et recevoir la procédure d'accès …" at bounding box center [784, 164] width 552 height 51
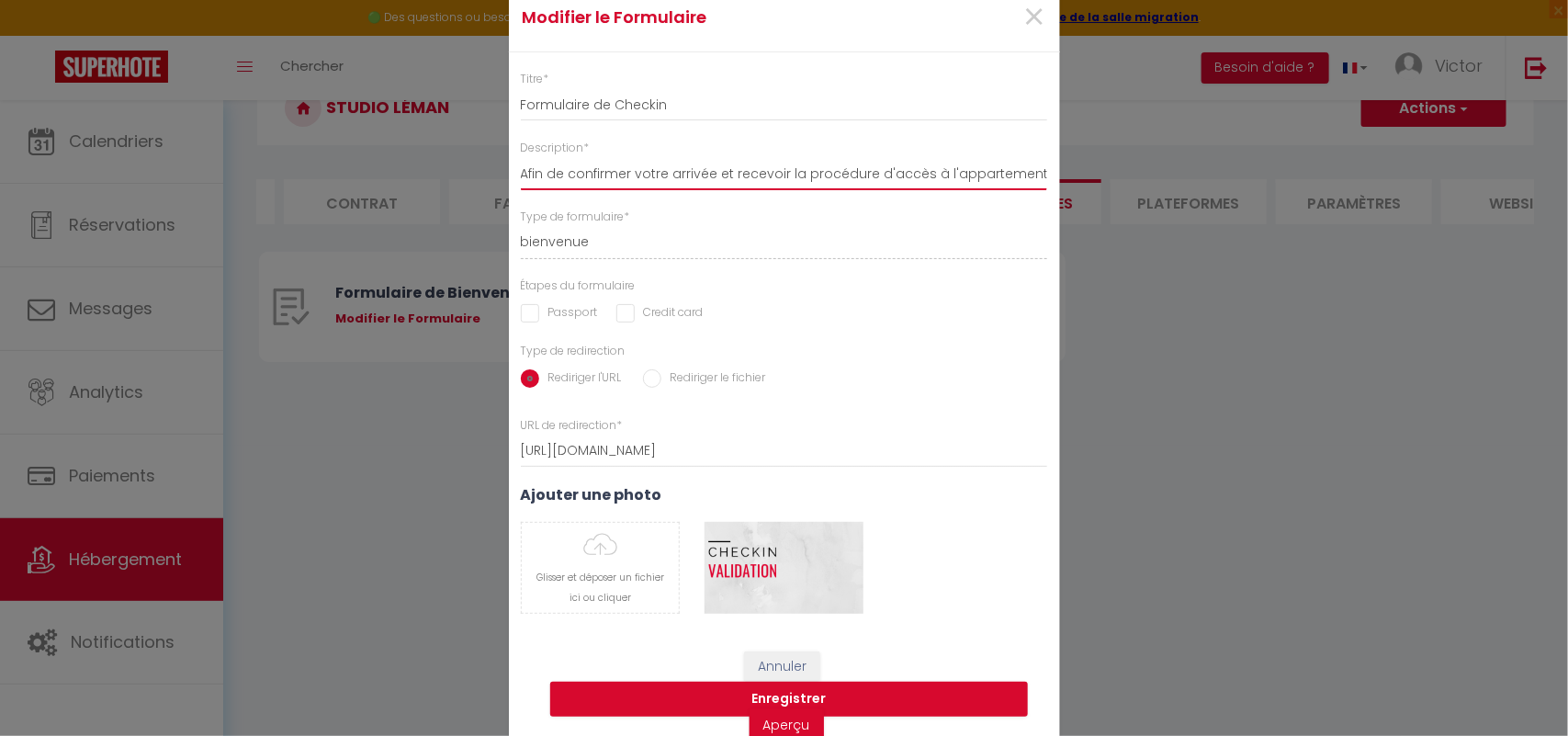
click at [554, 177] on input "Afin de confirmer votre arrivée et recevoir la procédure d'accès à l'appartemen…" at bounding box center [784, 173] width 528 height 33
click at [1029, 17] on span "×" at bounding box center [1034, 17] width 23 height 55
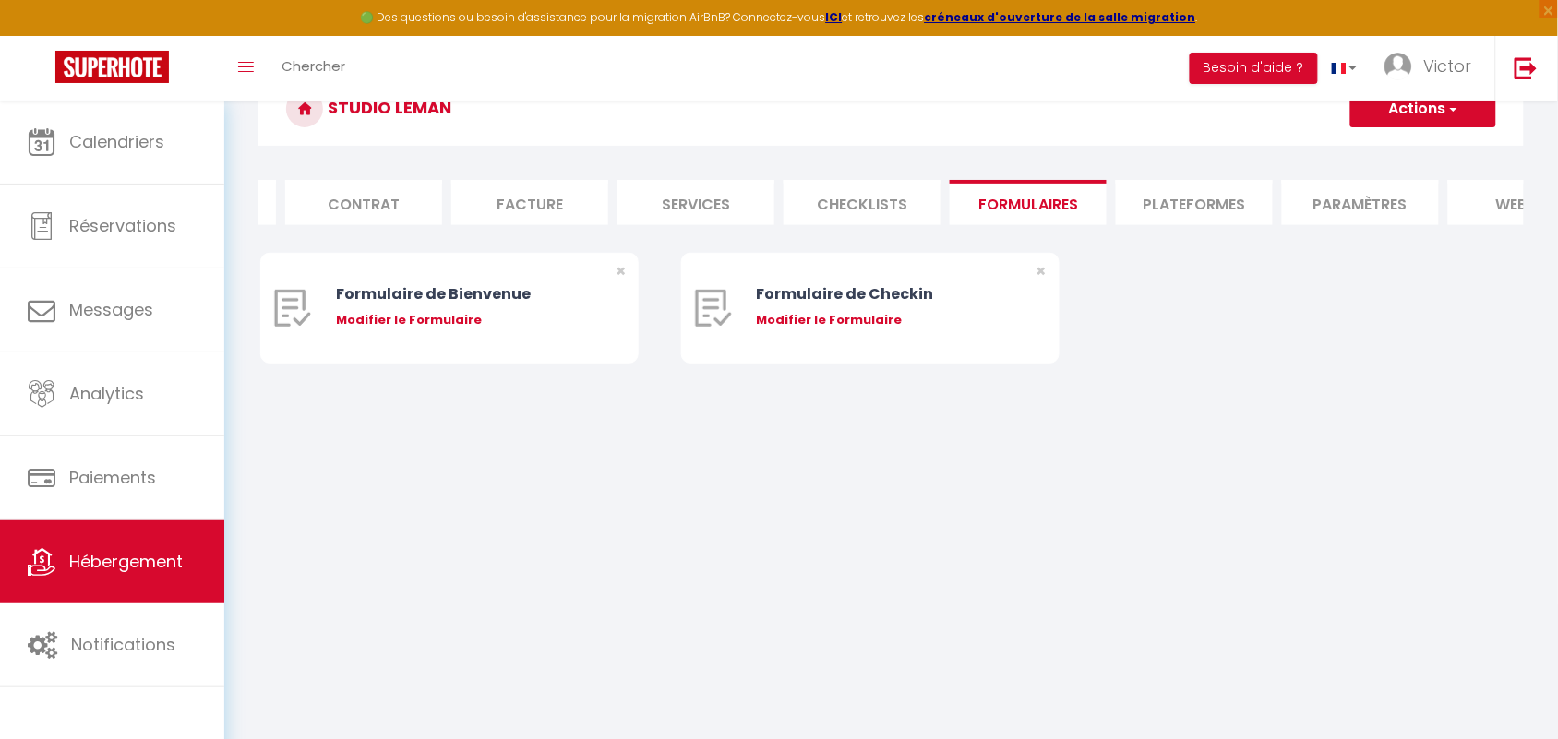
click at [1183, 203] on li "Plateformes" at bounding box center [1194, 202] width 157 height 45
select select
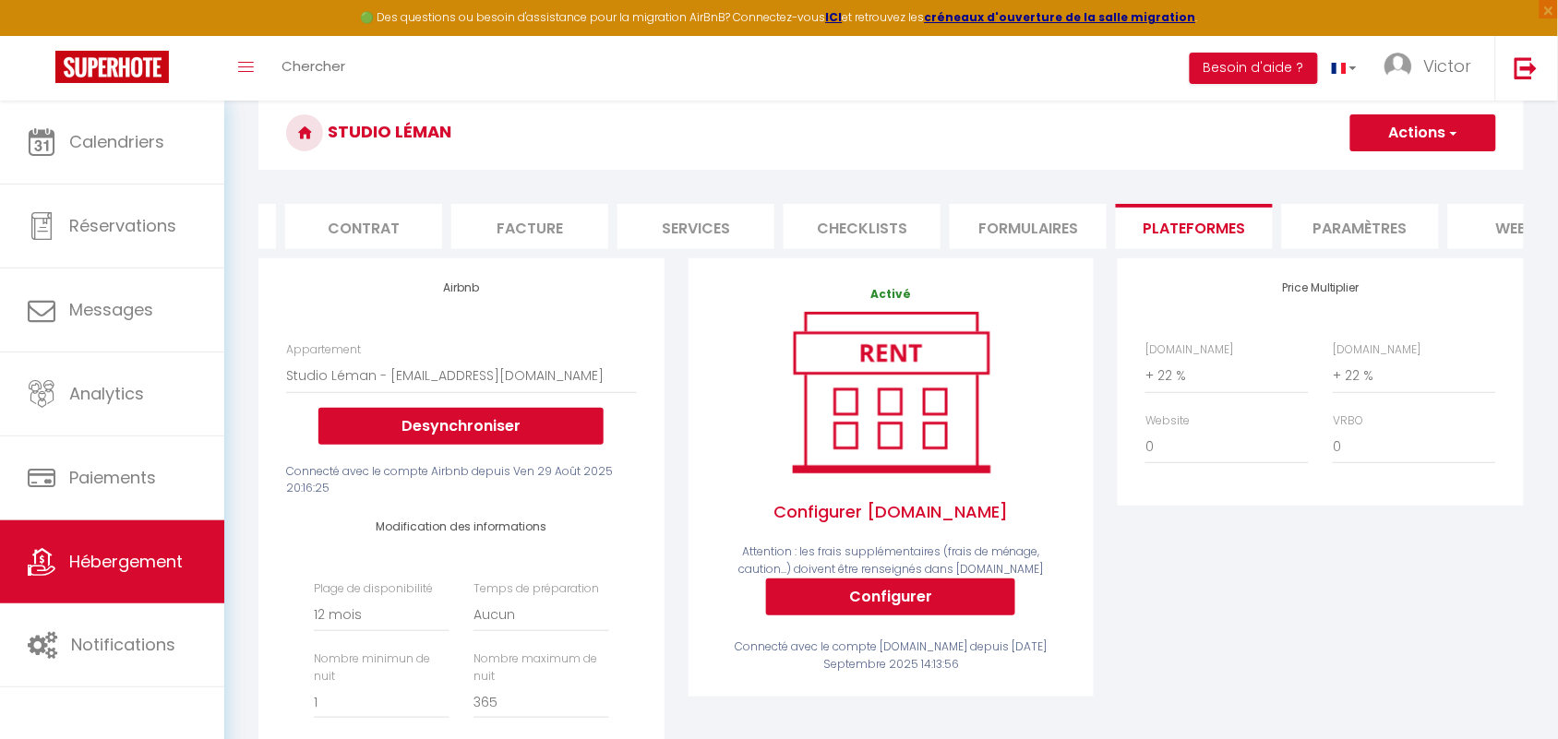
scroll to position [46, 0]
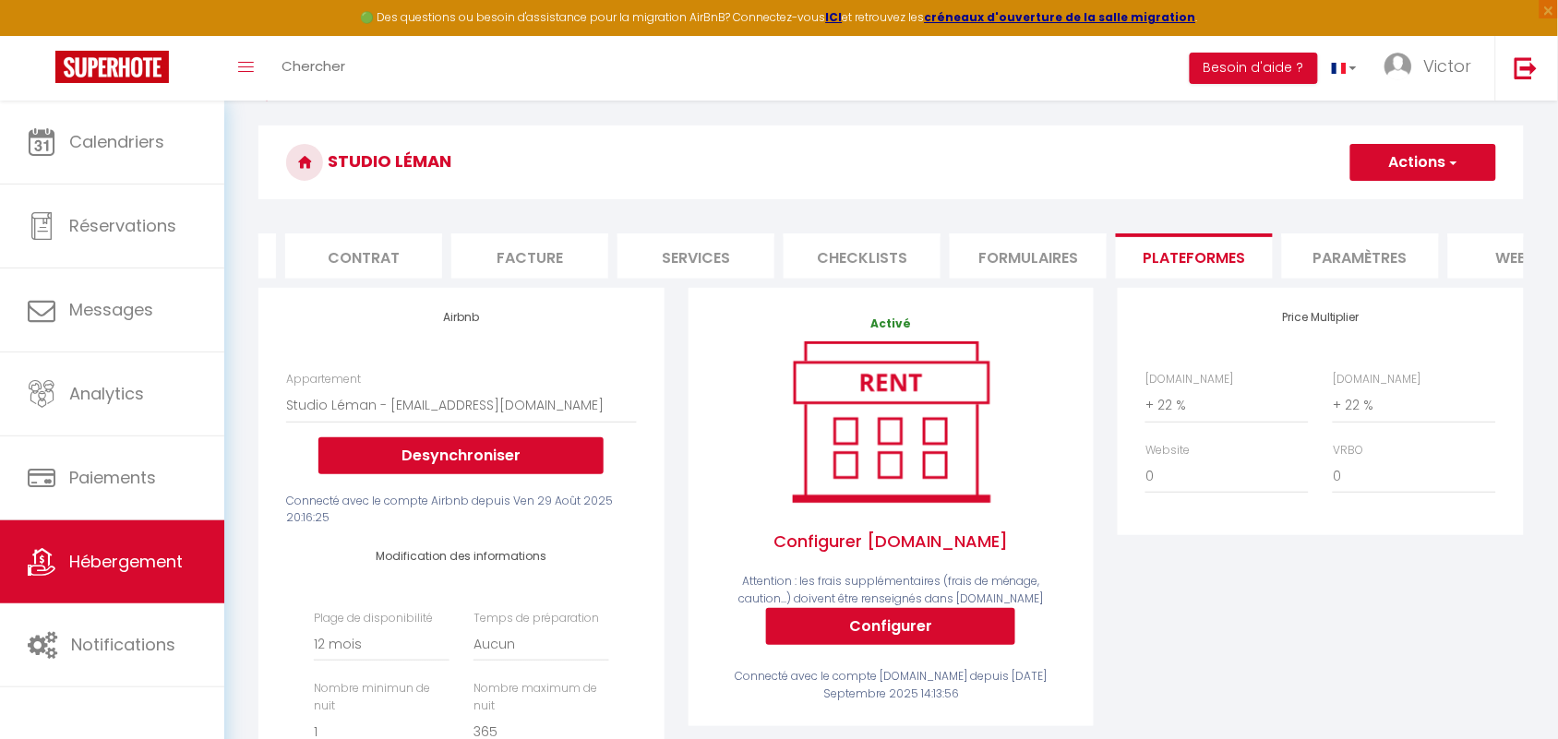
click at [1371, 251] on li "Paramètres" at bounding box center [1360, 255] width 157 height 45
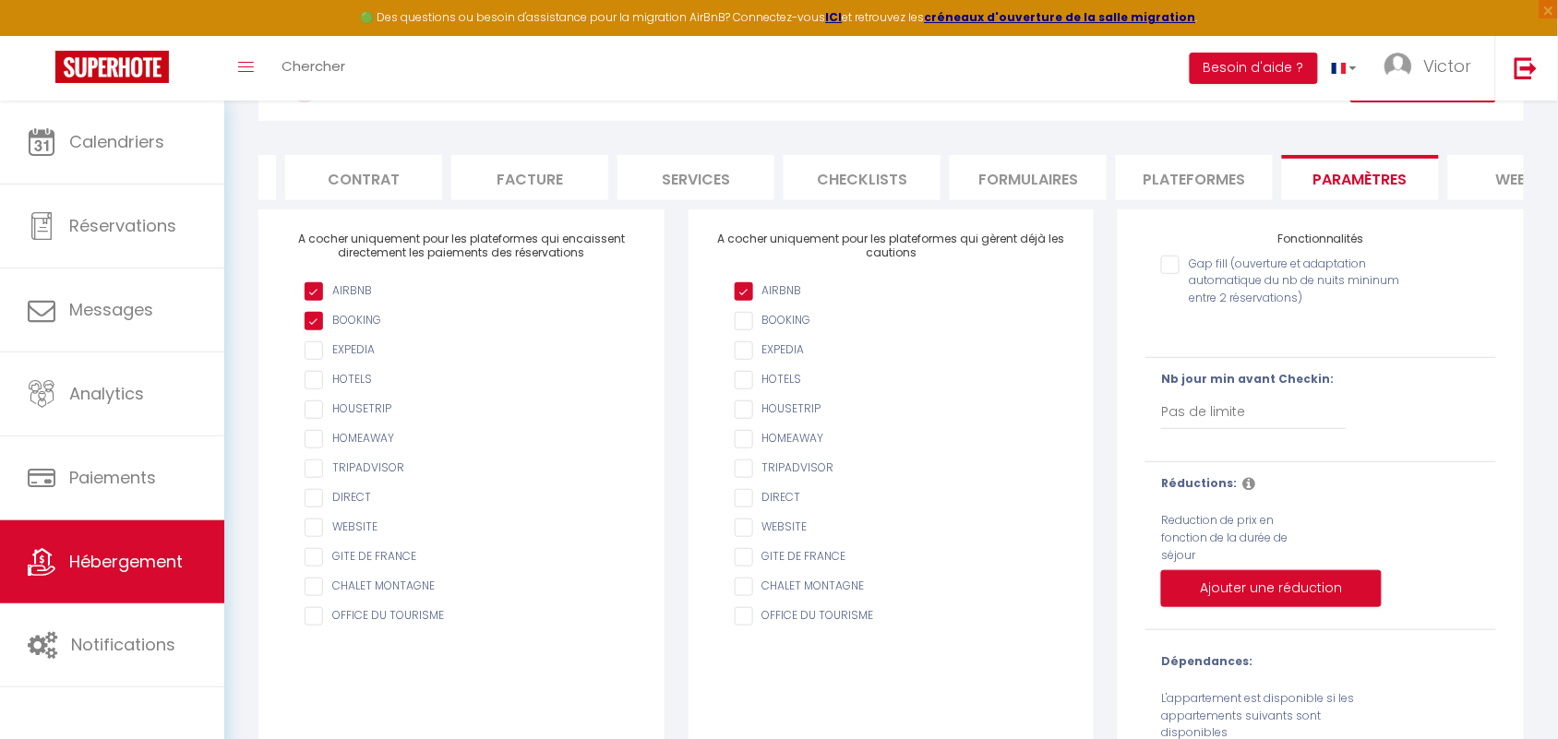
scroll to position [131, 0]
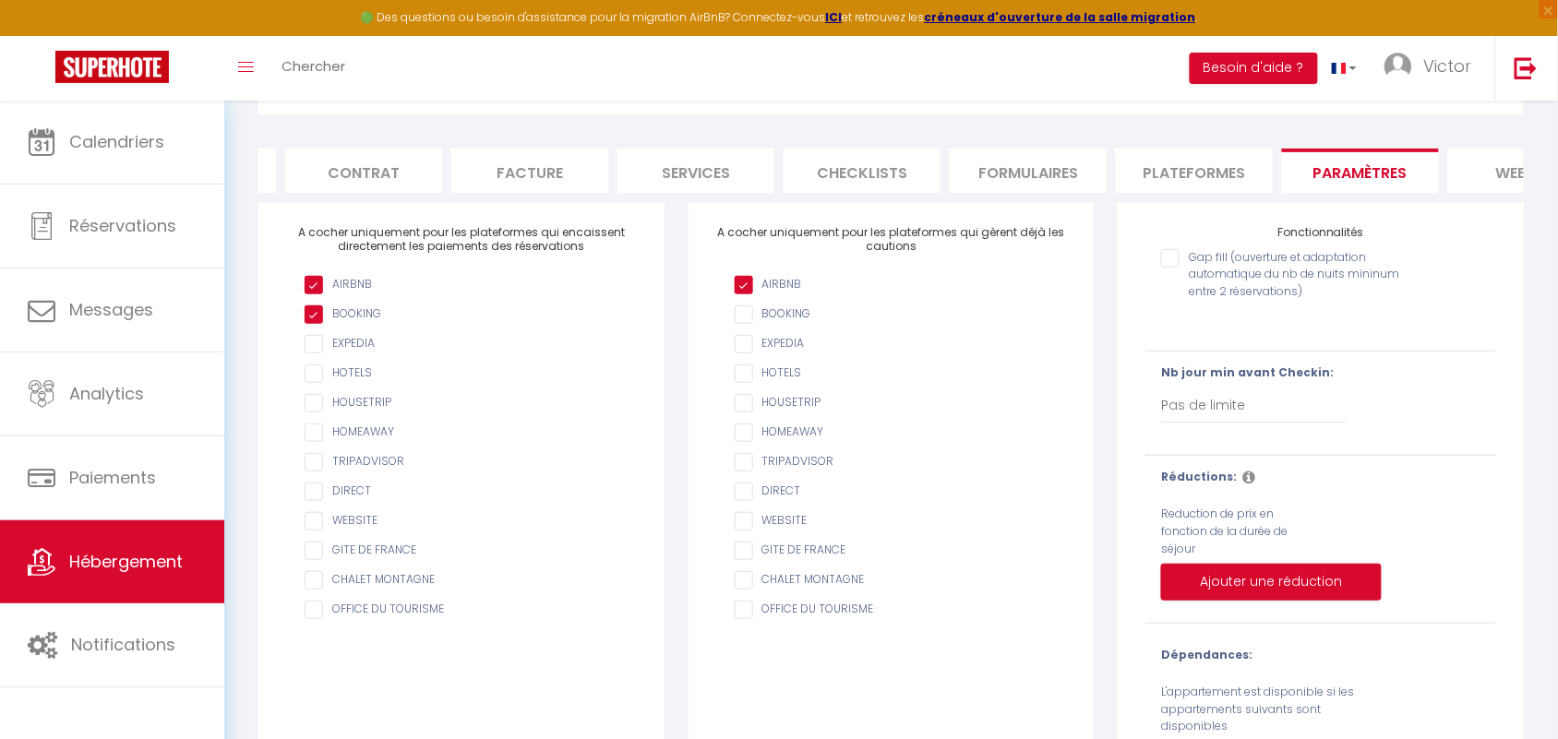
click at [750, 324] on input "AIRBNB" at bounding box center [900, 314] width 331 height 18
checkbox input "true"
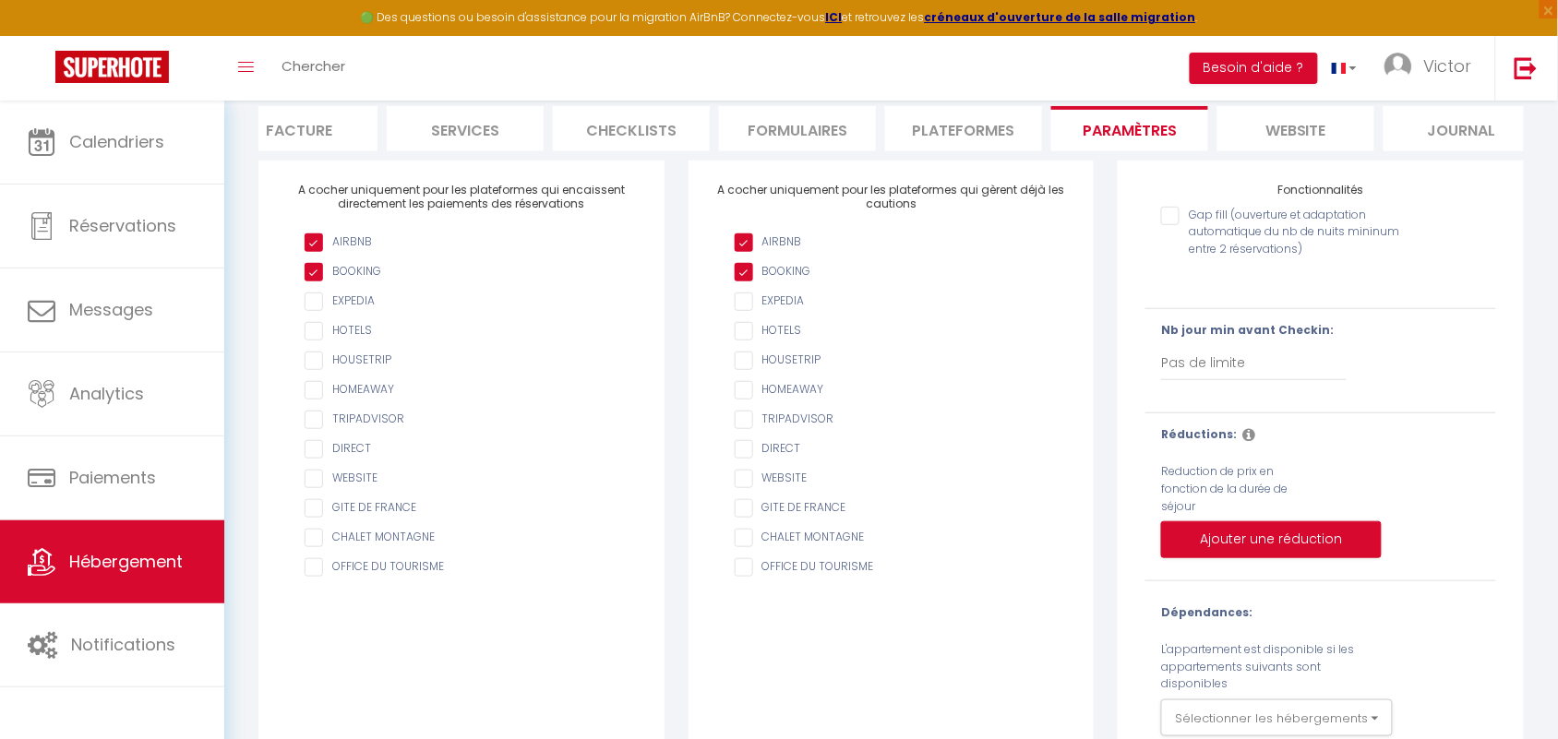
scroll to position [0, 376]
click at [1267, 130] on li "website" at bounding box center [1290, 128] width 157 height 45
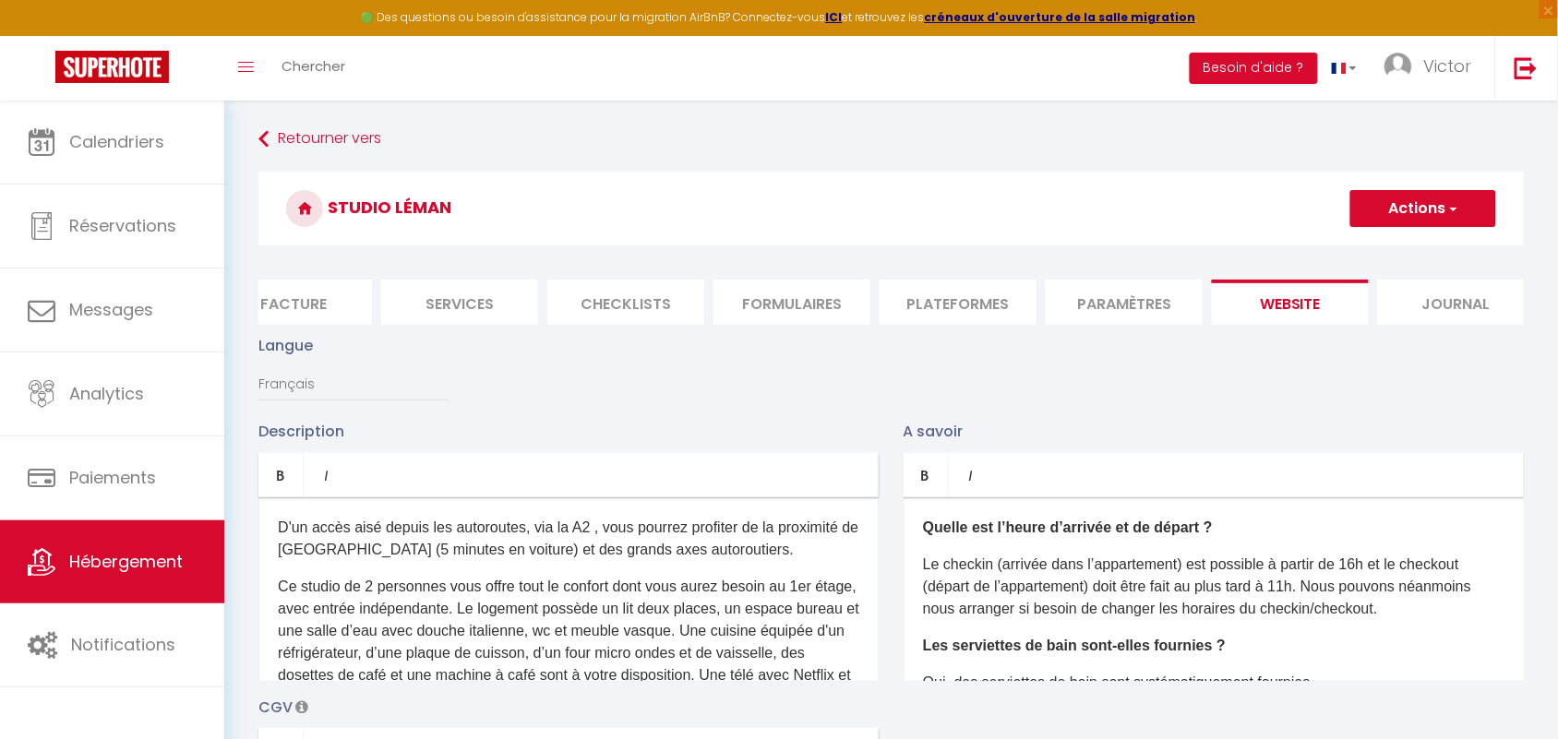
scroll to position [173, 0]
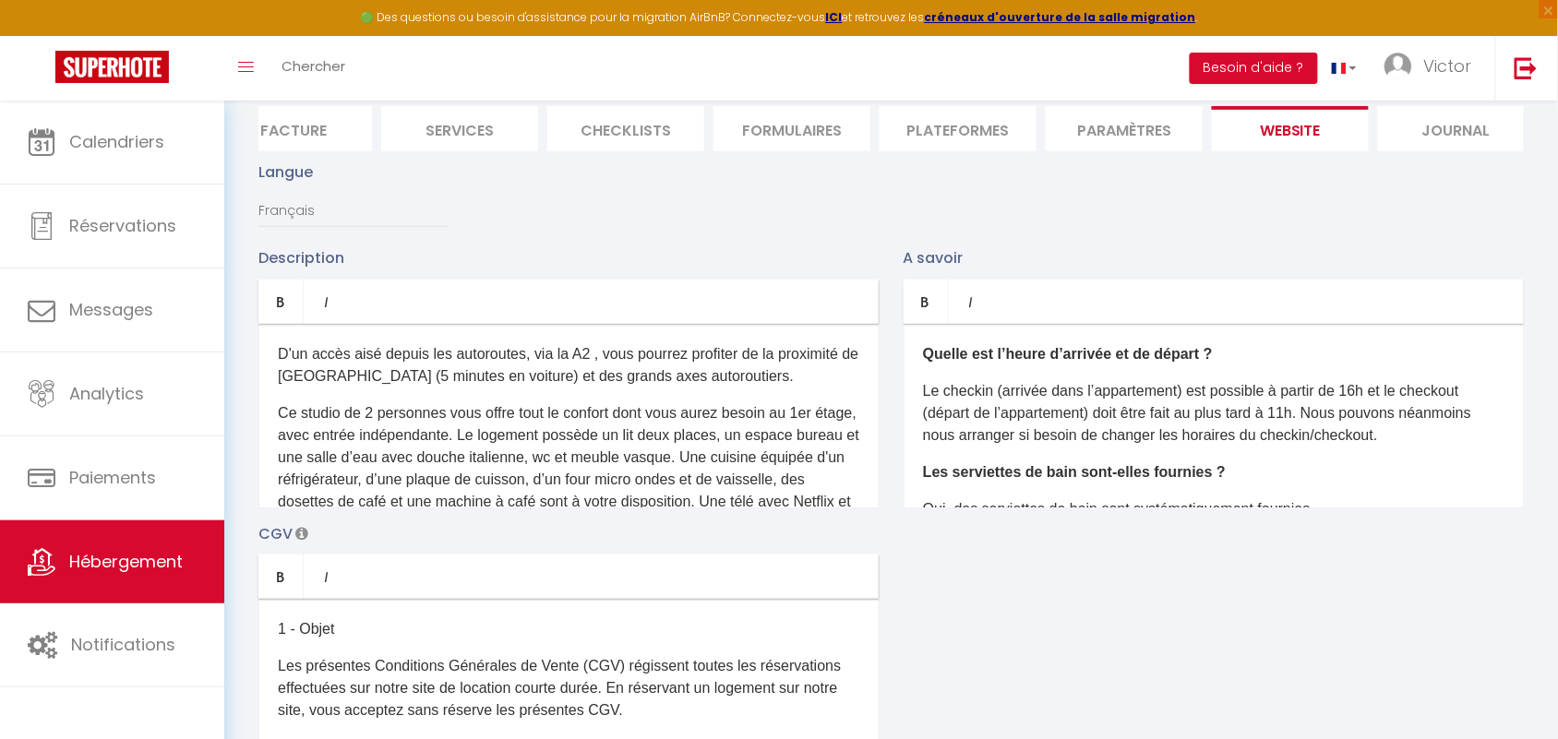
click at [1441, 132] on li "Journal" at bounding box center [1456, 128] width 157 height 45
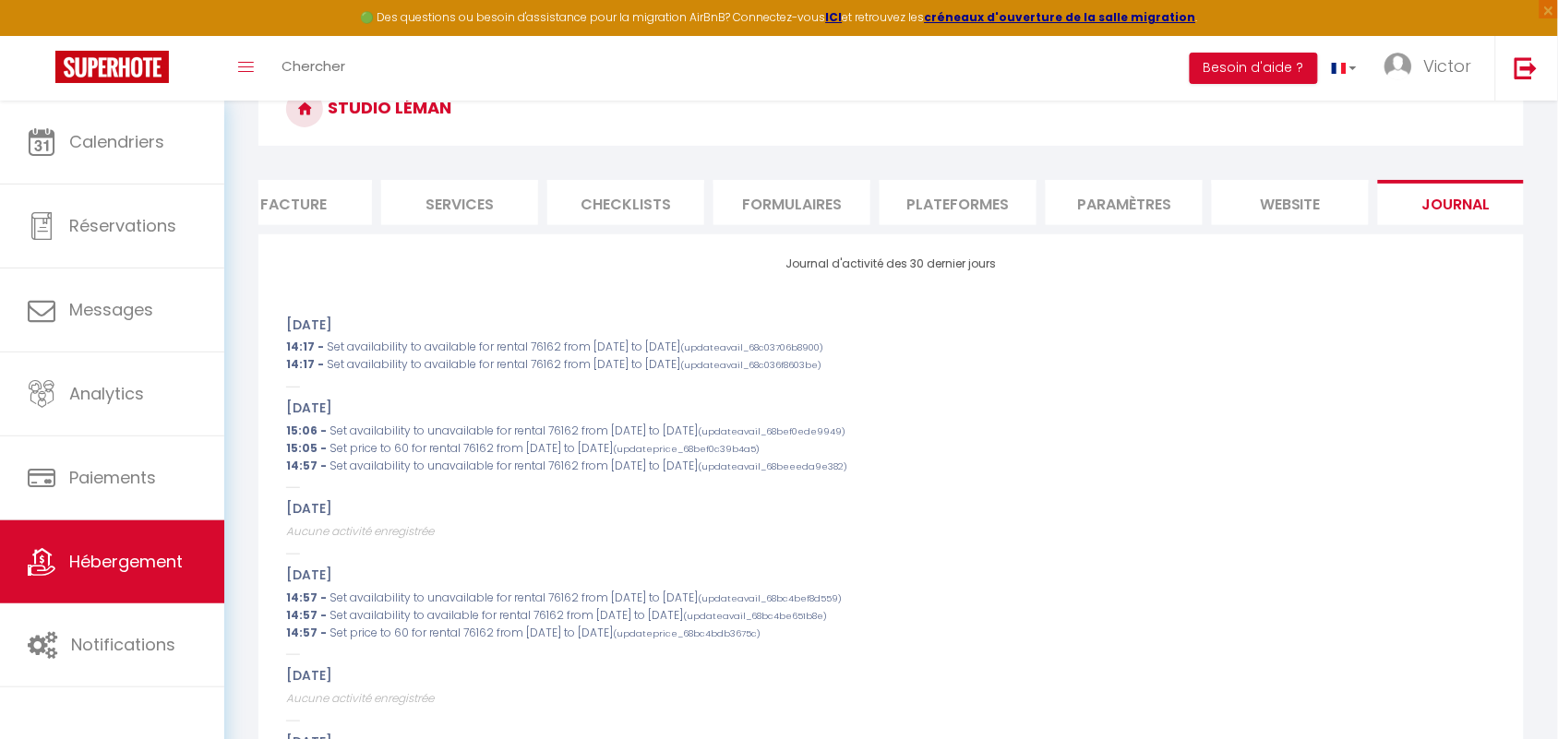
scroll to position [173, 0]
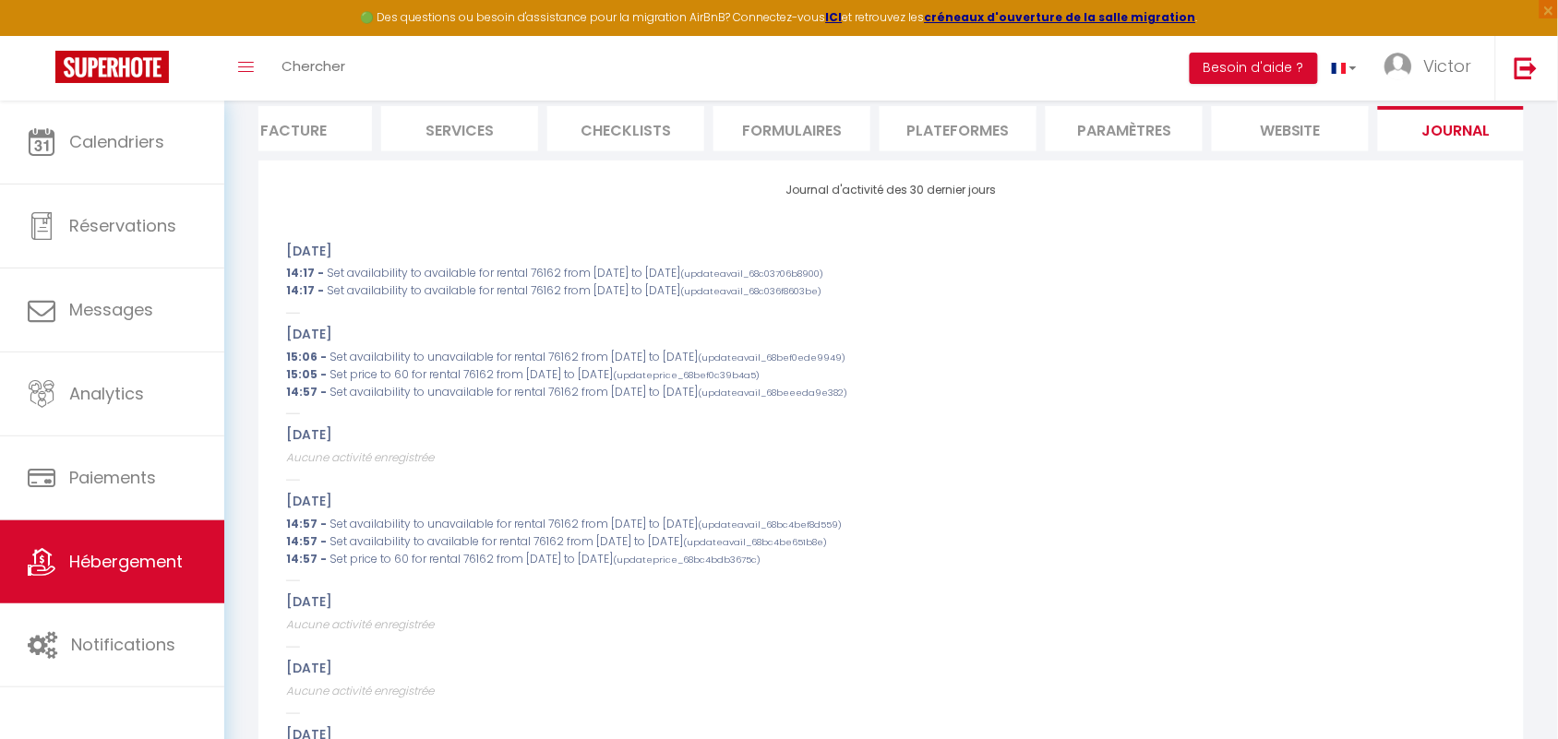
click at [1286, 131] on li "website" at bounding box center [1290, 128] width 157 height 45
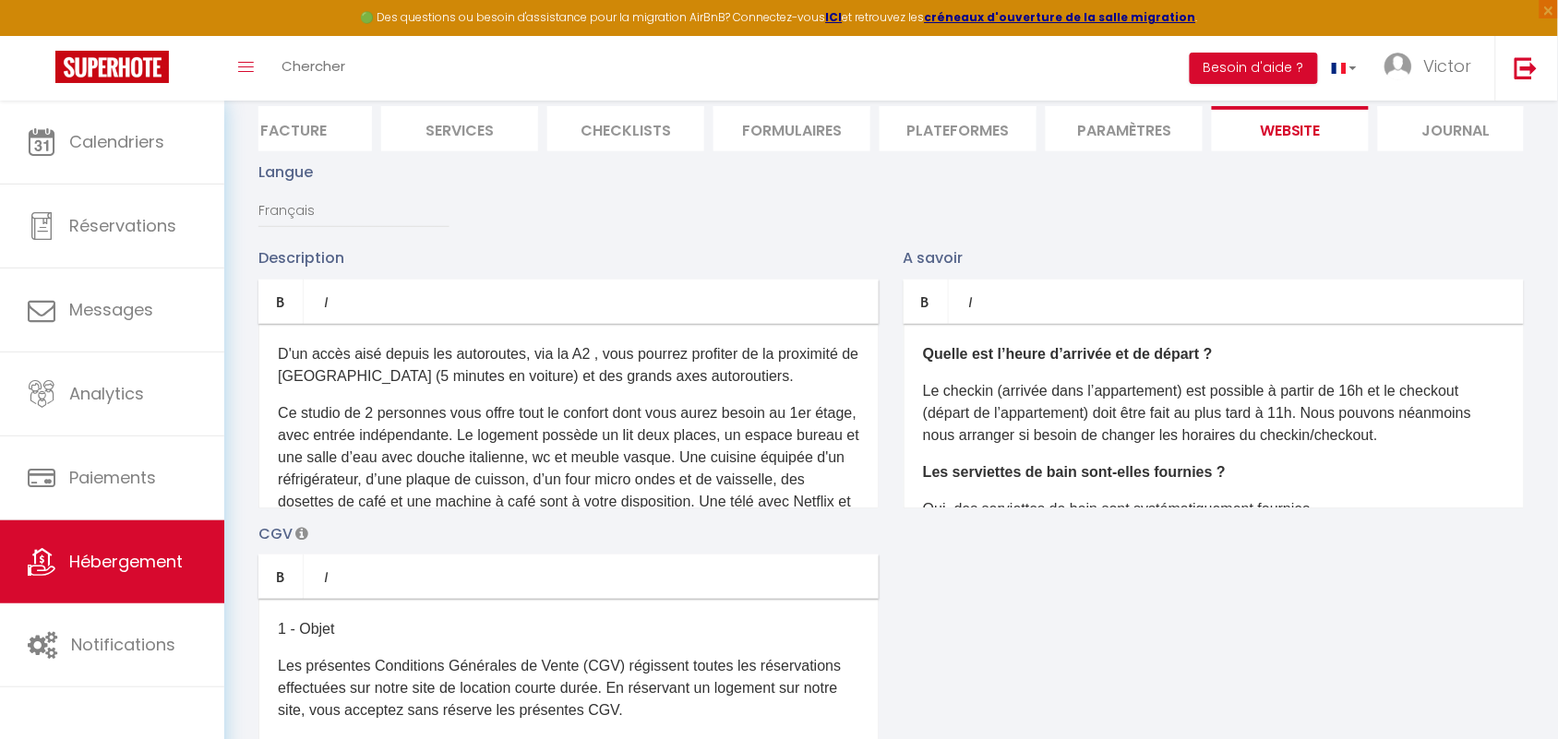
click at [1142, 115] on li "Paramètres" at bounding box center [1124, 128] width 157 height 45
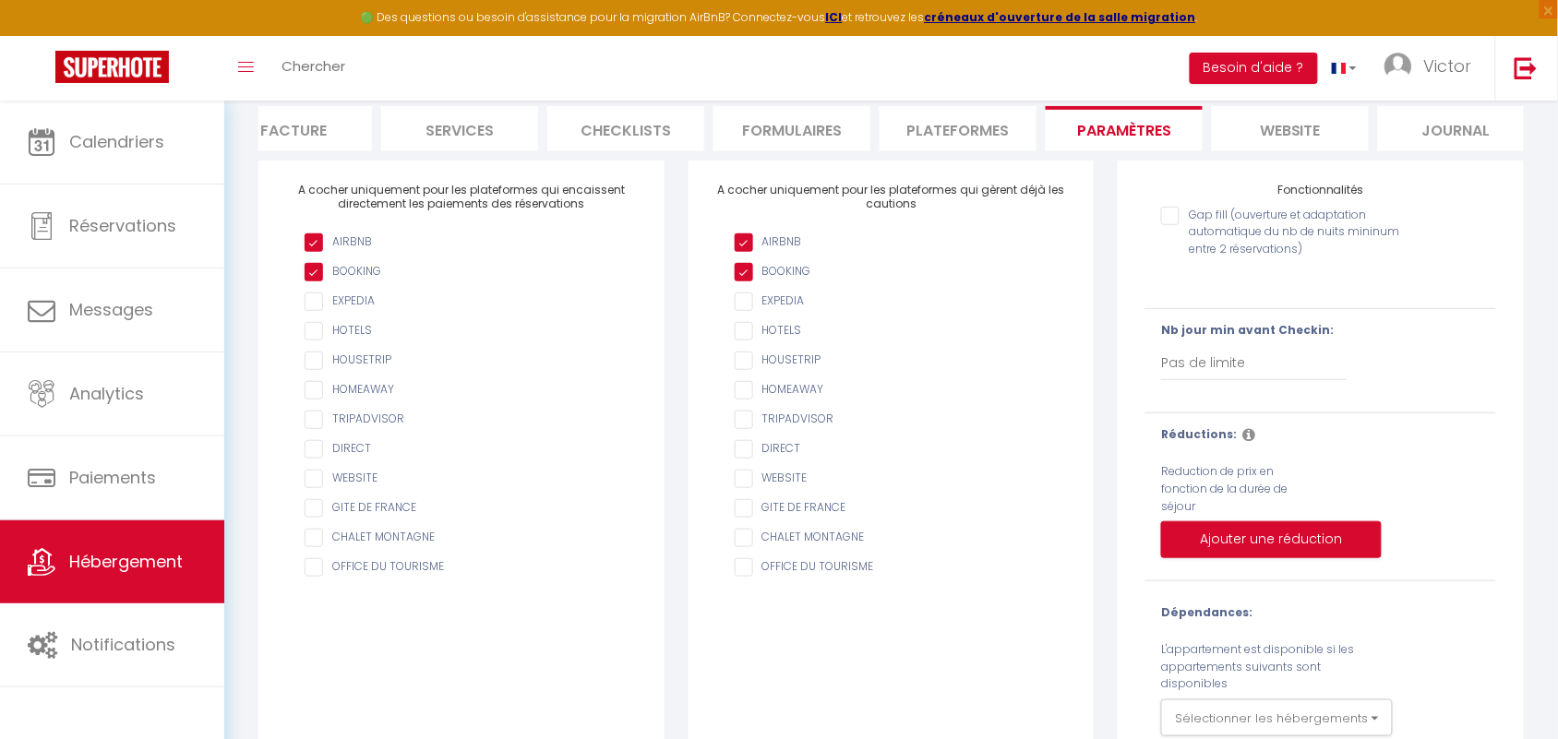
click at [978, 144] on li "Plateformes" at bounding box center [957, 128] width 157 height 45
select select
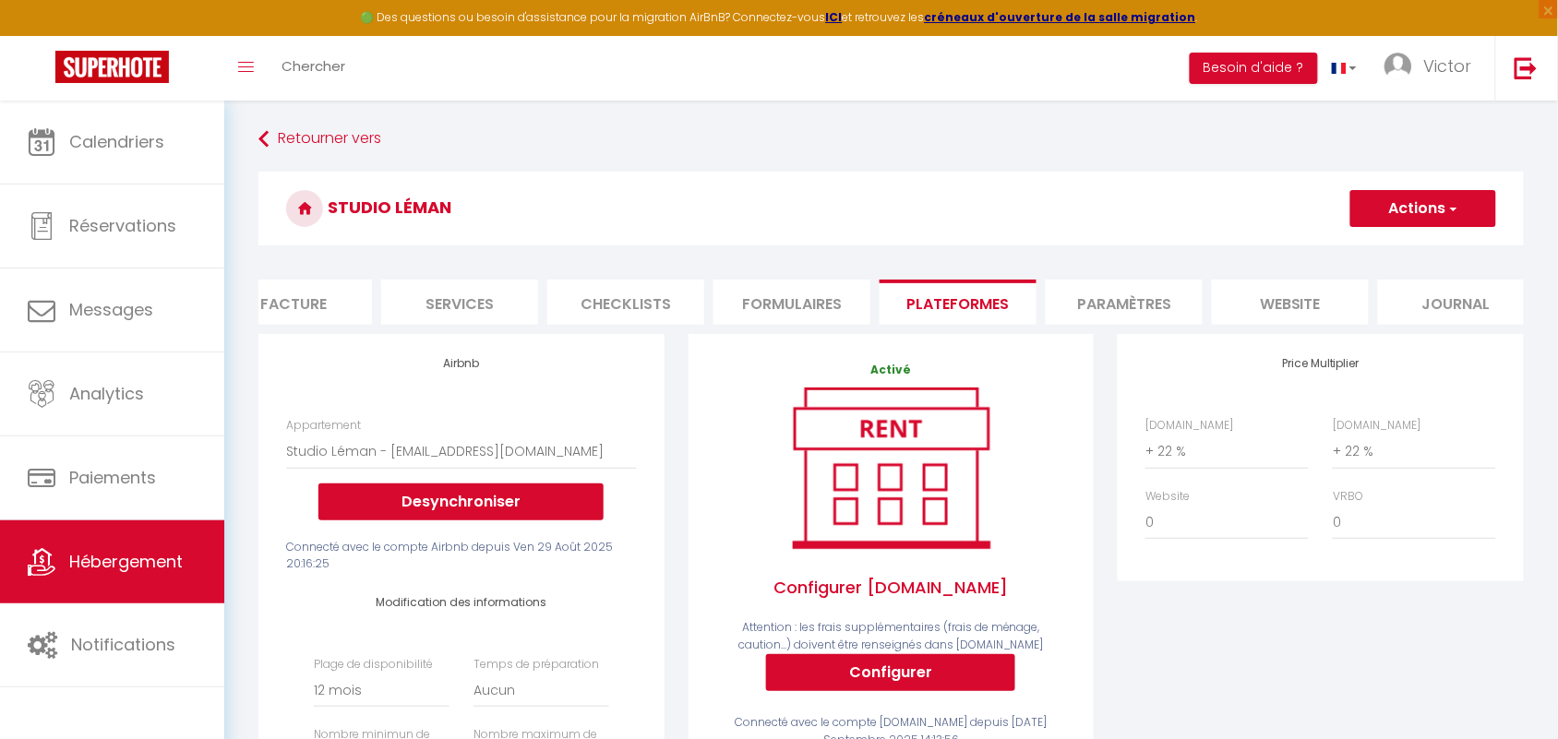
click at [808, 317] on li "Formulaires" at bounding box center [791, 302] width 157 height 45
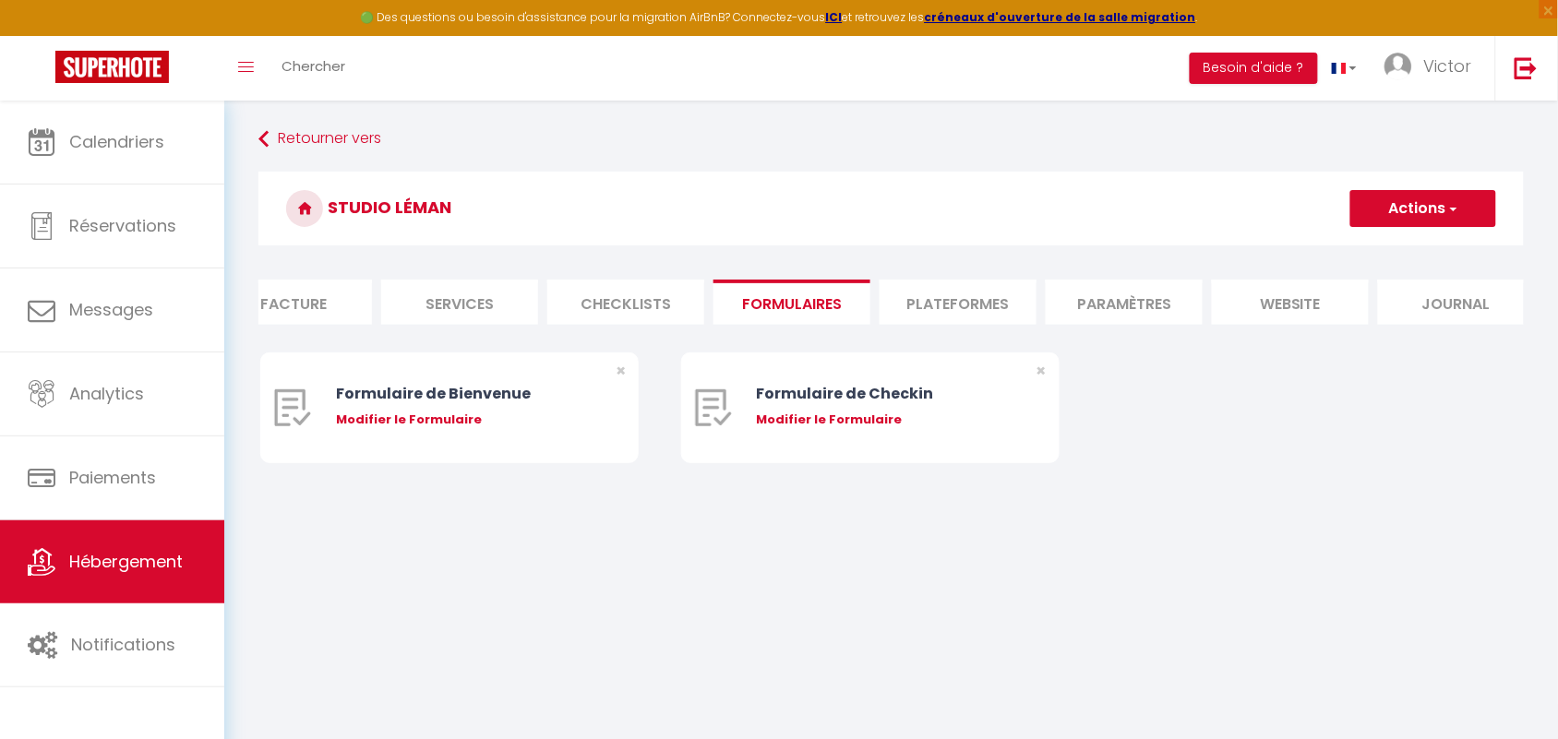
click at [1159, 293] on li "Paramètres" at bounding box center [1124, 302] width 157 height 45
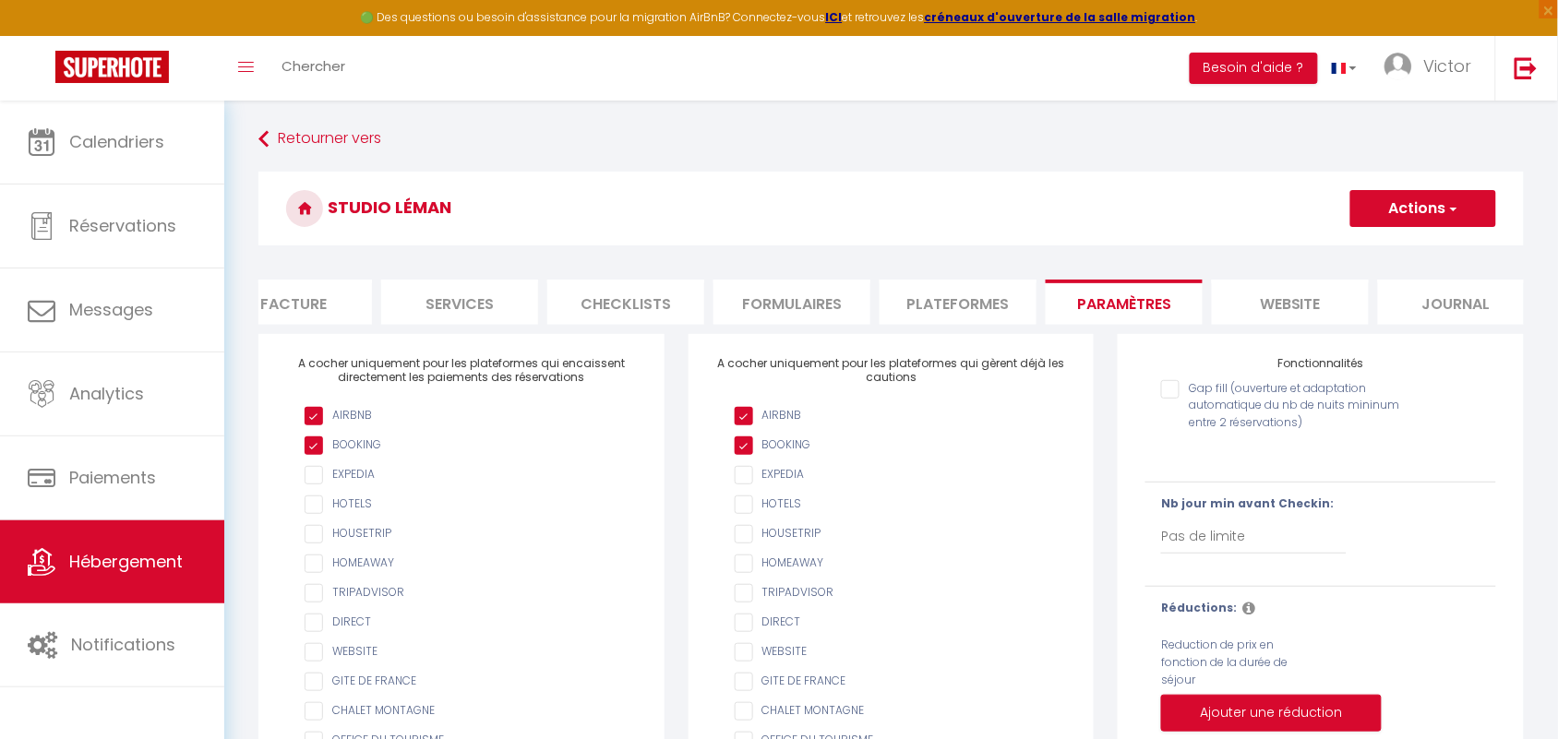
click at [1159, 293] on li "Paramètres" at bounding box center [1124, 302] width 157 height 45
click at [1309, 289] on li "website" at bounding box center [1290, 302] width 157 height 45
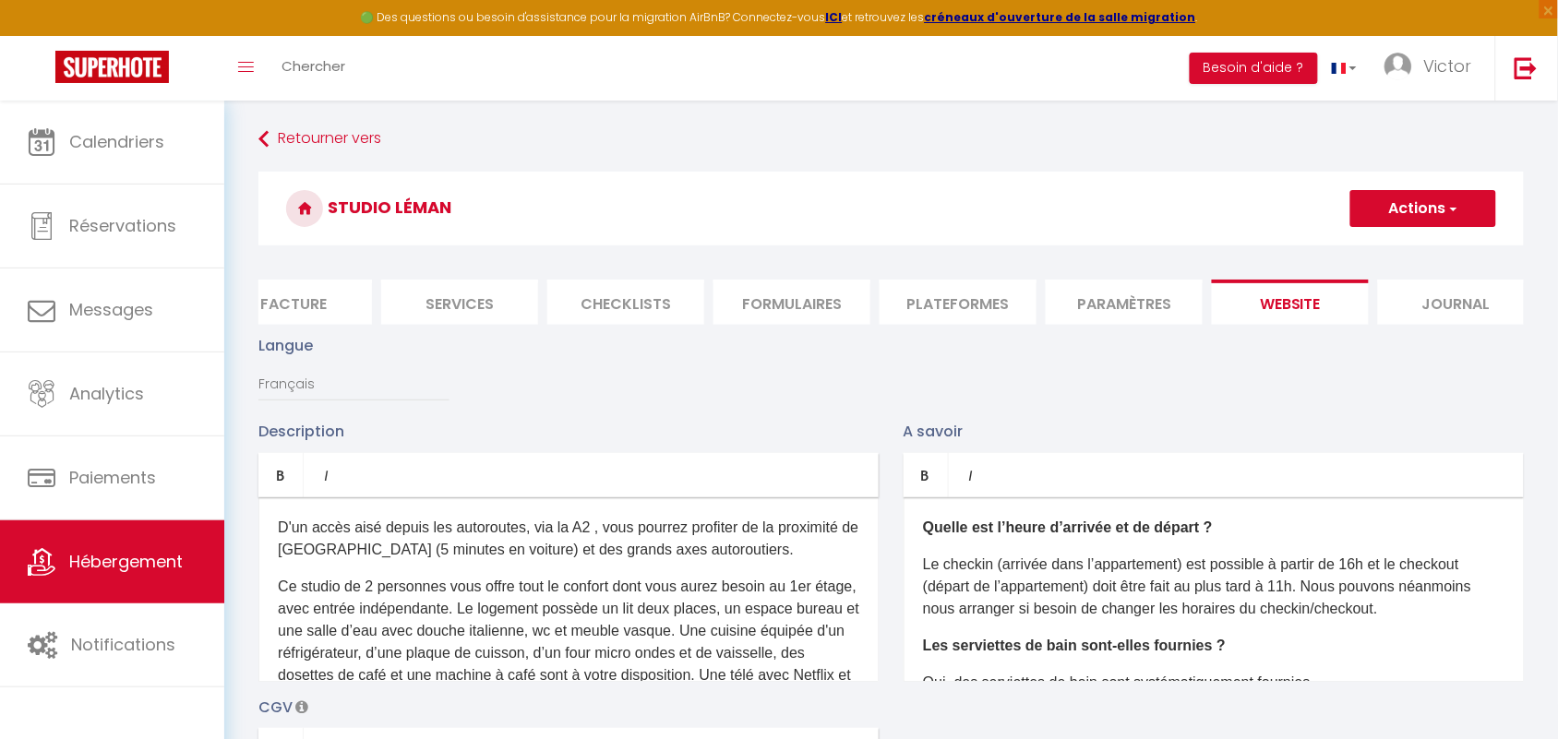
click at [663, 292] on li "Checklists" at bounding box center [625, 302] width 157 height 45
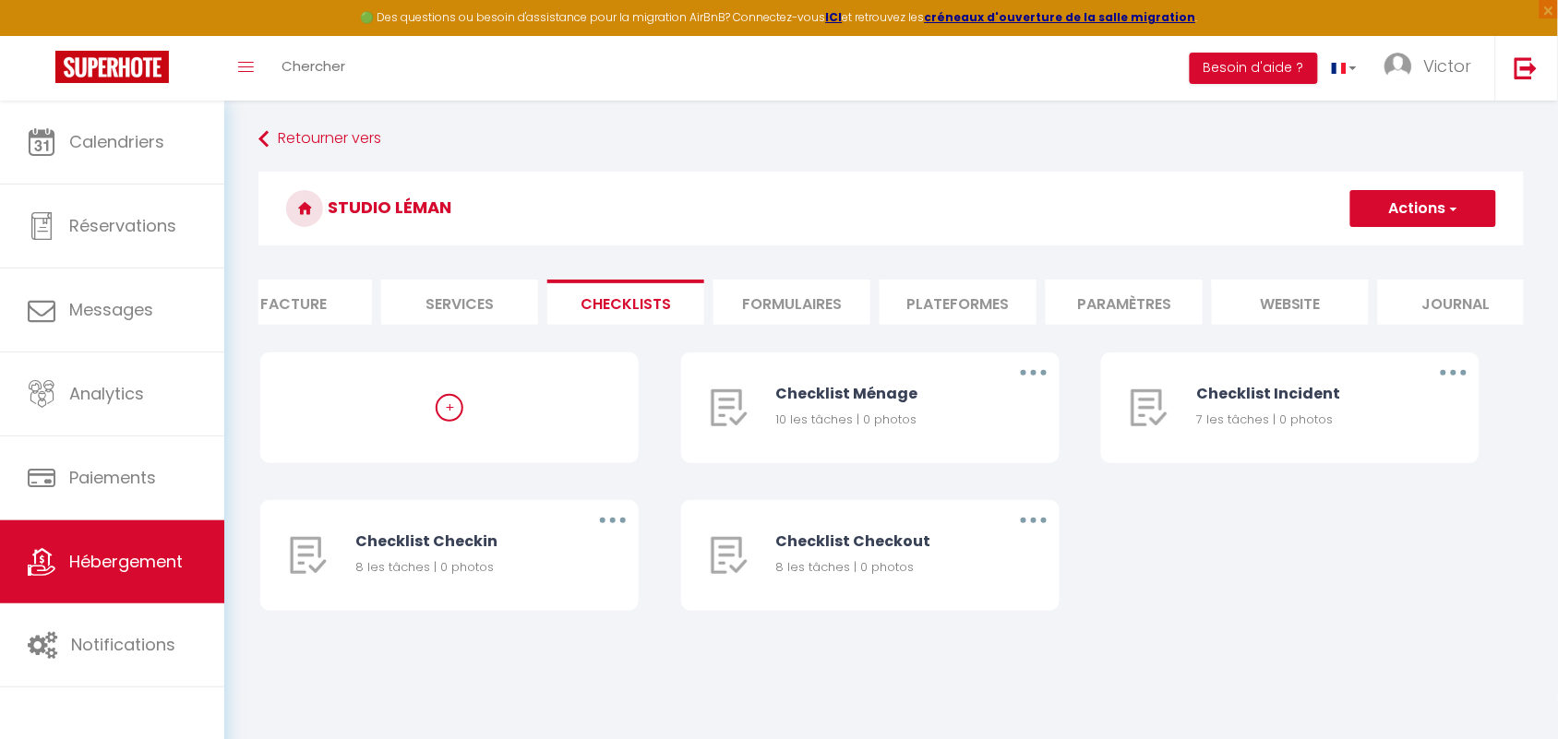
click at [455, 288] on li "Services" at bounding box center [459, 302] width 157 height 45
select select
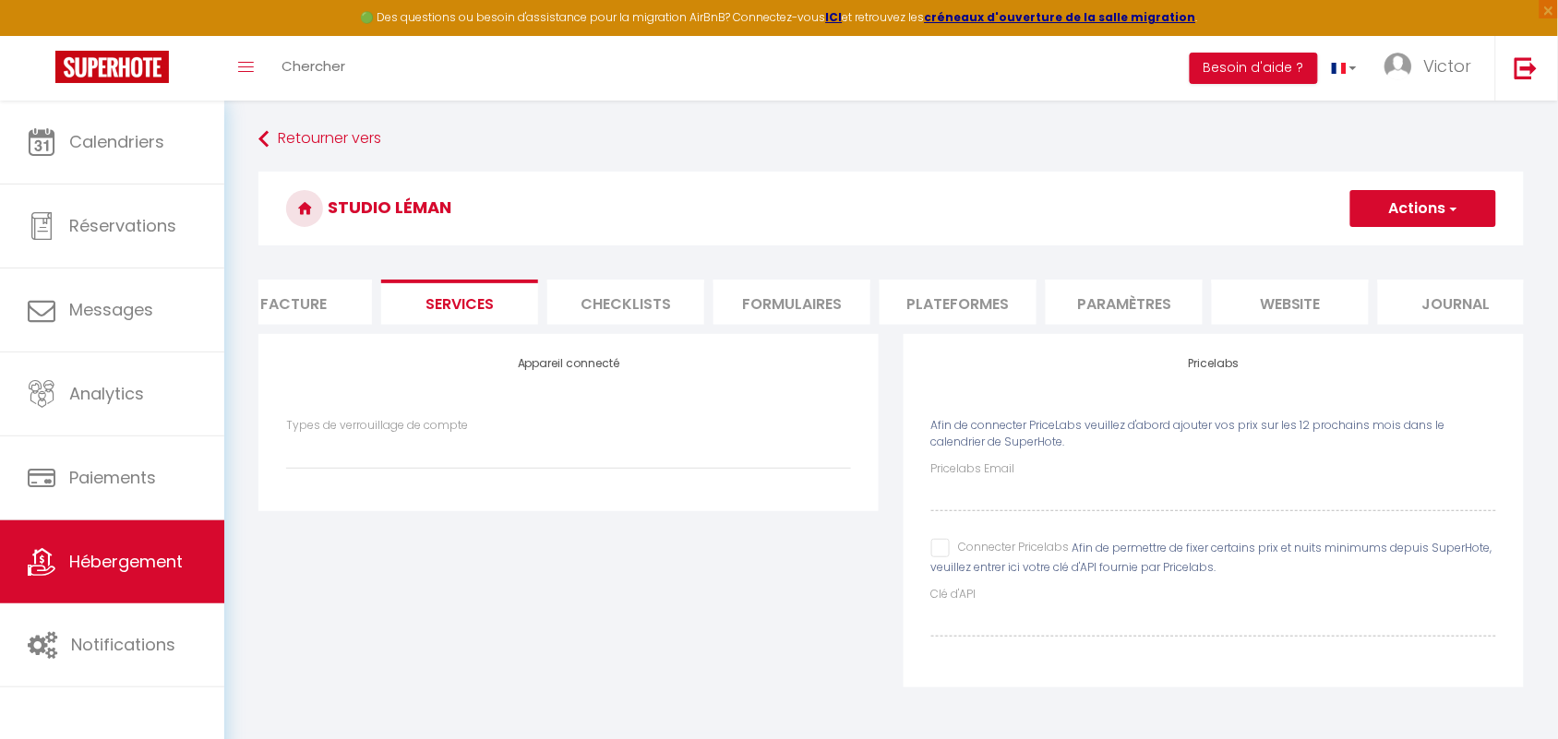
click at [300, 287] on li "Facture" at bounding box center [293, 302] width 157 height 45
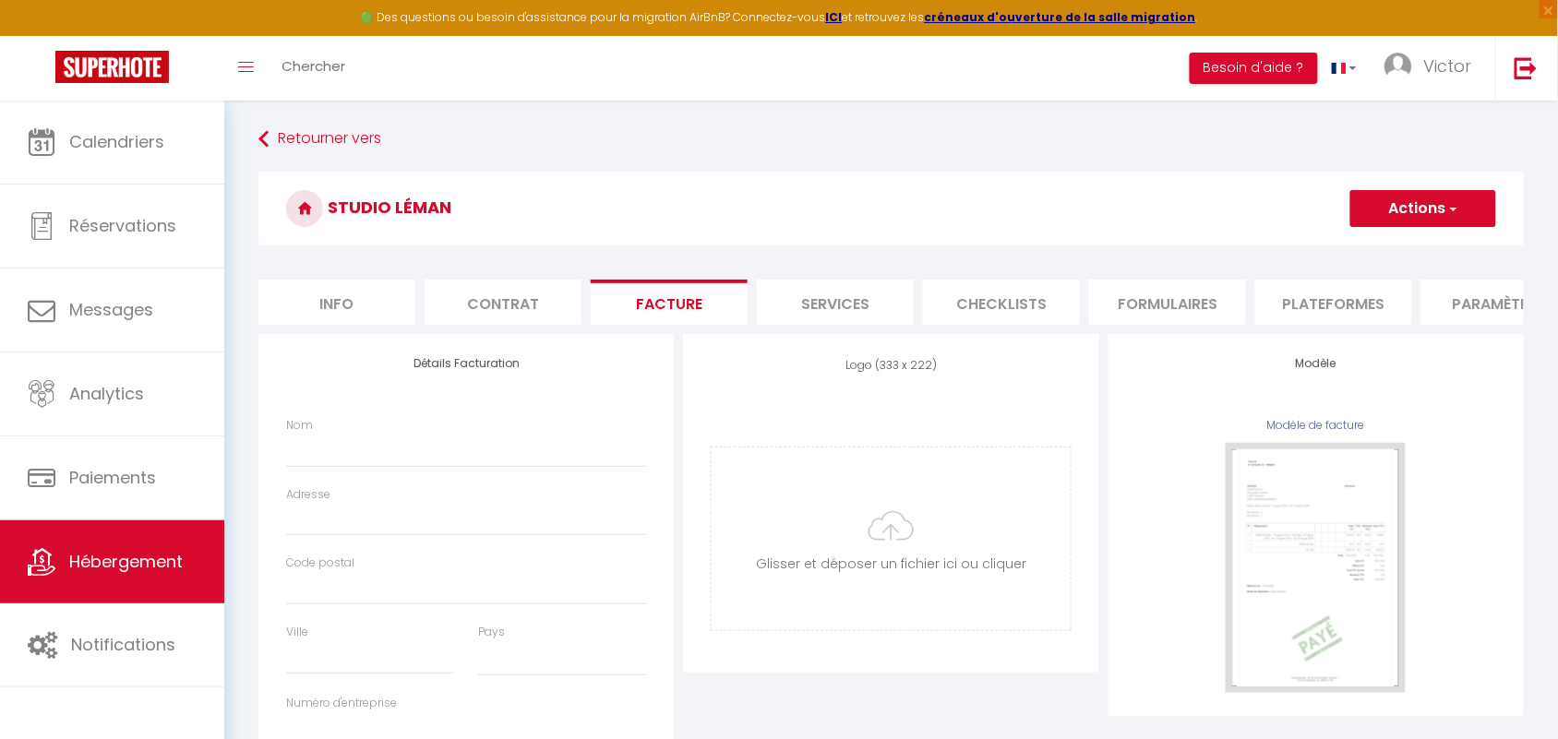
click at [524, 287] on li "Contrat" at bounding box center [503, 302] width 157 height 45
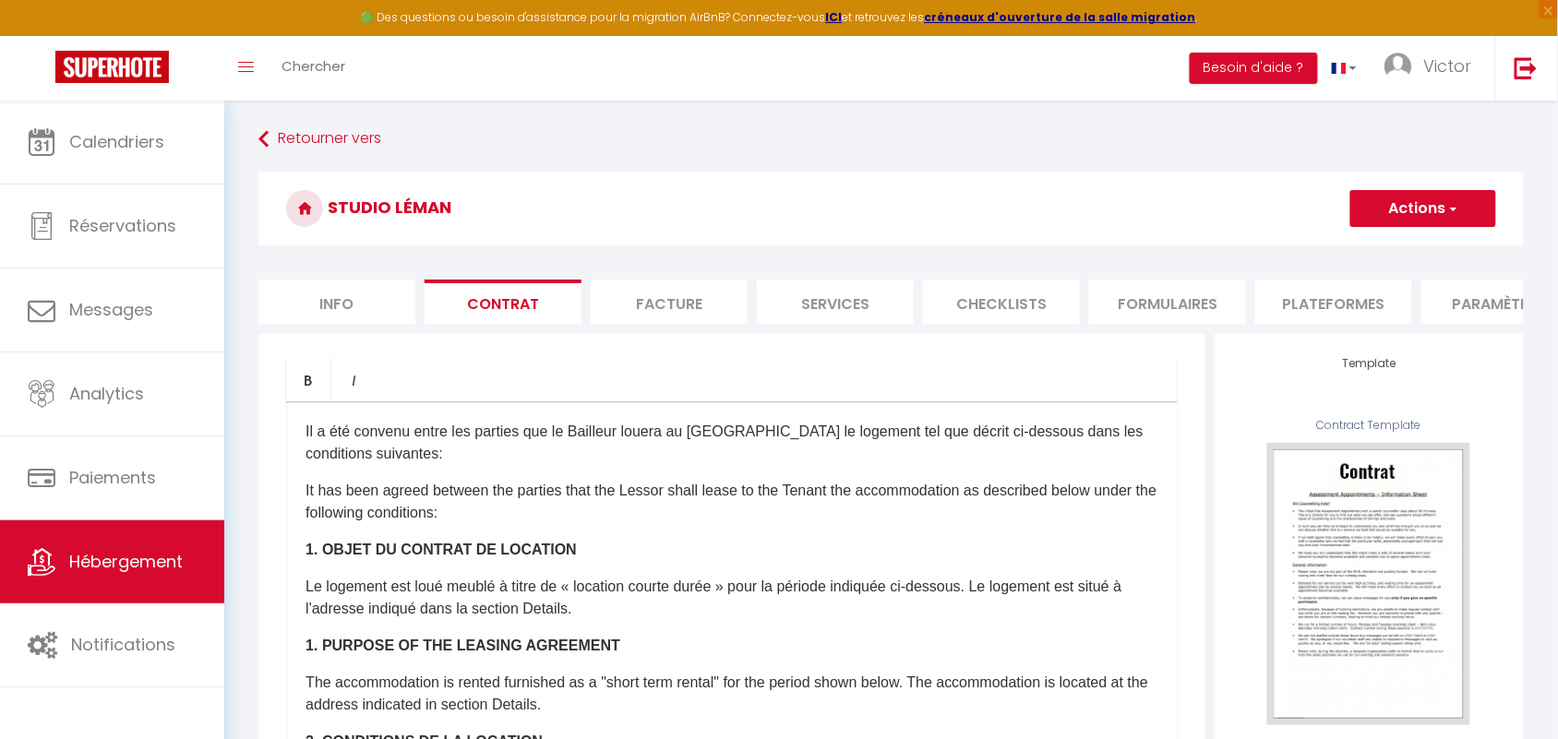
click at [721, 164] on div "Retourner vers [GEOGRAPHIC_DATA] Actions Enregistrer Sauvegarder en tant que mo…" at bounding box center [890, 643] width 1289 height 1040
click at [695, 284] on li "Facture" at bounding box center [669, 302] width 157 height 45
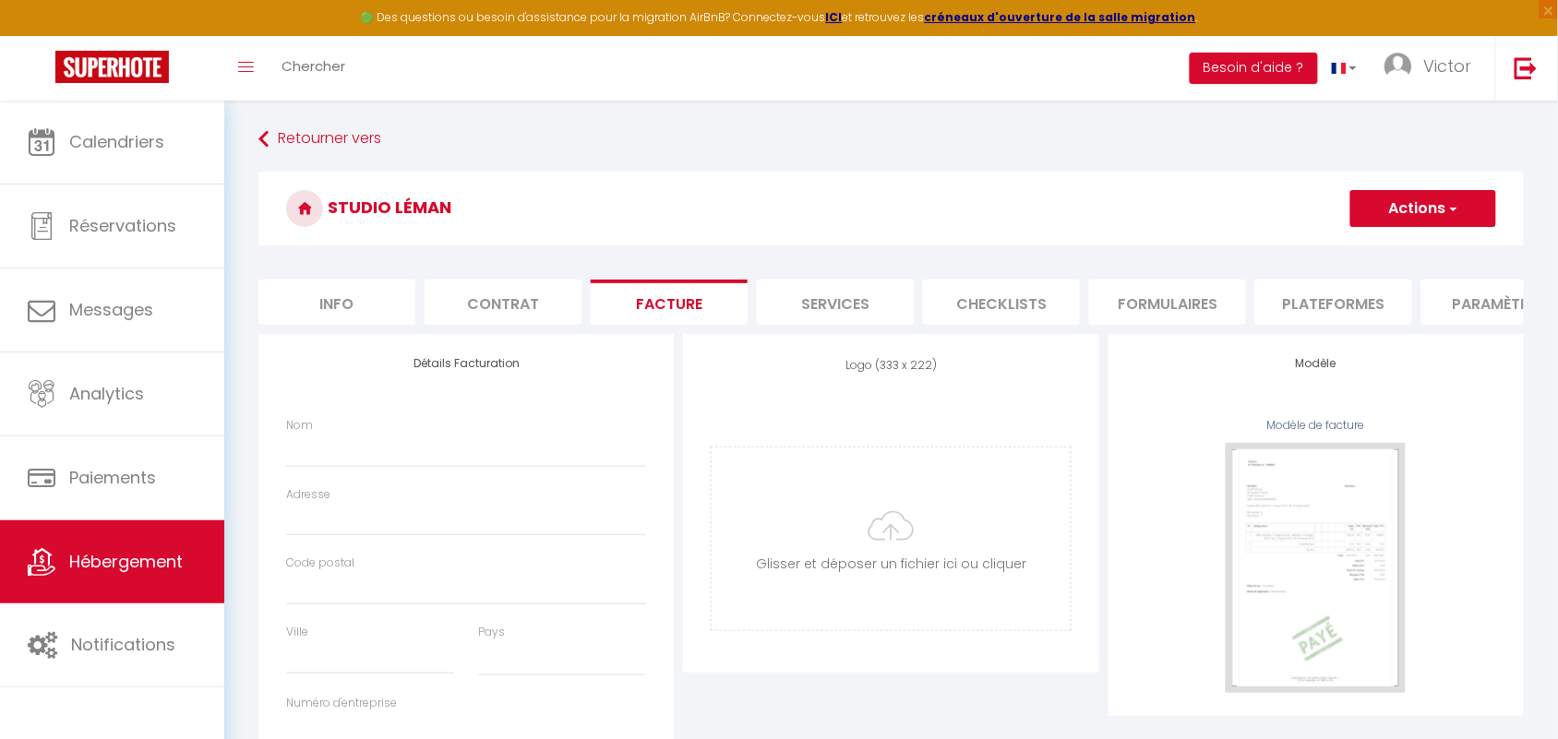
select select
click at [814, 309] on li "Services" at bounding box center [835, 302] width 157 height 45
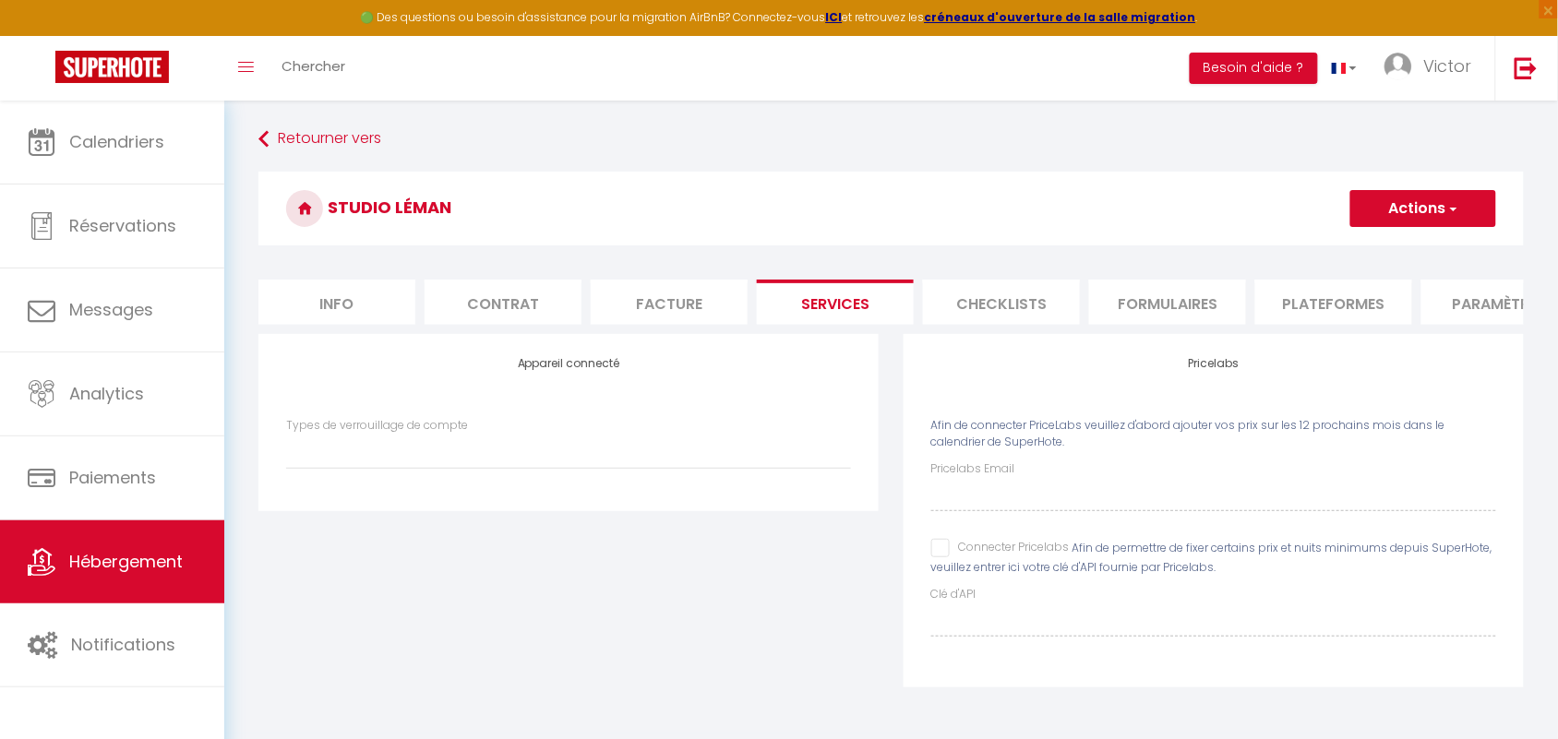
select select
click at [1004, 315] on li "Checklists" at bounding box center [1001, 302] width 157 height 45
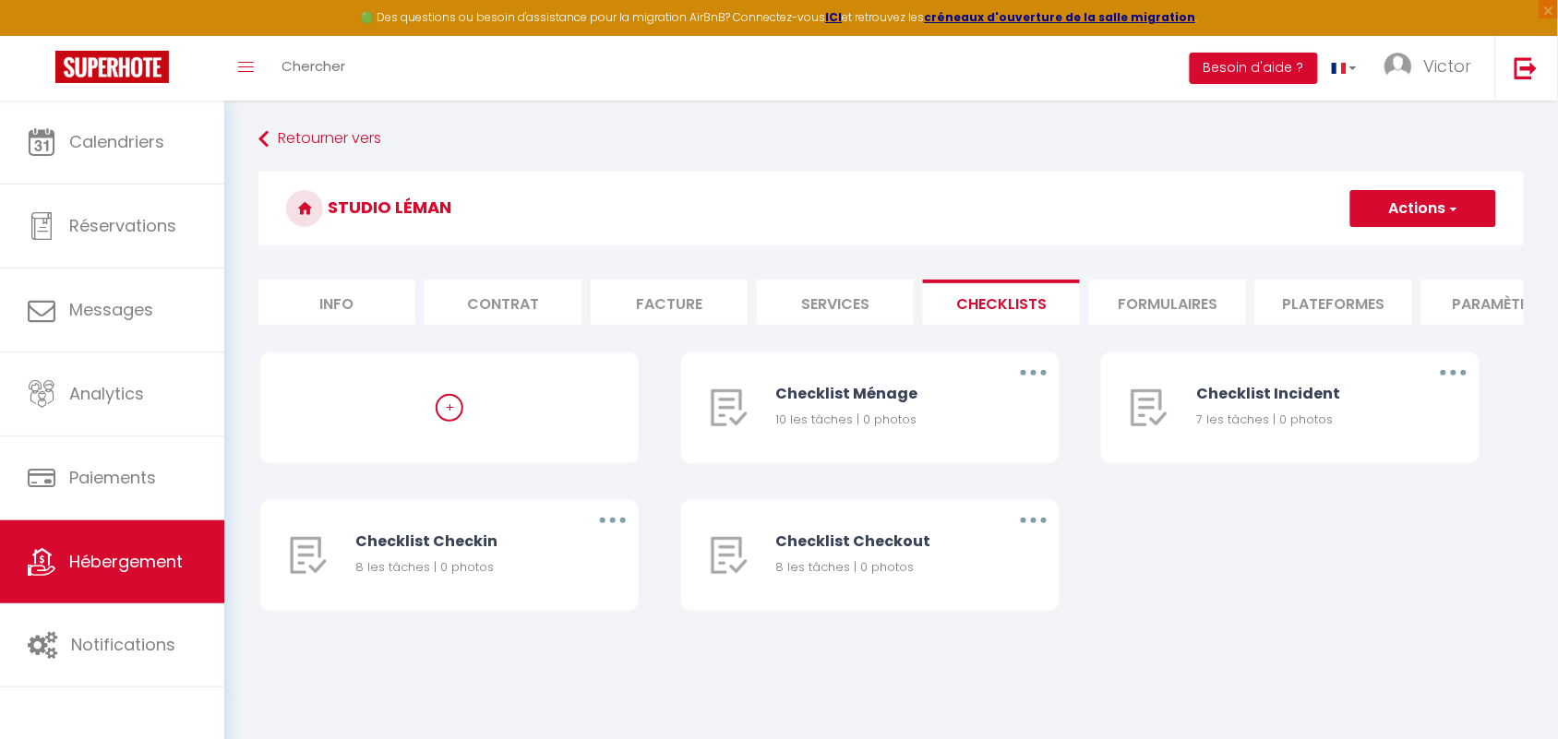
click at [1173, 314] on li "Formulaires" at bounding box center [1167, 302] width 157 height 45
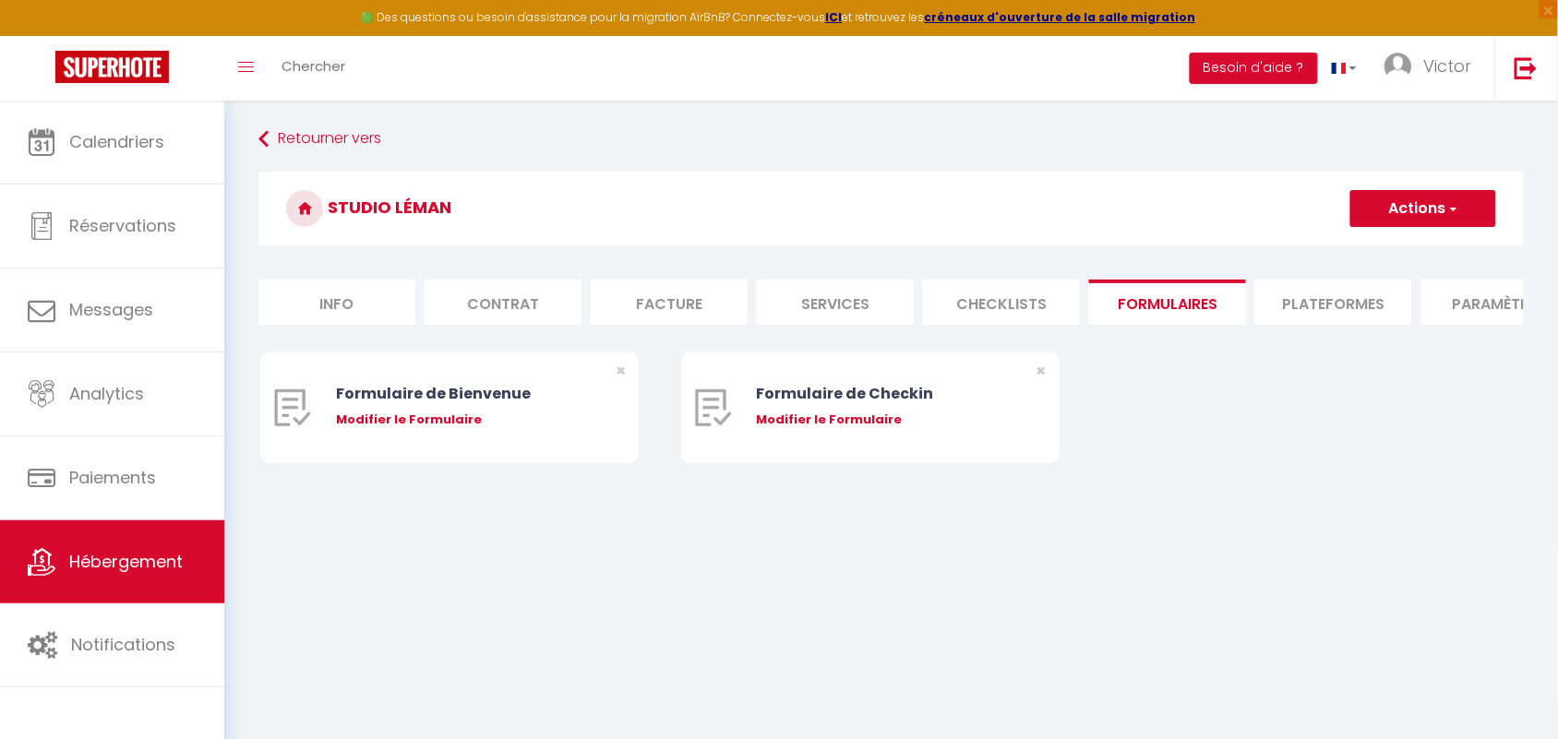
click at [1318, 291] on li "Plateformes" at bounding box center [1333, 302] width 157 height 45
select select
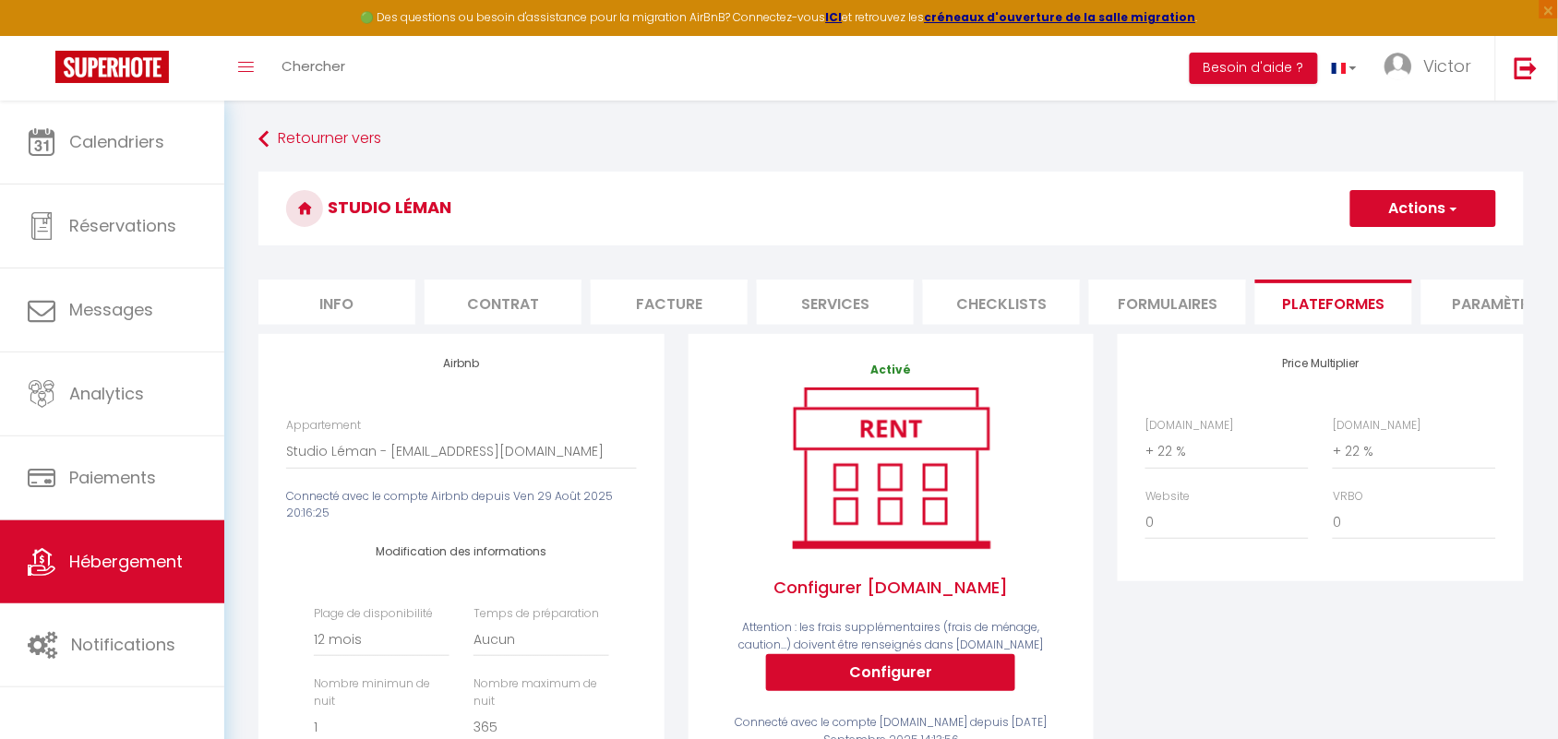
click at [1489, 295] on li "Paramètres" at bounding box center [1499, 302] width 157 height 45
select select
checkbox input "false"
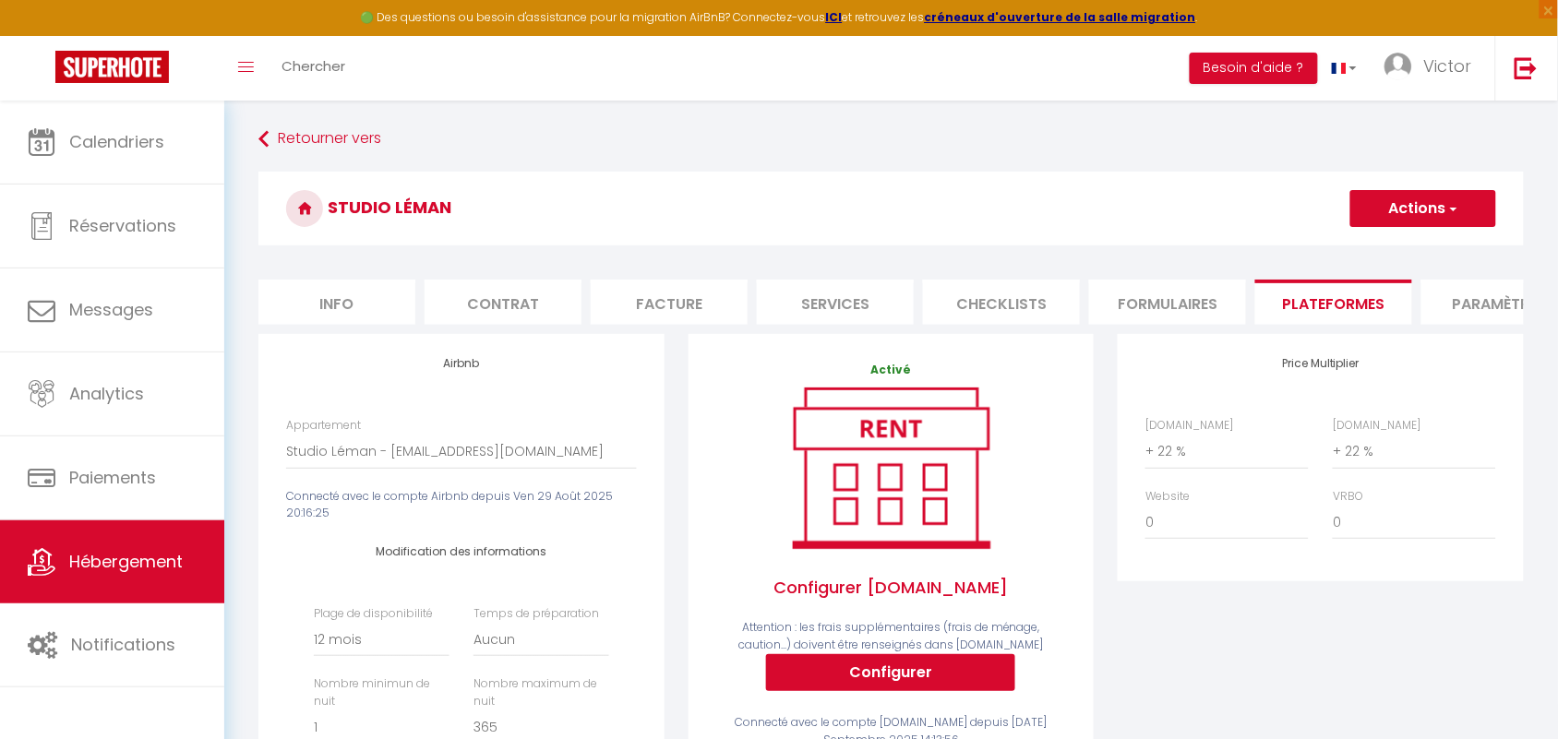
checkbox input "false"
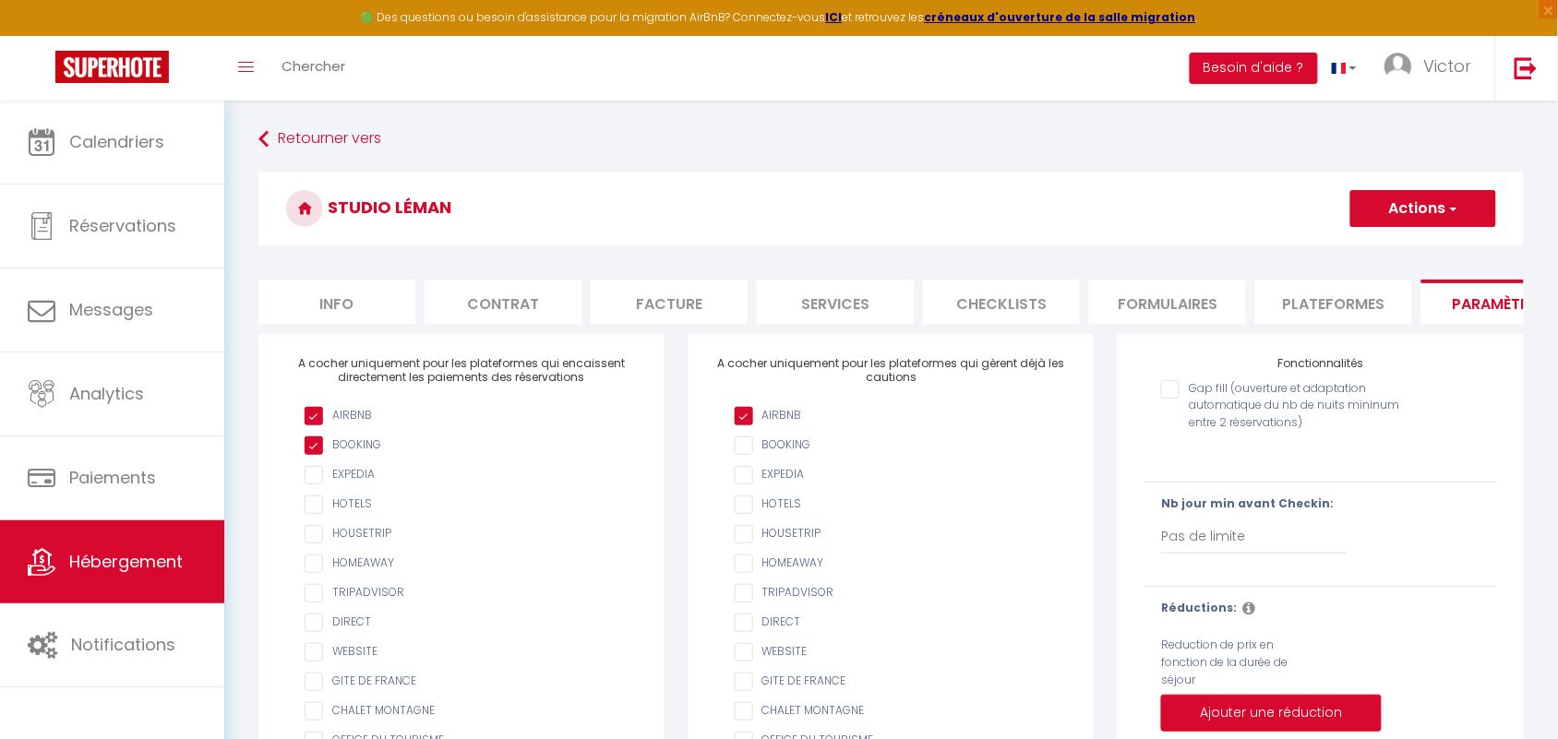
click at [363, 317] on li "Info" at bounding box center [336, 302] width 157 height 45
select select
checkbox input "false"
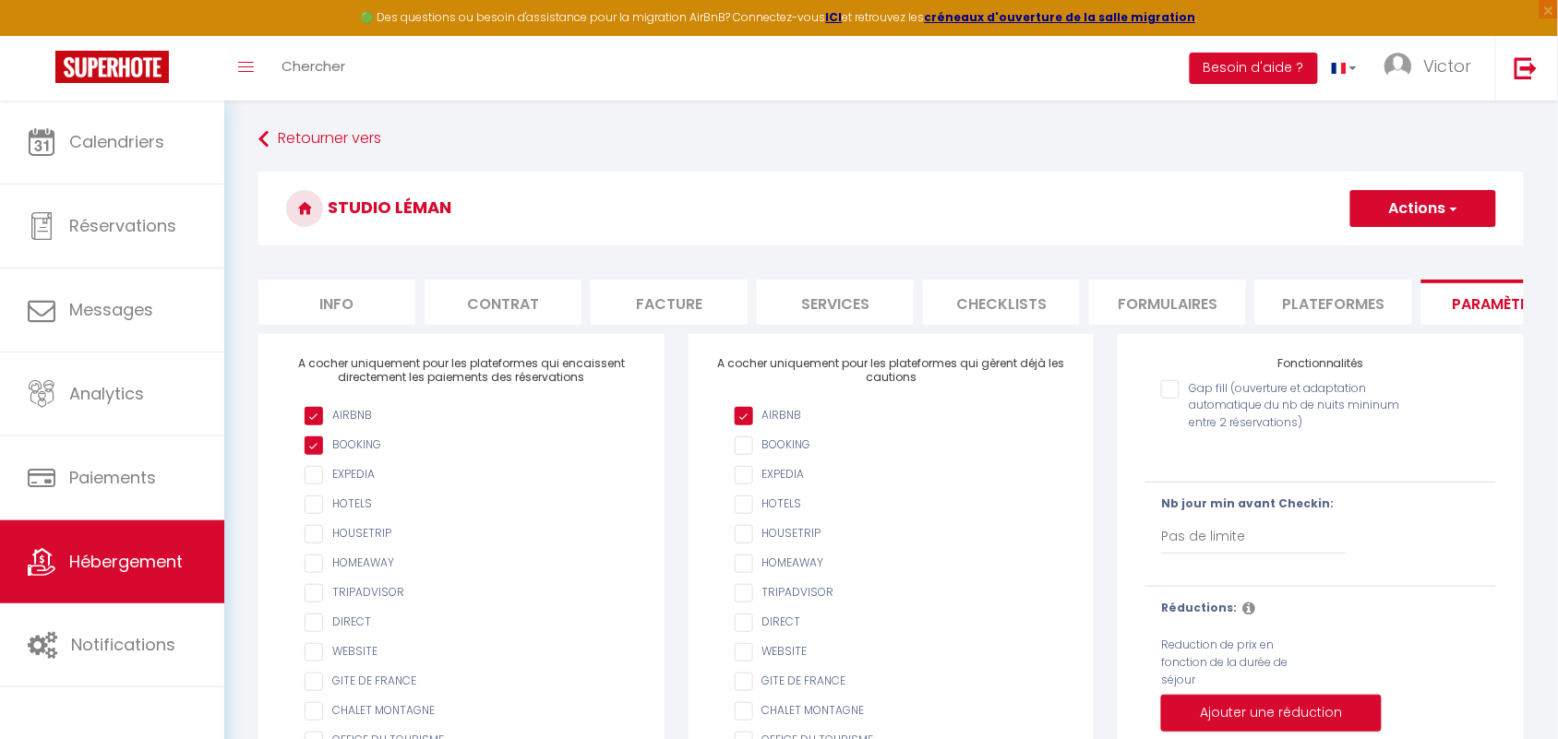
checkbox input "false"
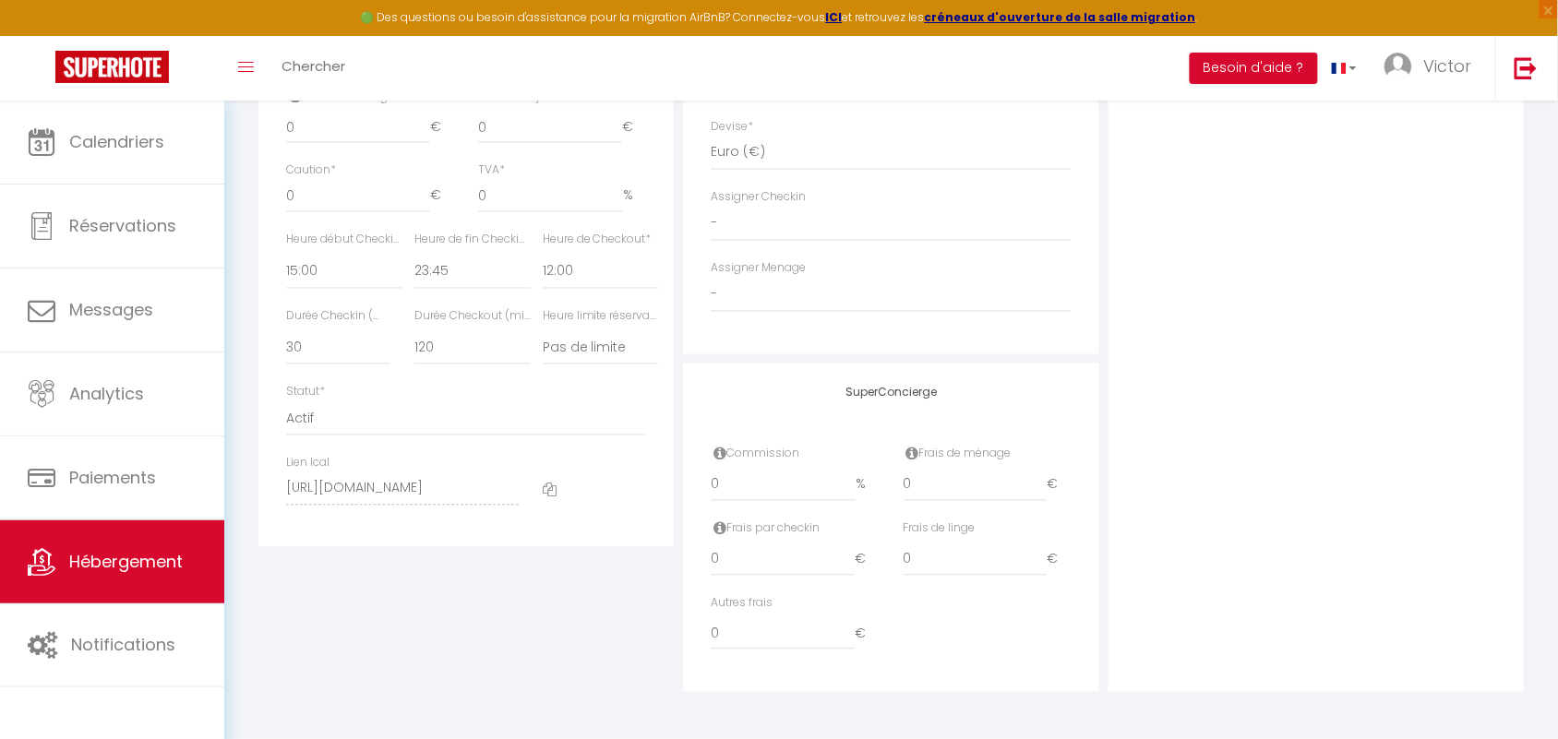
scroll to position [902, 0]
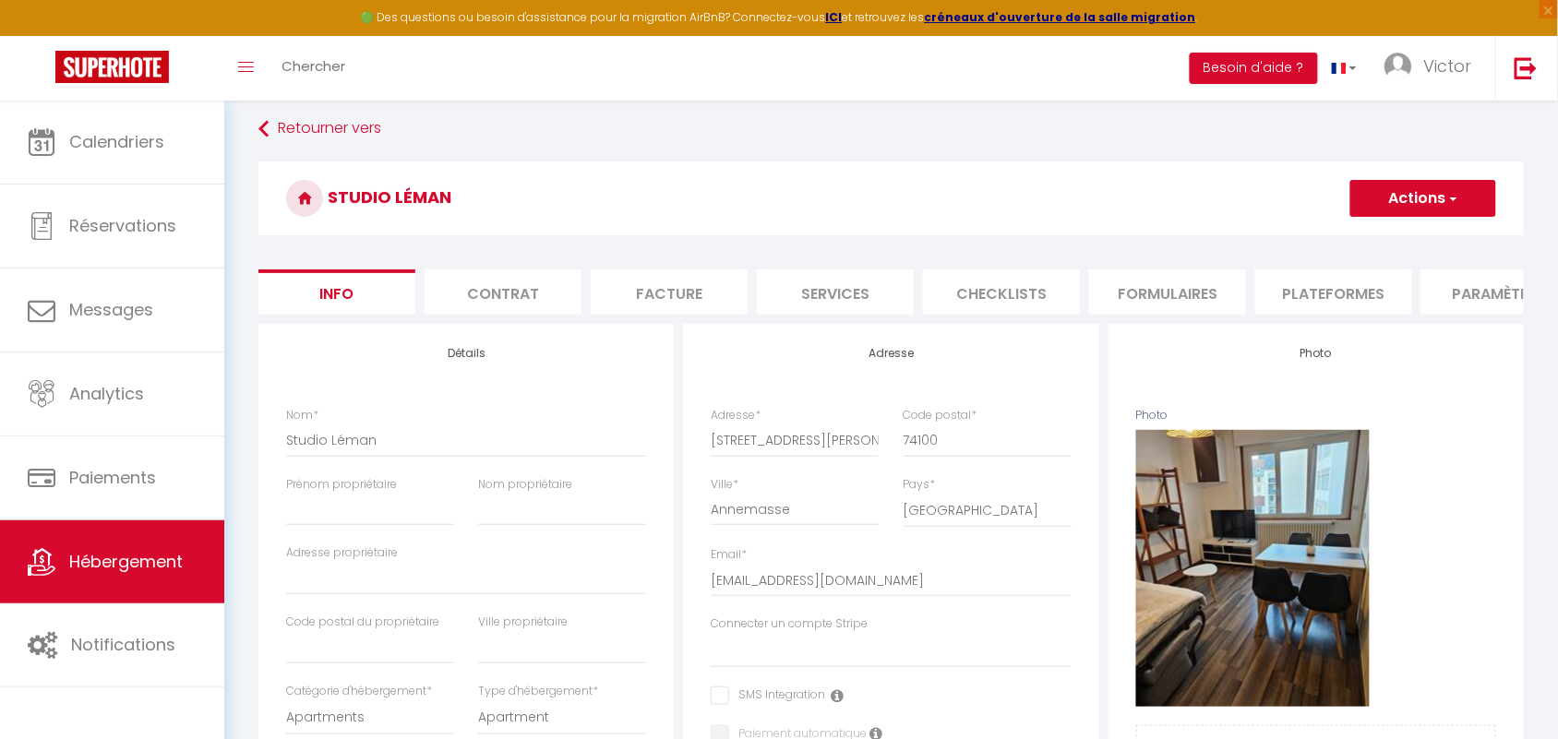
scroll to position [0, 0]
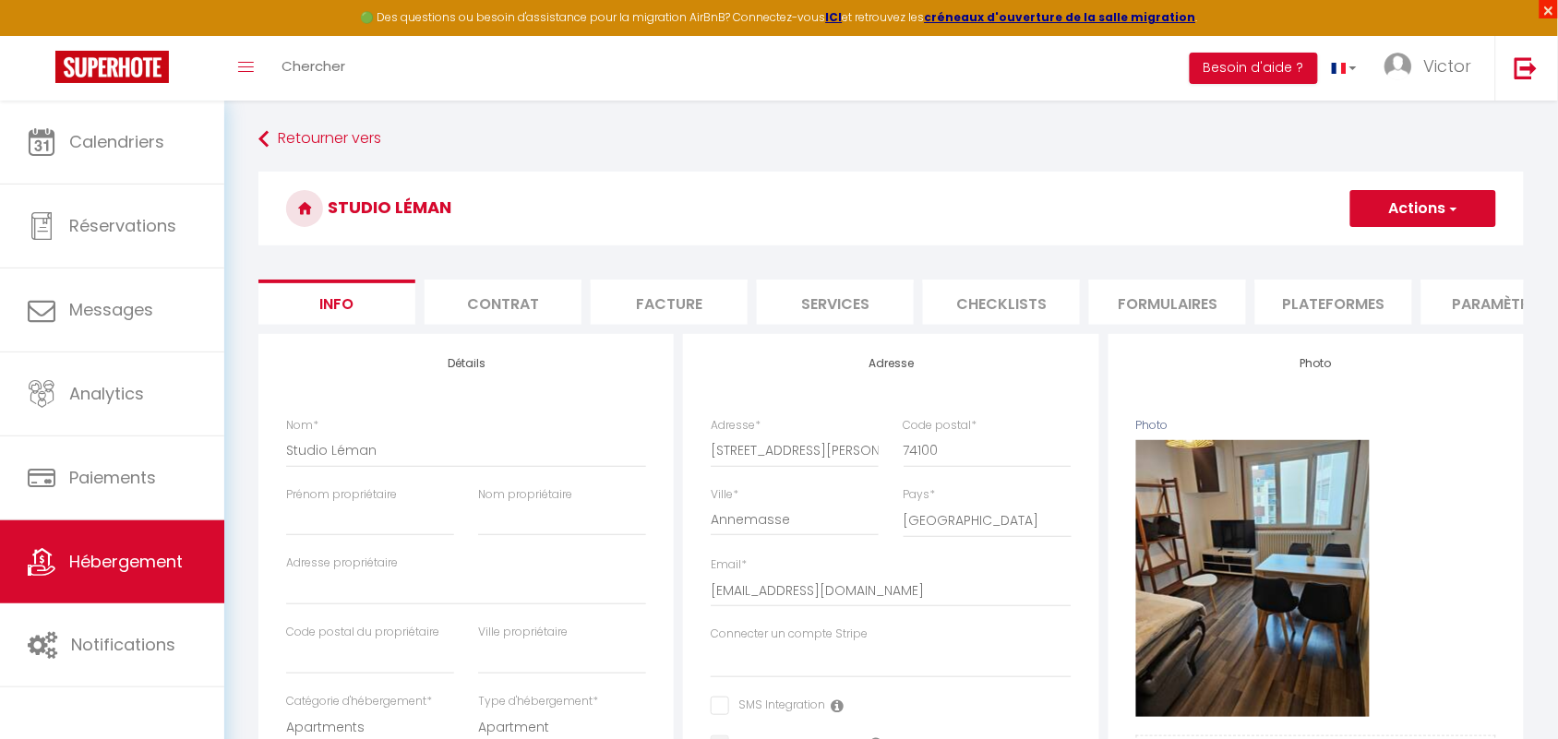
click at [1551, 6] on span "×" at bounding box center [1548, 9] width 18 height 18
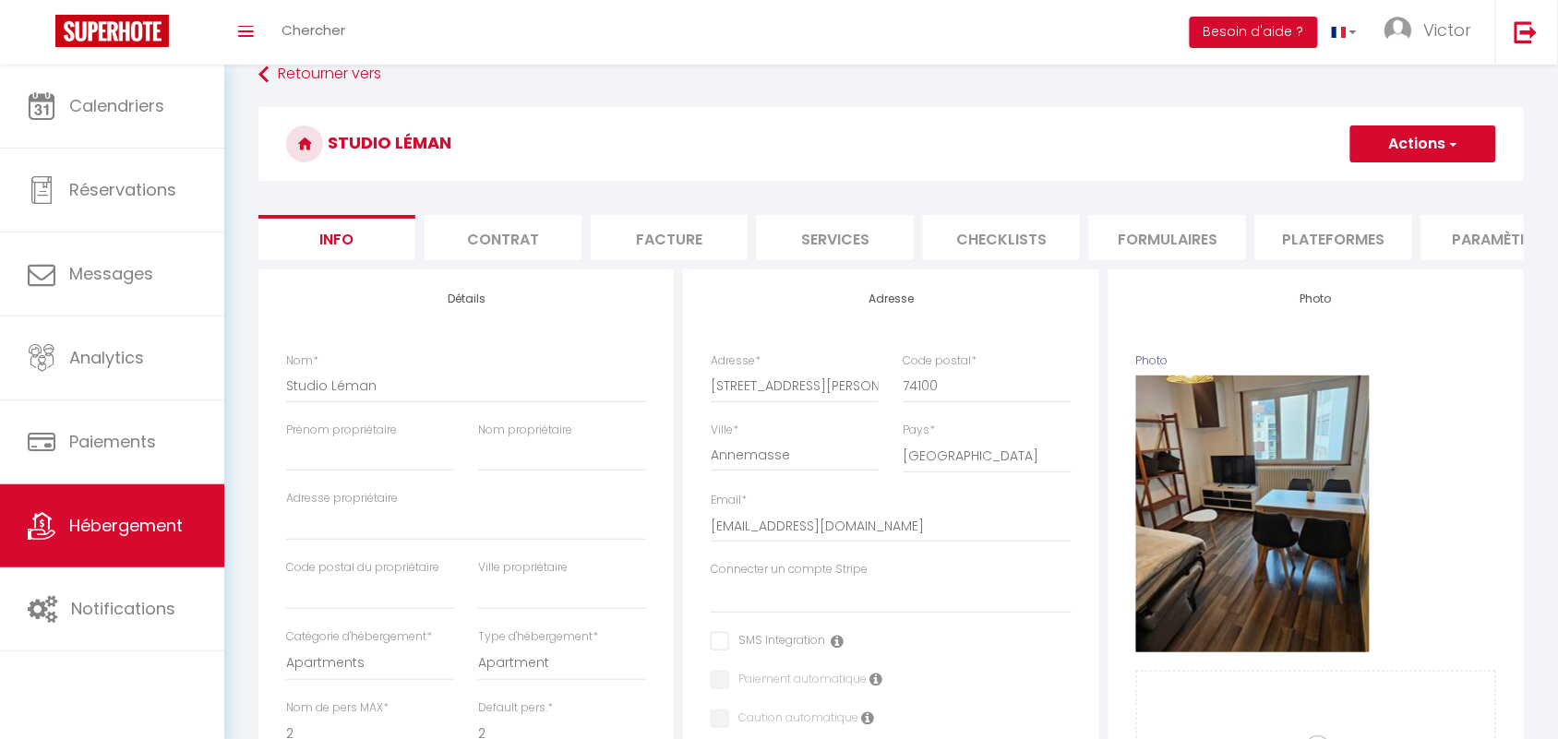
scroll to position [16, 0]
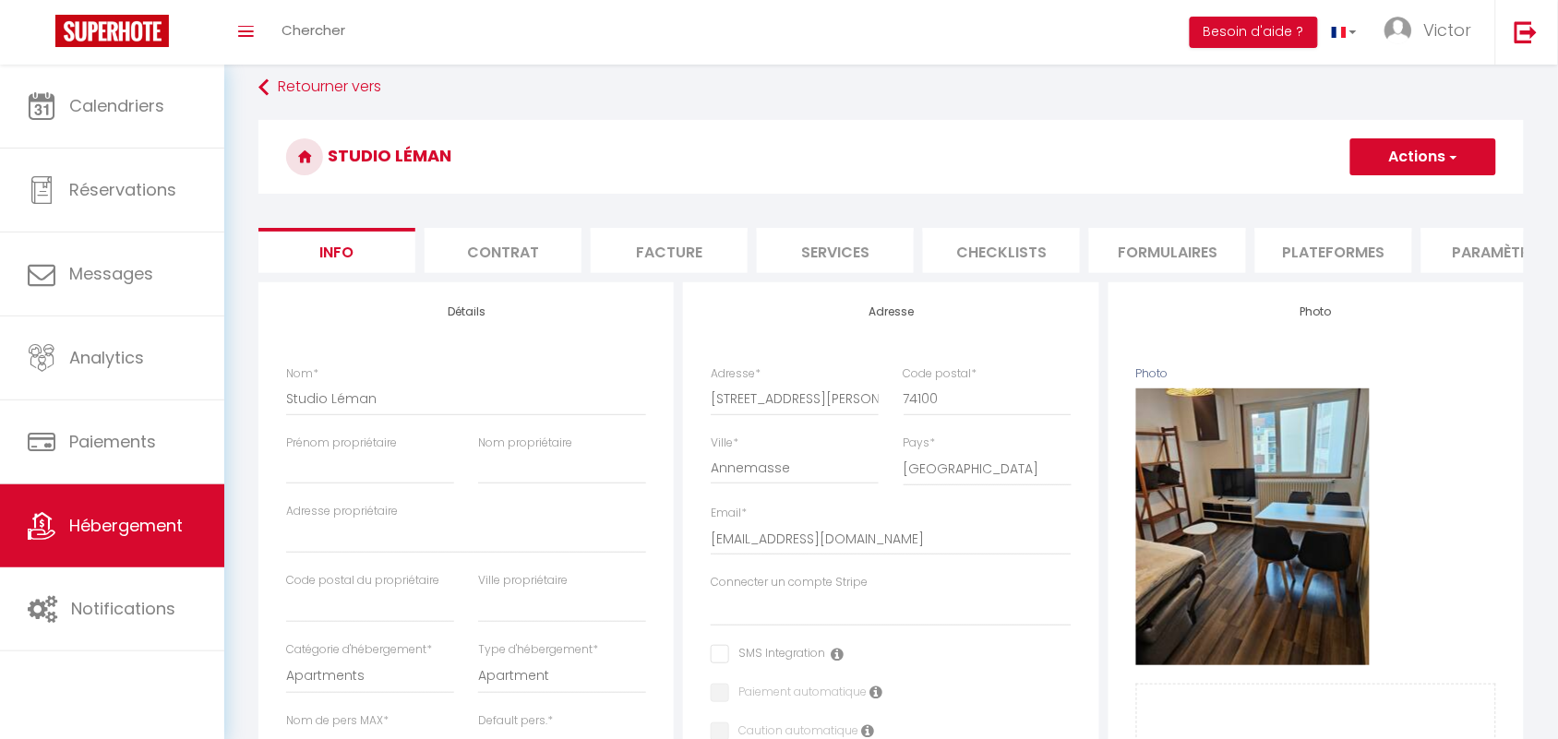
click at [844, 259] on li "Services" at bounding box center [835, 250] width 157 height 45
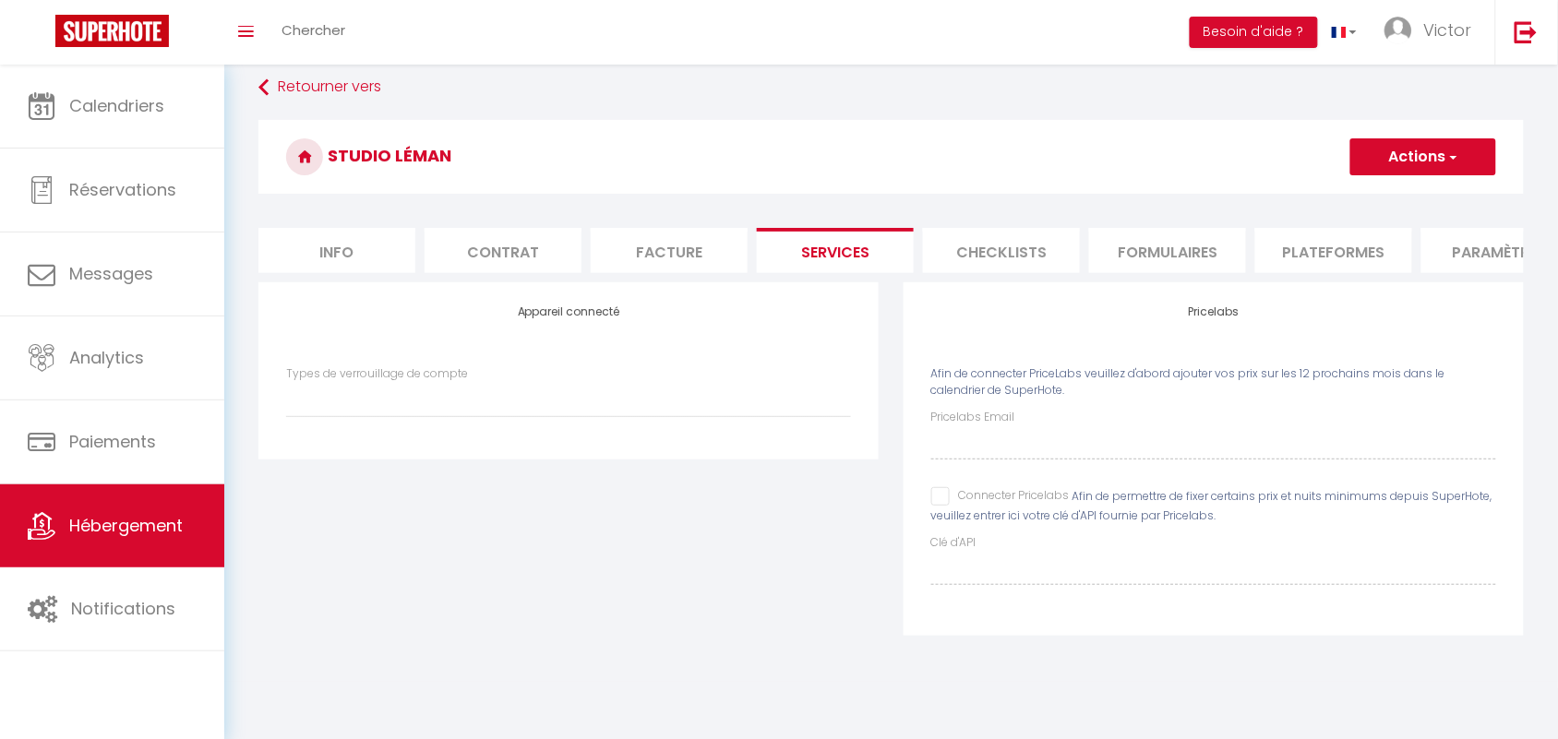
select select
click at [1008, 243] on li "Checklists" at bounding box center [1001, 250] width 157 height 45
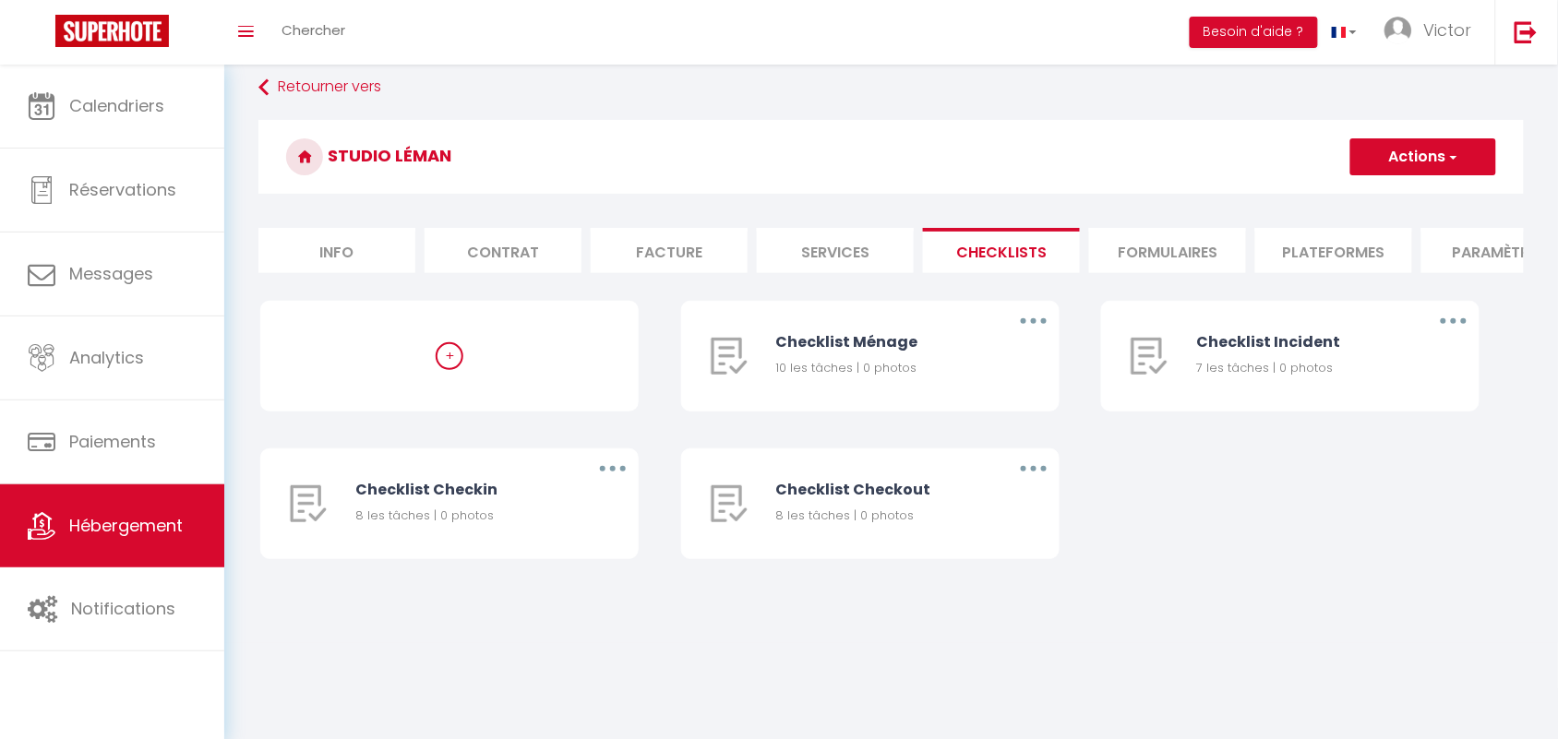
click at [1155, 260] on li "Formulaires" at bounding box center [1167, 250] width 157 height 45
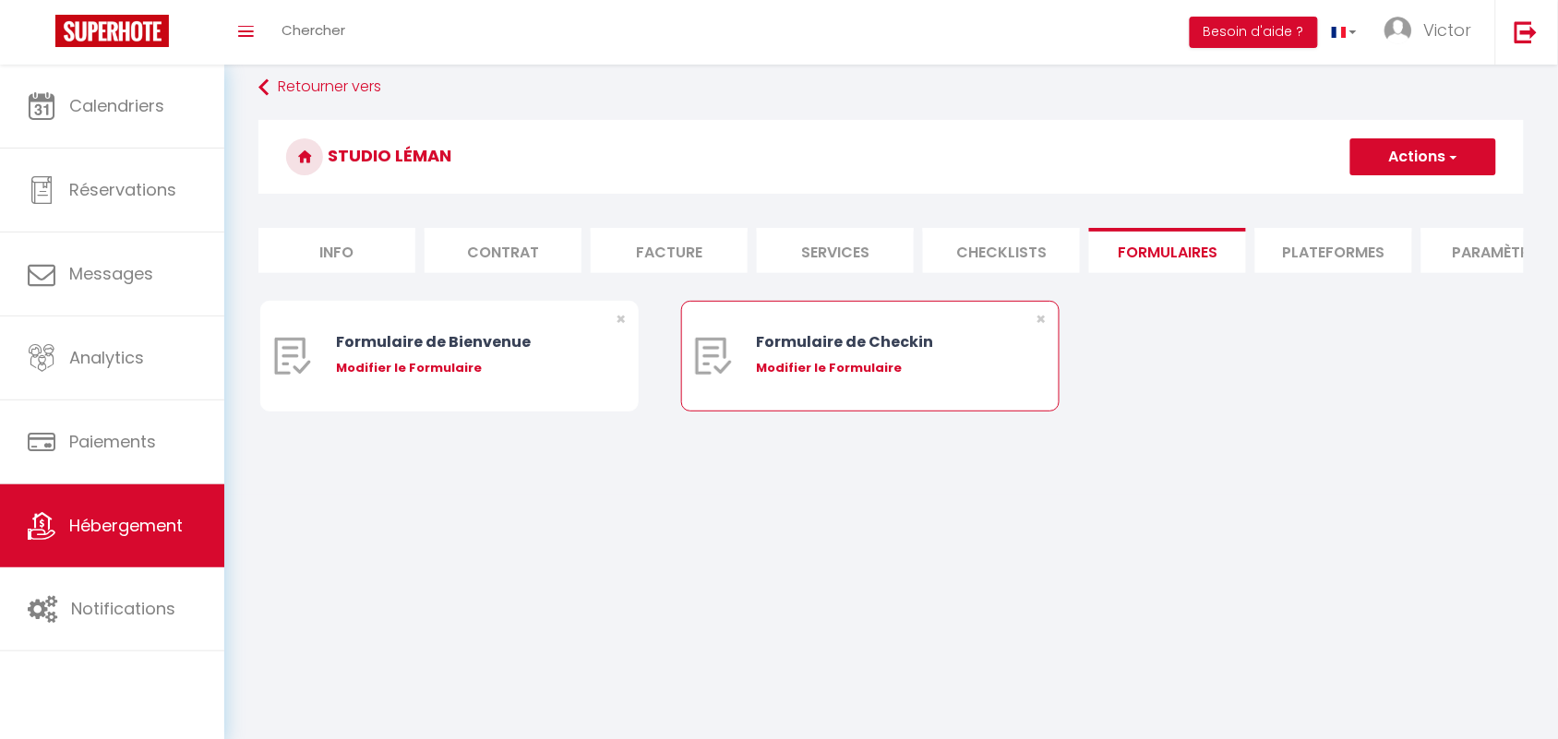
click at [803, 377] on div "Modifier le Formulaire" at bounding box center [886, 368] width 258 height 18
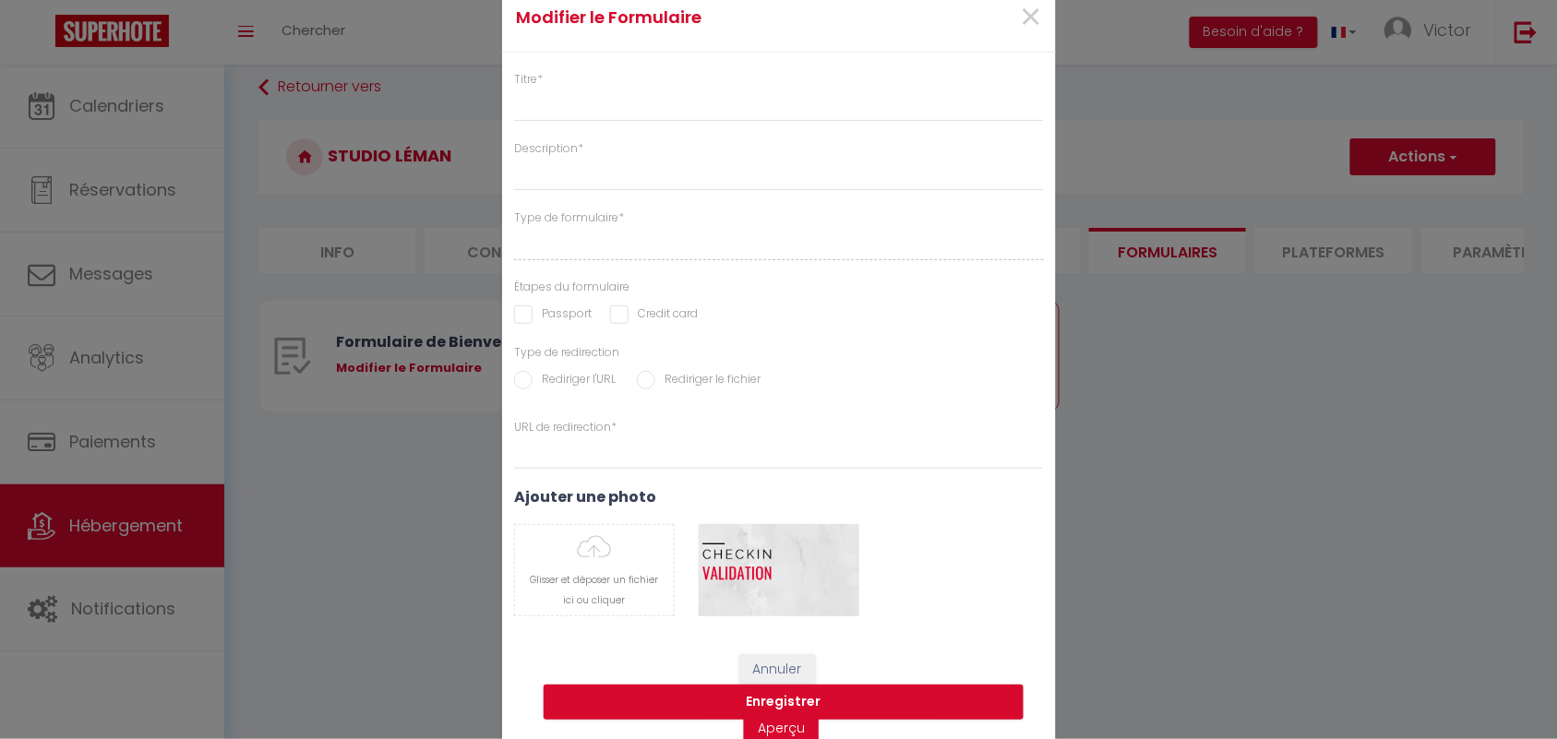
type input "Formulaire de Checkin"
type input "Afin de confirmer votre arrivée et recevoir la procédure d'accès à l'appartemen…"
select select "[object Object]"
radio input "true"
type input "[URL][DOMAIN_NAME]"
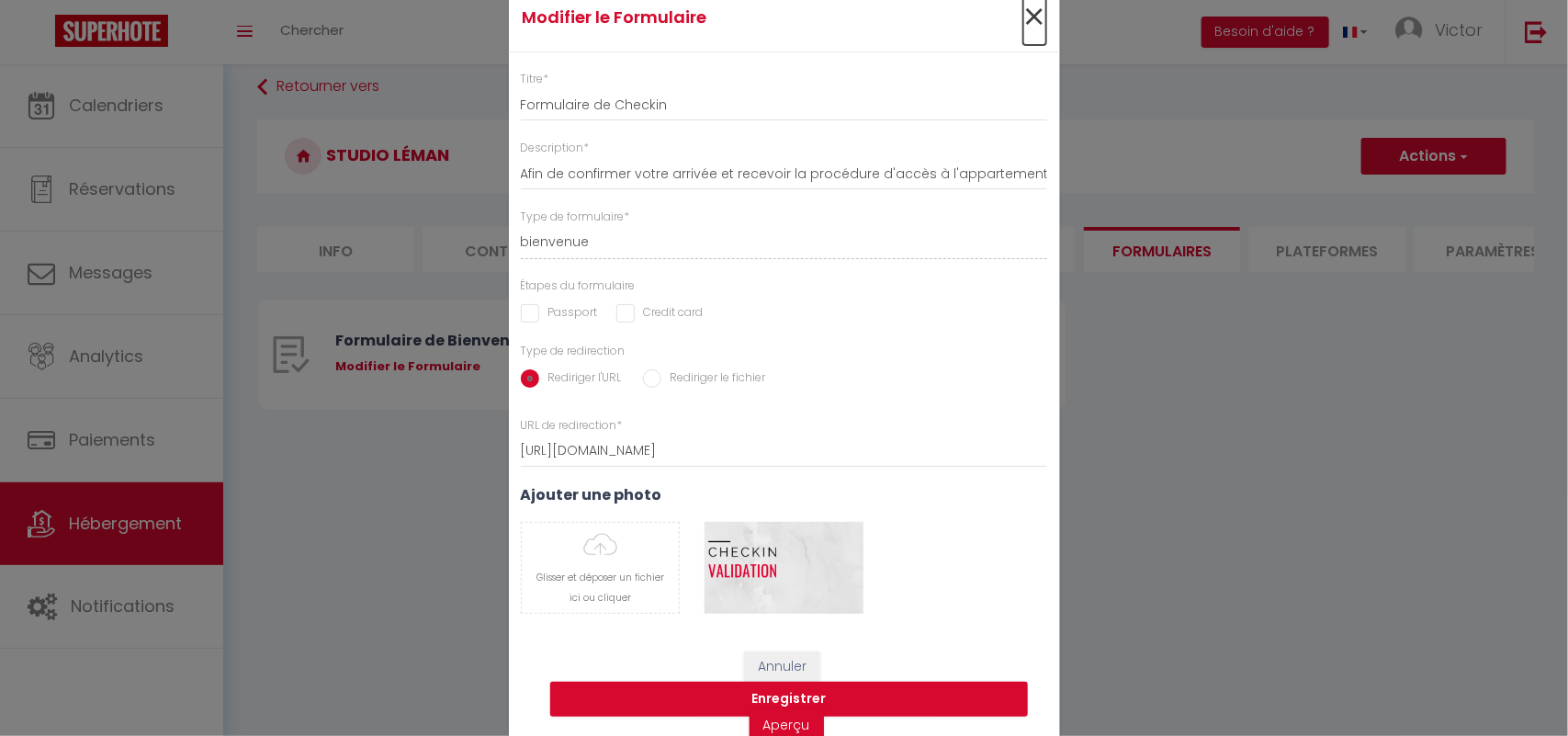
click at [1023, 25] on span "×" at bounding box center [1034, 17] width 23 height 55
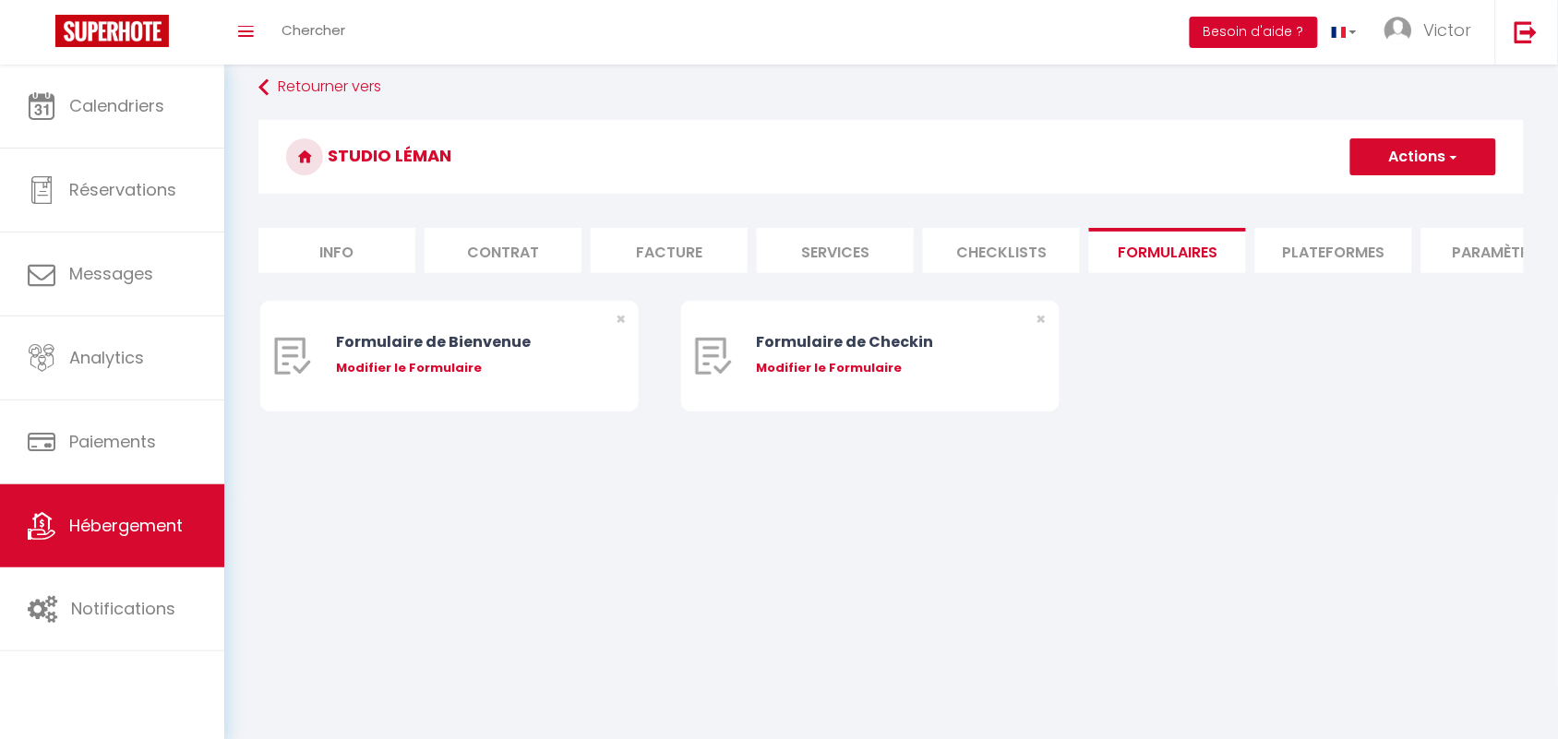
click at [1290, 30] on button "Besoin d'aide ?" at bounding box center [1254, 32] width 128 height 31
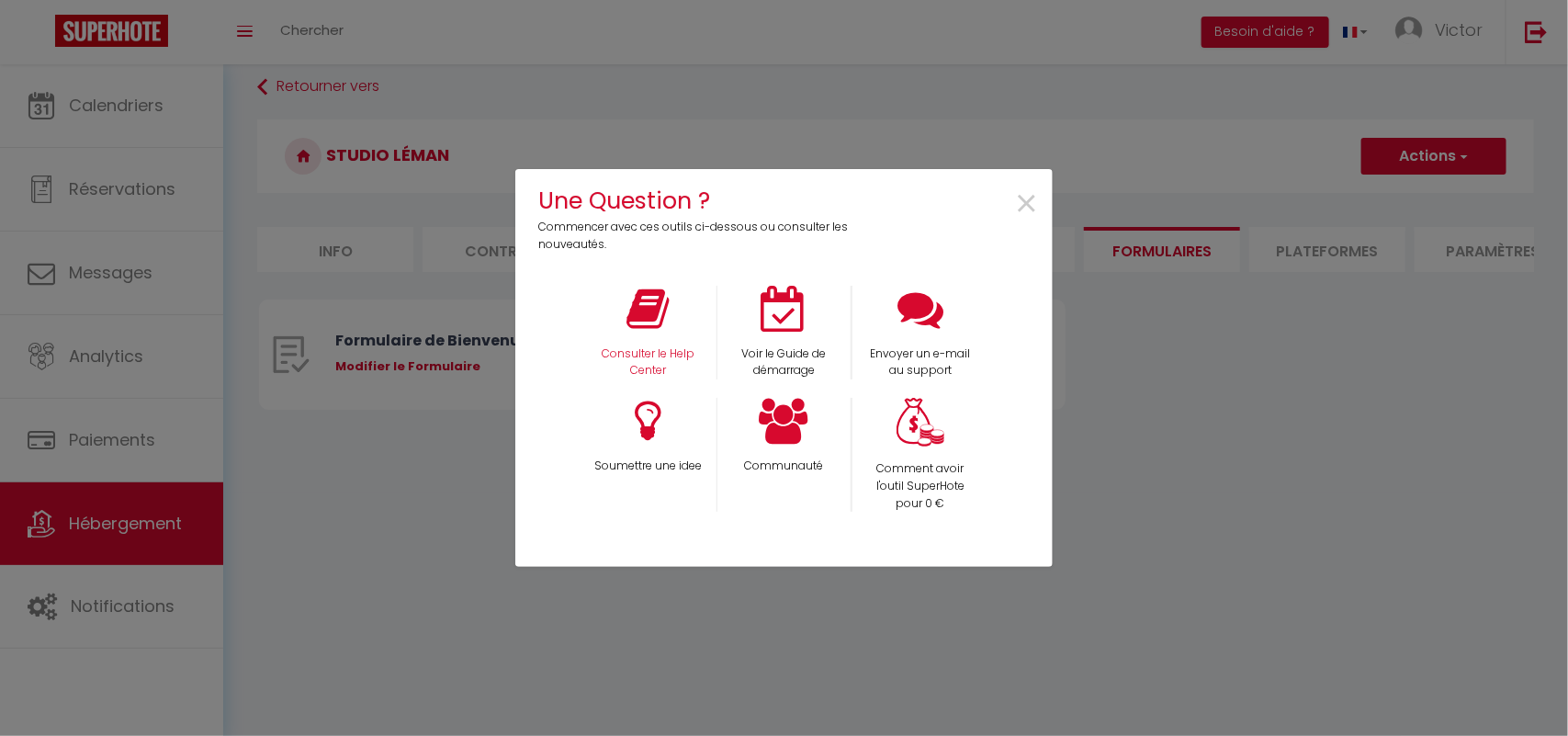
click at [675, 325] on div "Consulter le Help Center" at bounding box center [648, 333] width 136 height 95
click at [611, 341] on div "Consulter le Help Center" at bounding box center [648, 333] width 136 height 95
click at [653, 328] on icon at bounding box center [648, 309] width 42 height 46
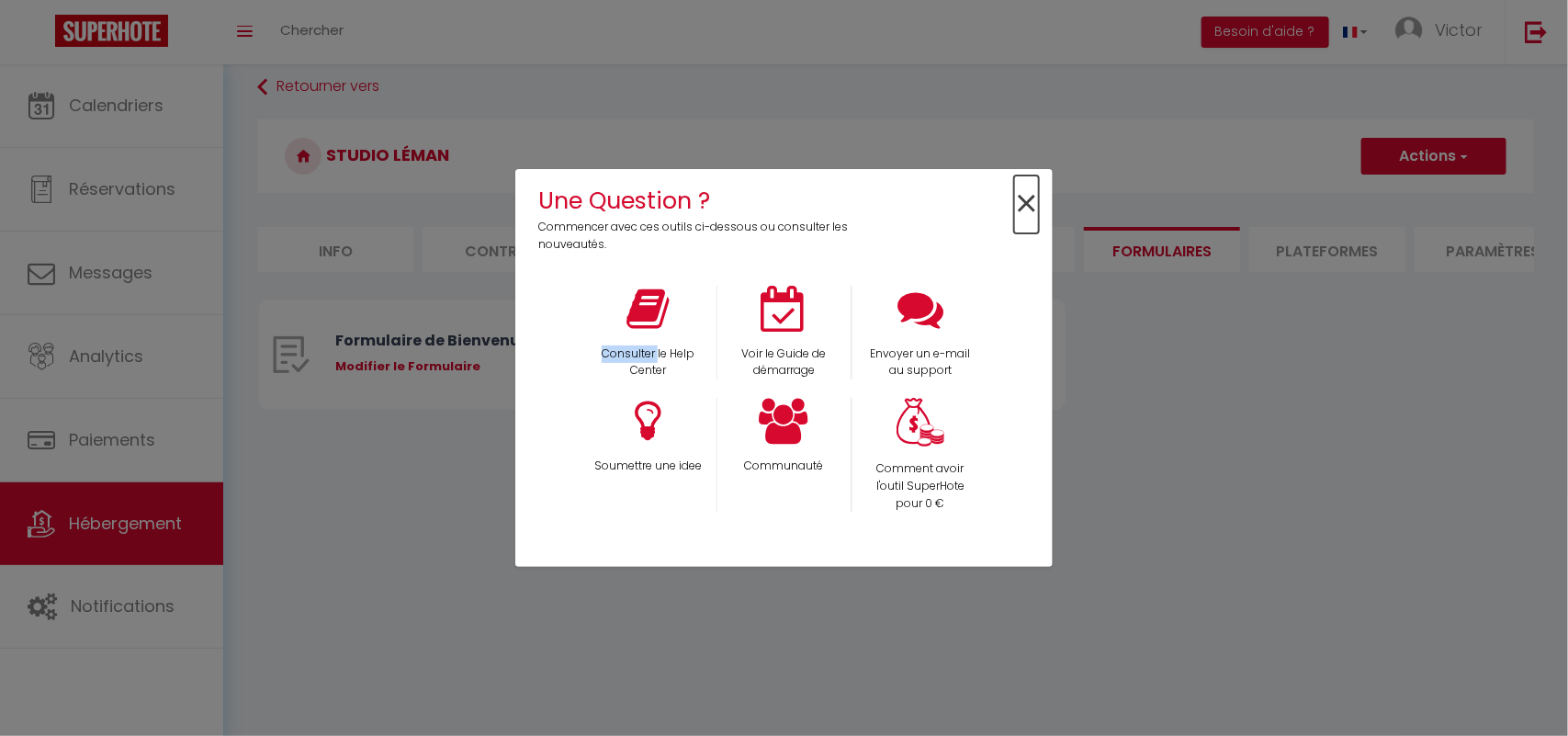
click at [1020, 204] on span "×" at bounding box center [1026, 204] width 25 height 58
